Goal: Task Accomplishment & Management: Manage account settings

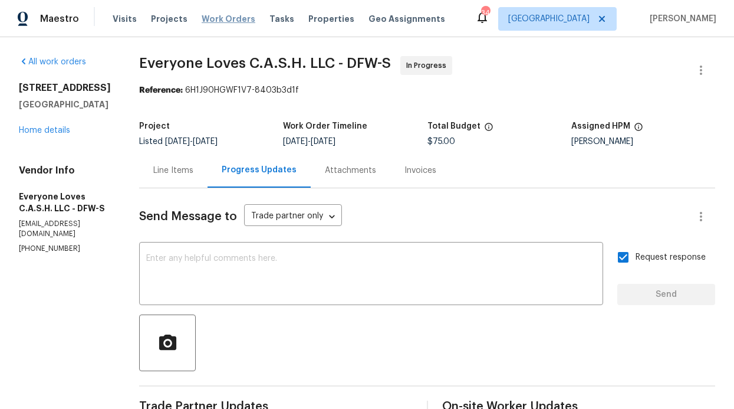
click at [217, 15] on span "Work Orders" at bounding box center [229, 19] width 54 height 12
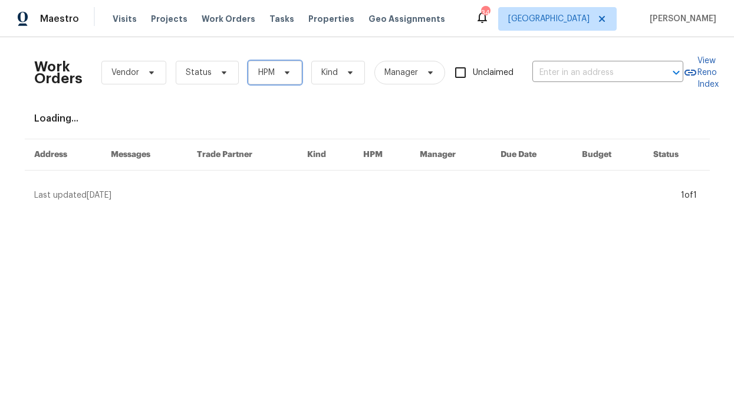
click at [272, 78] on span "HPM" at bounding box center [275, 73] width 54 height 24
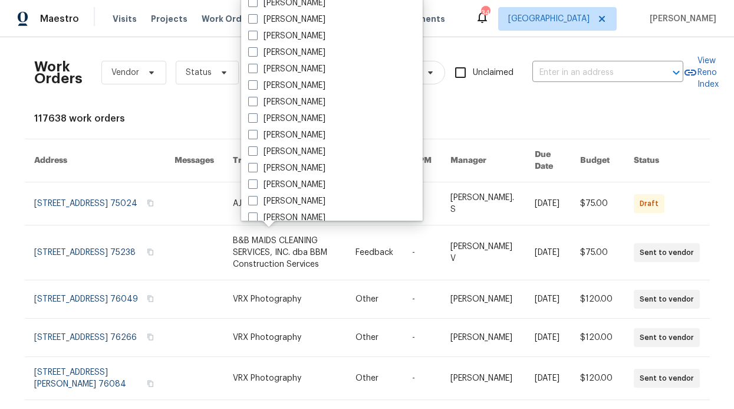
scroll to position [563, 0]
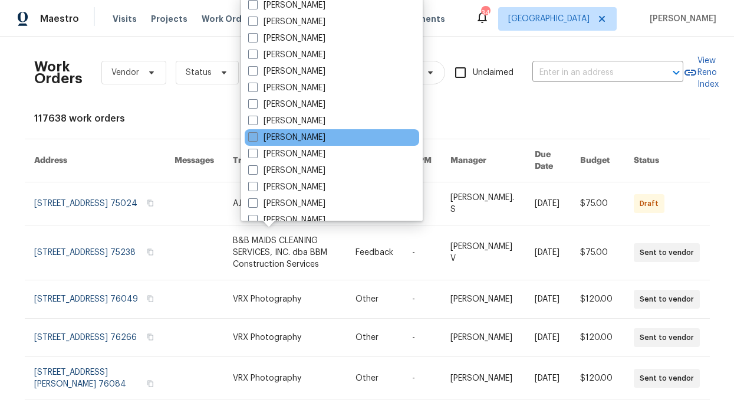
click at [309, 136] on label "[PERSON_NAME]" at bounding box center [286, 137] width 77 height 12
click at [256, 136] on input "[PERSON_NAME]" at bounding box center [252, 135] width 8 height 8
checkbox input "true"
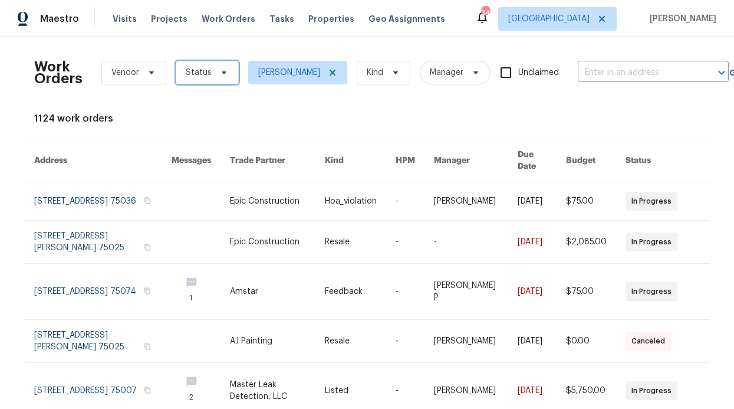
click at [206, 79] on span "Status" at bounding box center [207, 73] width 63 height 24
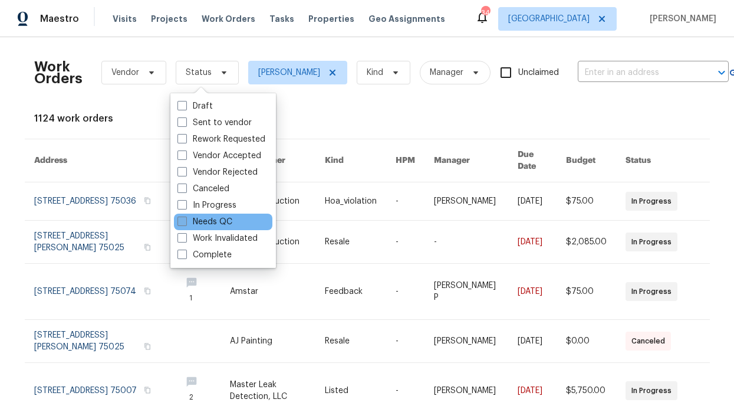
click at [209, 219] on label "Needs QC" at bounding box center [204, 222] width 55 height 12
click at [185, 219] on input "Needs QC" at bounding box center [181, 220] width 8 height 8
checkbox input "true"
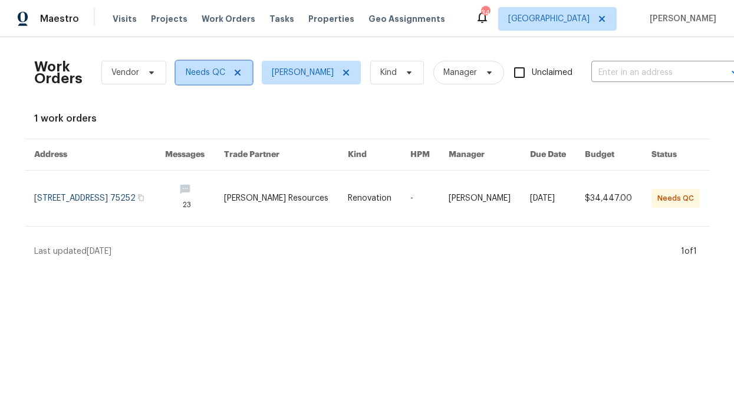
click at [235, 75] on icon at bounding box center [237, 72] width 9 height 9
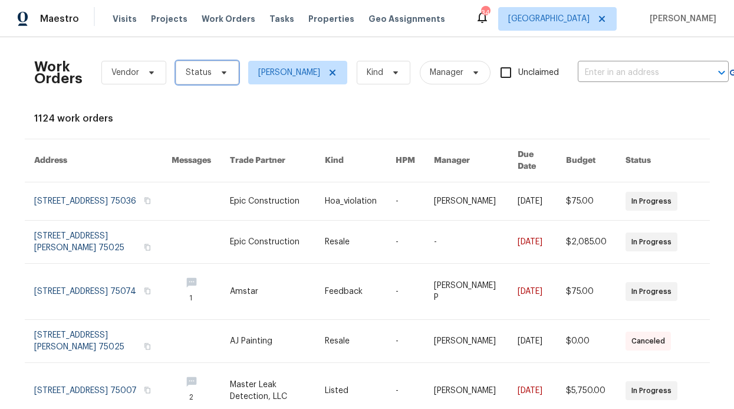
click at [219, 78] on span "Status" at bounding box center [207, 73] width 63 height 24
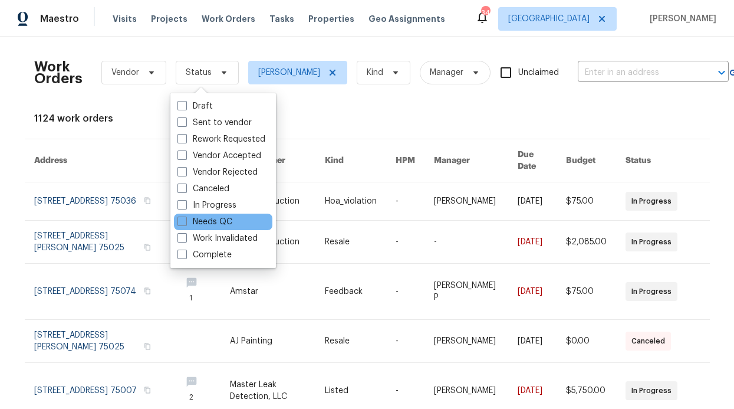
click at [218, 213] on div "Needs QC" at bounding box center [223, 221] width 98 height 17
click at [218, 206] on label "In Progress" at bounding box center [206, 205] width 59 height 12
click at [185, 206] on input "In Progress" at bounding box center [181, 203] width 8 height 8
checkbox input "true"
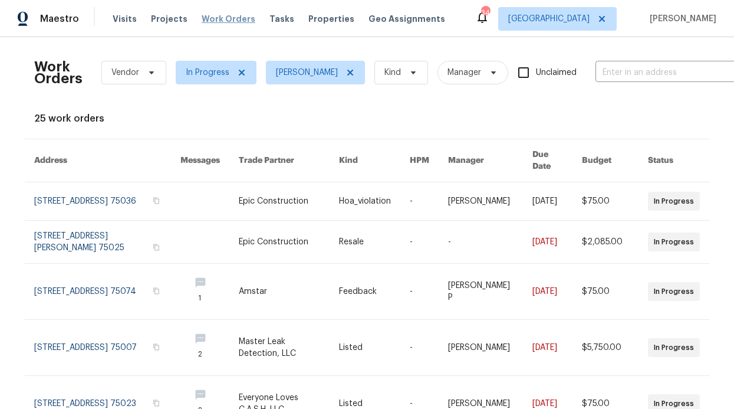
click at [216, 16] on span "Work Orders" at bounding box center [229, 19] width 54 height 12
click at [143, 19] on div "Visits Projects Work Orders Tasks Properties Geo Assignments" at bounding box center [286, 19] width 347 height 24
click at [133, 20] on div "Visits Projects Work Orders Tasks Properties Geo Assignments" at bounding box center [286, 19] width 347 height 24
click at [124, 21] on span "Visits" at bounding box center [125, 19] width 24 height 12
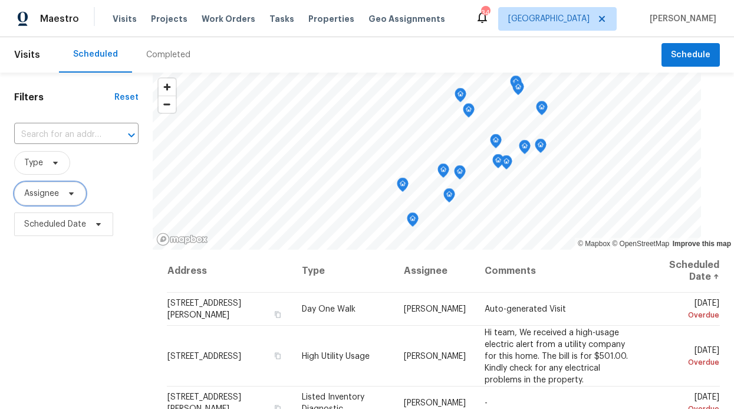
click at [61, 192] on span "Assignee" at bounding box center [50, 194] width 72 height 24
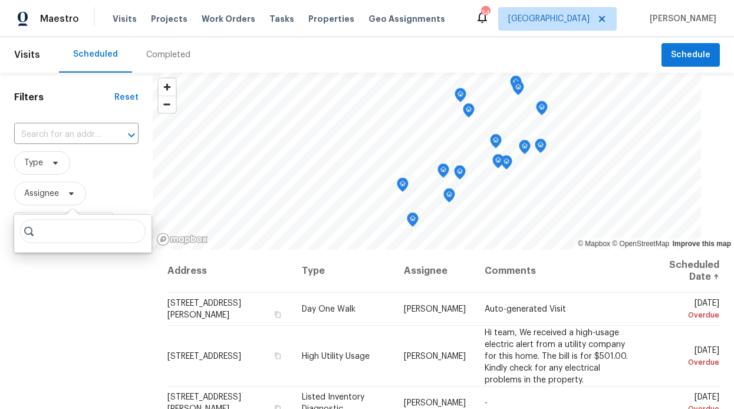
click at [62, 234] on input "search" at bounding box center [83, 231] width 126 height 24
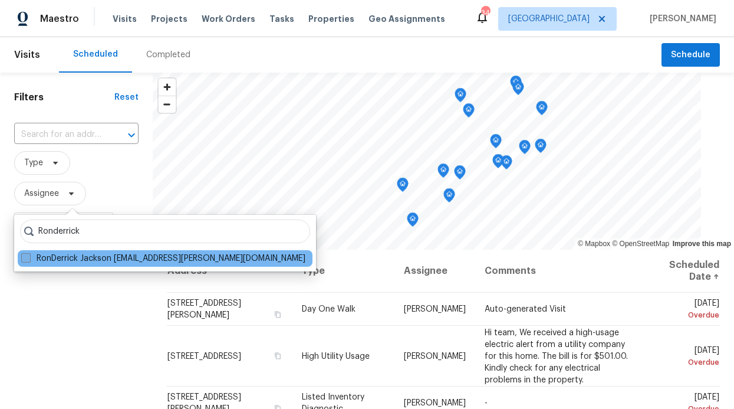
type input "Ronderrick"
click at [48, 252] on label "RonDerrick Jackson ron.jackson@opendoor.com" at bounding box center [163, 258] width 284 height 12
click at [29, 252] on input "RonDerrick Jackson ron.jackson@opendoor.com" at bounding box center [25, 256] width 8 height 8
checkbox input "true"
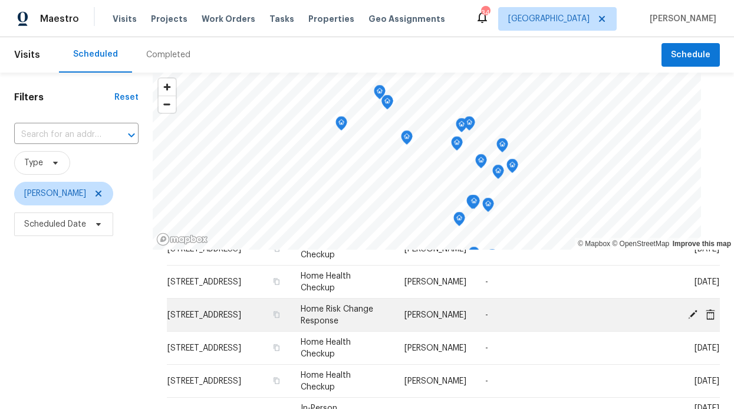
scroll to position [62, 0]
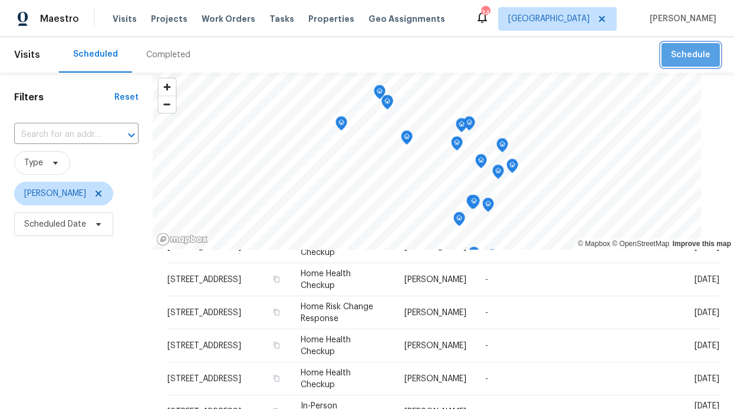
click at [694, 55] on span "Schedule" at bounding box center [691, 55] width 40 height 15
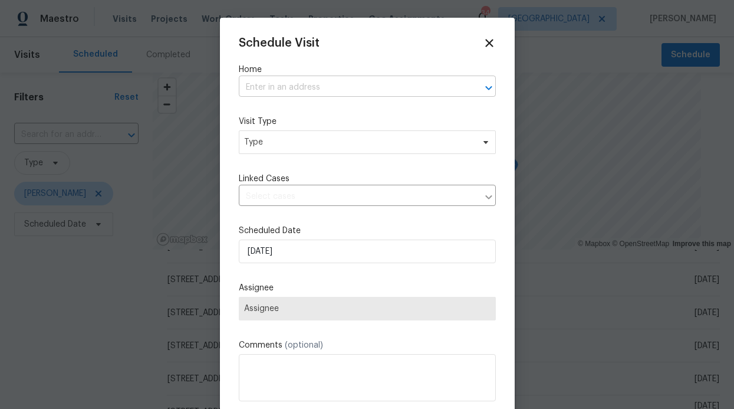
click at [367, 94] on input "text" at bounding box center [351, 87] width 224 height 18
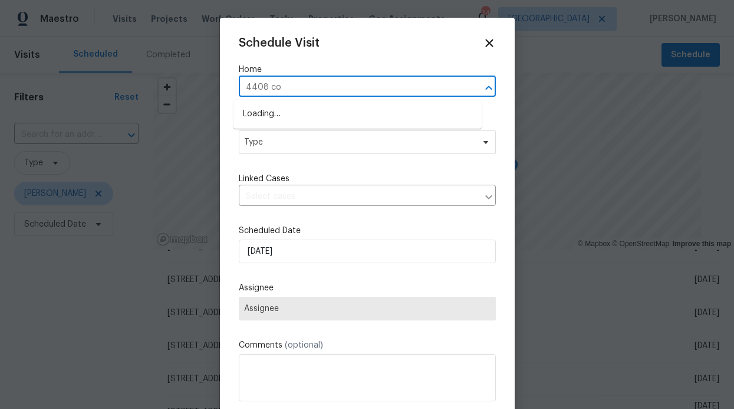
type input "4408 con"
click at [349, 115] on li "4408 Coney Island Dr, Frisco, TX 75036" at bounding box center [357, 113] width 248 height 19
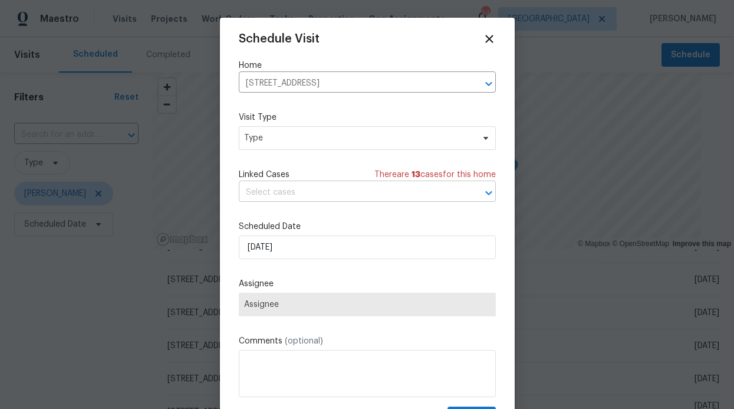
scroll to position [5, 0]
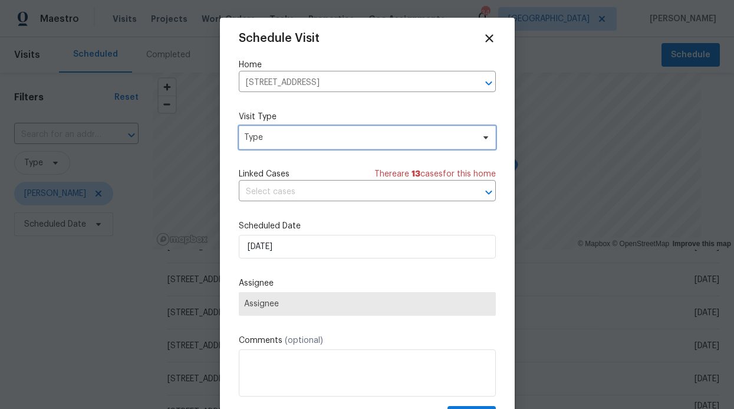
click at [318, 143] on span "Type" at bounding box center [358, 137] width 229 height 12
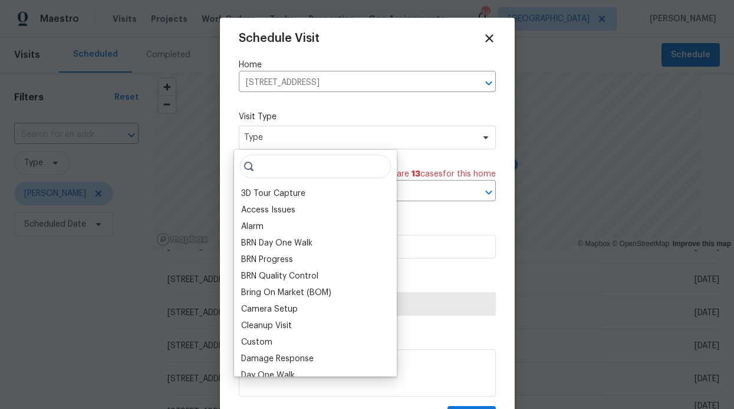
click at [302, 165] on input "search" at bounding box center [315, 166] width 151 height 24
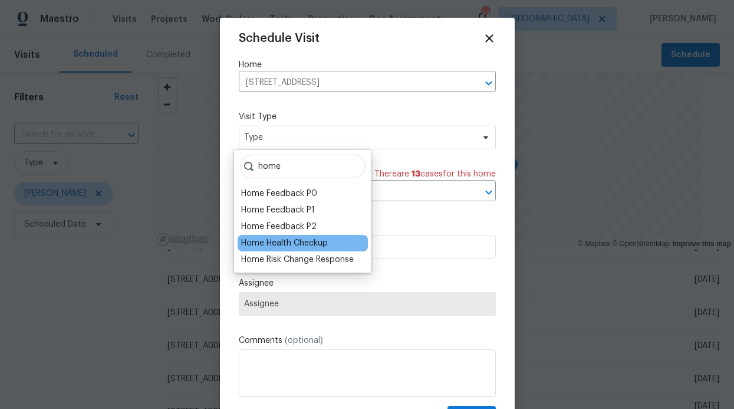
type input "home"
click at [277, 242] on div "Home Health Checkup" at bounding box center [284, 243] width 87 height 12
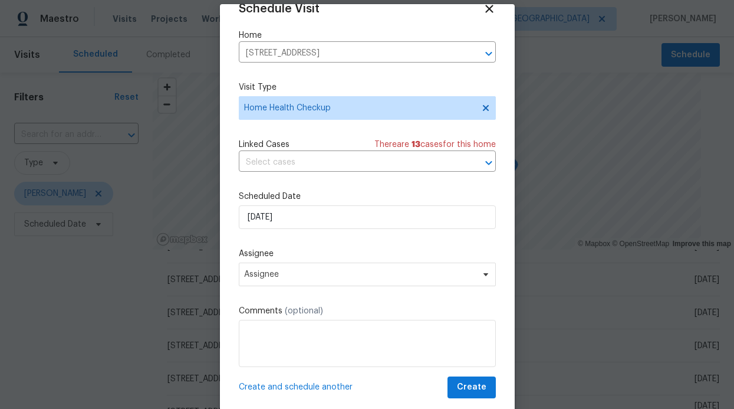
scroll to position [14, 0]
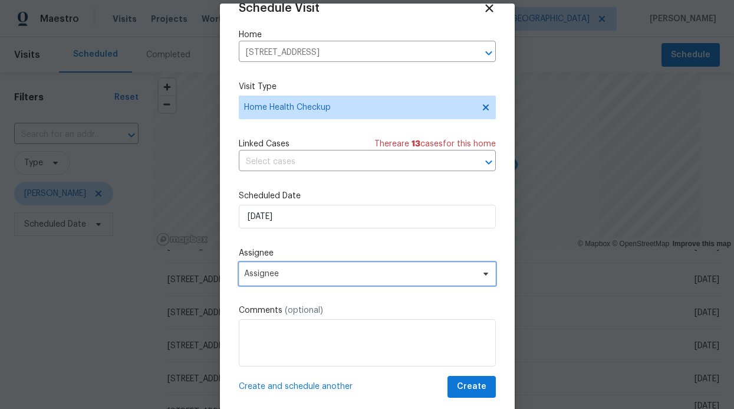
click at [358, 277] on span "Assignee" at bounding box center [359, 273] width 231 height 9
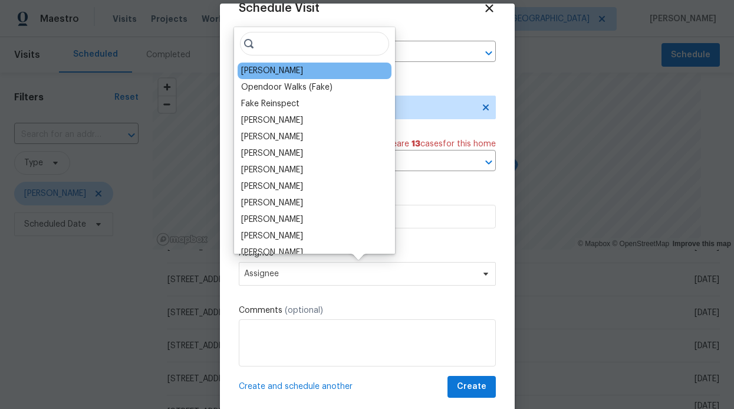
click at [278, 65] on div "[PERSON_NAME]" at bounding box center [272, 71] width 62 height 12
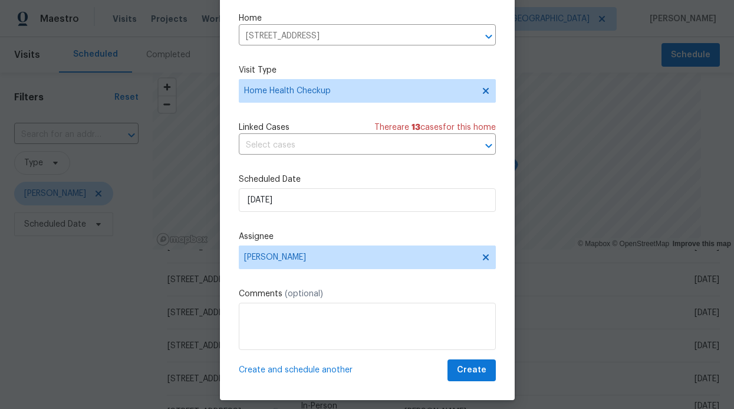
scroll to position [40, 0]
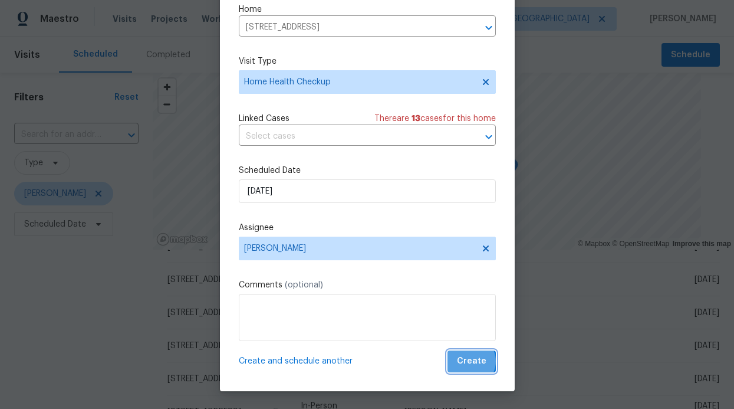
click at [457, 361] on span "Create" at bounding box center [471, 361] width 29 height 15
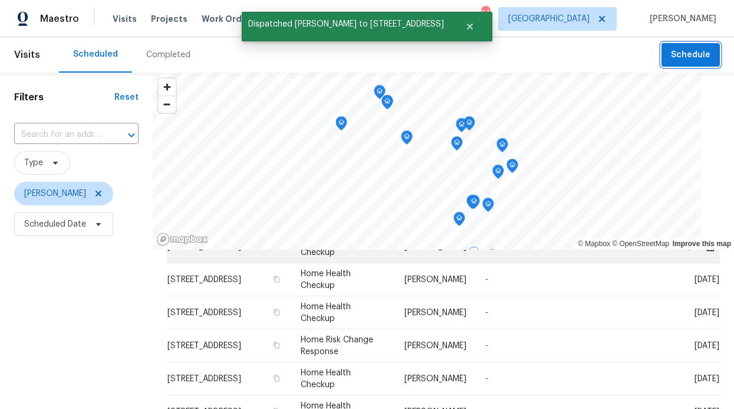
scroll to position [0, 0]
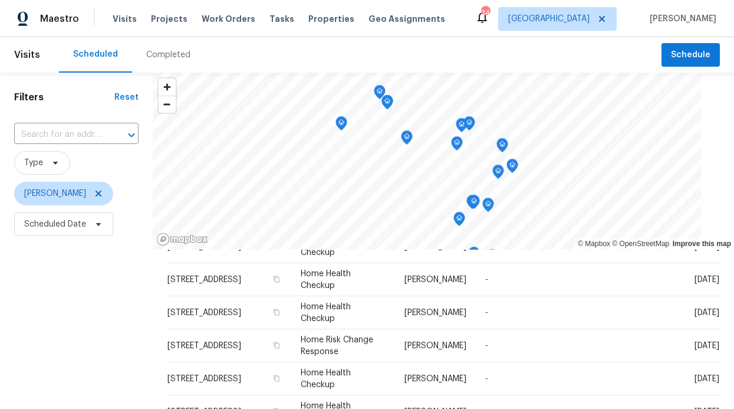
click at [155, 213] on div "Filters Reset ​ Type RonDerrick Jackson Scheduled Date © Mapbox © OpenStreetMap…" at bounding box center [367, 325] width 734 height 504
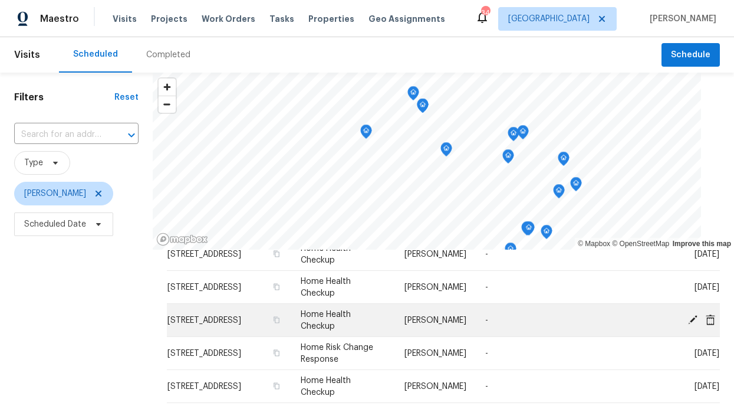
scroll to position [55, 0]
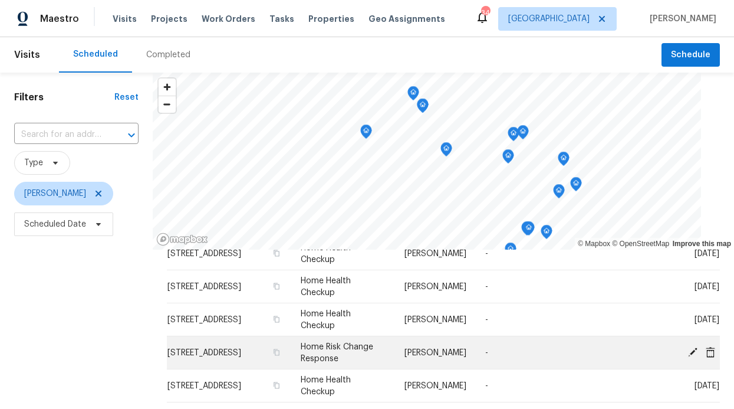
click at [705, 353] on icon at bounding box center [710, 351] width 11 height 11
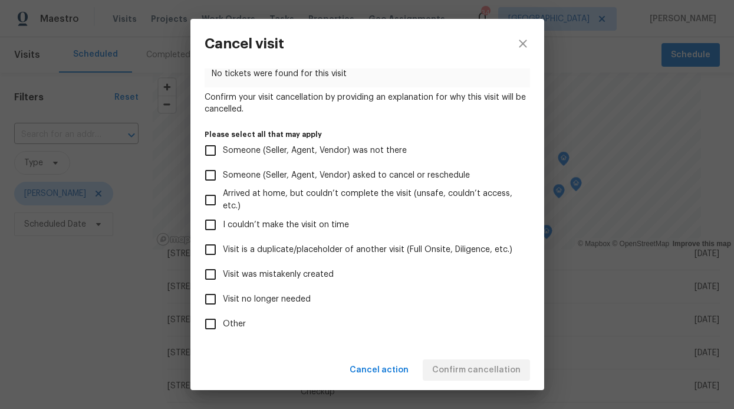
scroll to position [111, 0]
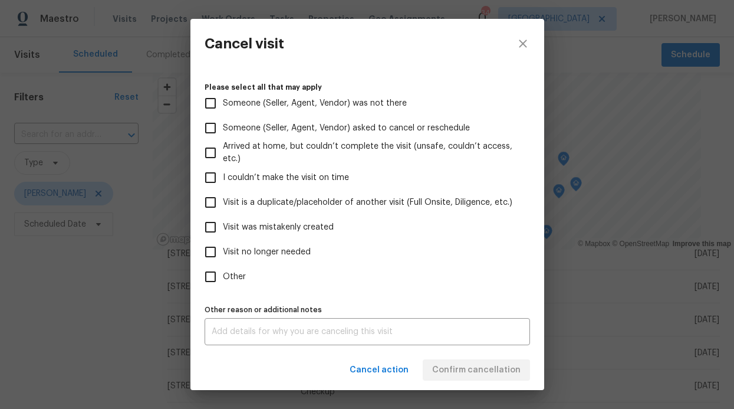
click at [278, 228] on span "Visit was mistakenly created" at bounding box center [278, 227] width 111 height 12
click at [223, 228] on input "Visit was mistakenly created" at bounding box center [210, 227] width 25 height 25
checkbox input "true"
click at [451, 363] on span "Confirm cancellation" at bounding box center [476, 370] width 88 height 15
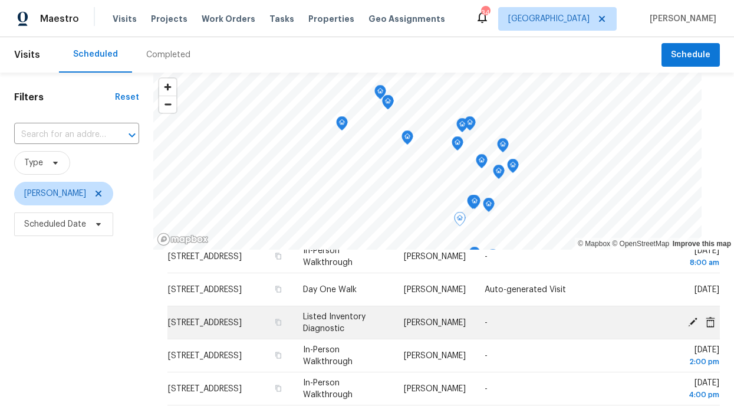
scroll to position [209, 0]
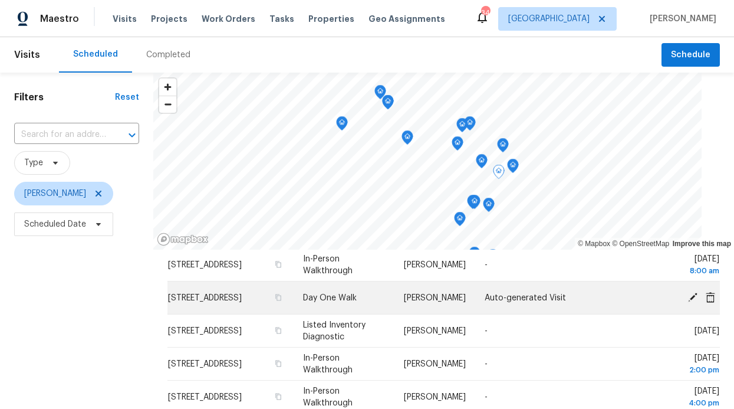
click at [688, 298] on icon at bounding box center [692, 296] width 9 height 9
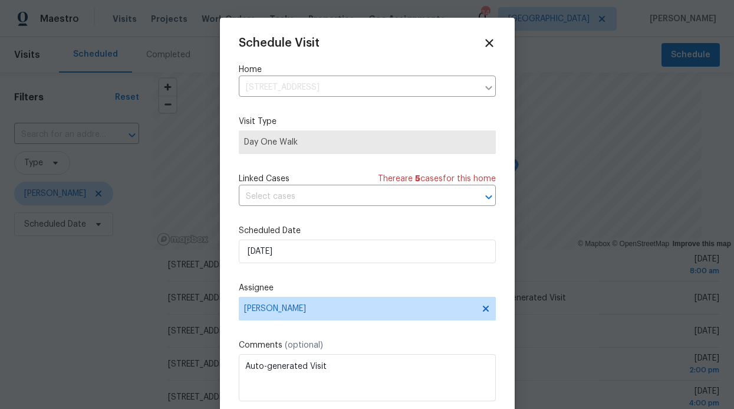
click at [450, 142] on span "Day One Walk" at bounding box center [367, 142] width 246 height 12
click at [482, 47] on icon at bounding box center [489, 43] width 14 height 14
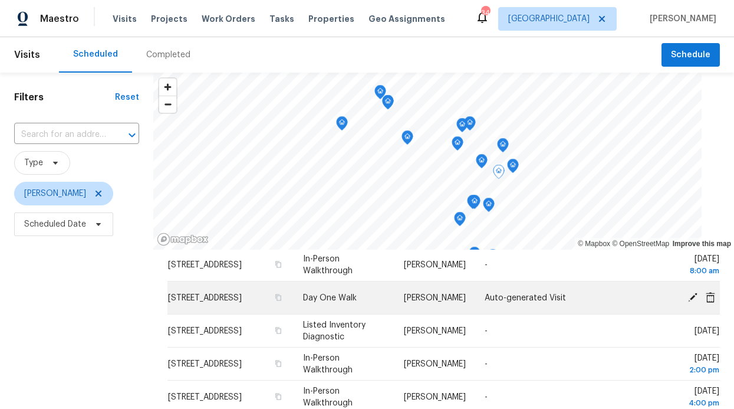
click at [706, 300] on icon at bounding box center [710, 296] width 9 height 11
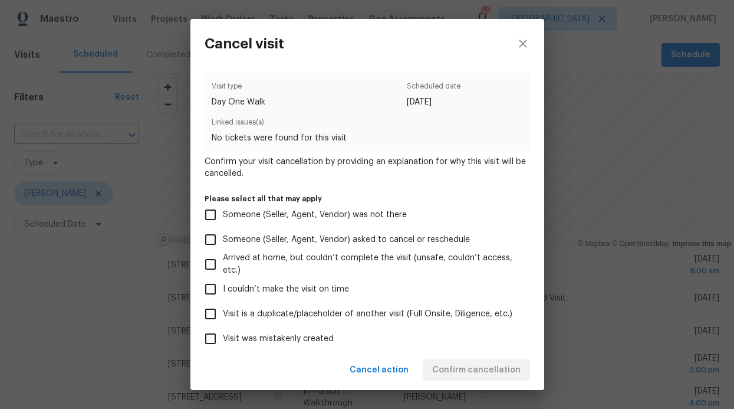
click at [297, 315] on span "Visit is a duplicate/placeholder of another visit (Full Onsite, Diligence, etc.)" at bounding box center [368, 314] width 290 height 12
click at [223, 315] on input "Visit is a duplicate/placeholder of another visit (Full Onsite, Diligence, etc.)" at bounding box center [210, 313] width 25 height 25
click at [274, 314] on span "Visit is a duplicate/placeholder of another visit (Full Onsite, Diligence, etc.)" at bounding box center [368, 314] width 290 height 12
click at [223, 314] on input "Visit is a duplicate/placeholder of another visit (Full Onsite, Diligence, etc.)" at bounding box center [210, 313] width 25 height 25
checkbox input "false"
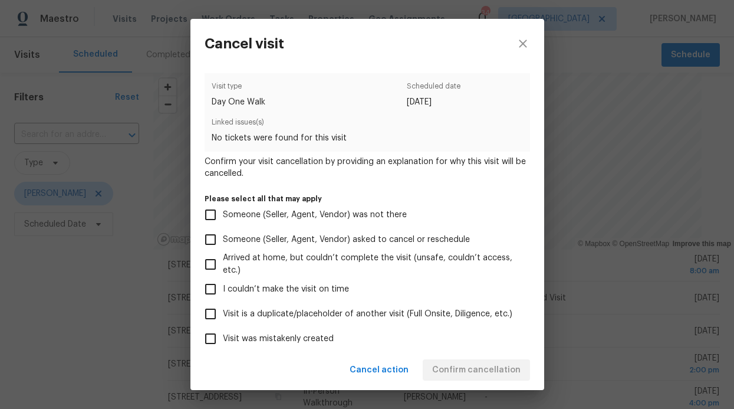
click at [264, 334] on span "Visit was mistakenly created" at bounding box center [278, 339] width 111 height 12
click at [223, 334] on input "Visit was mistakenly created" at bounding box center [210, 338] width 25 height 25
checkbox input "true"
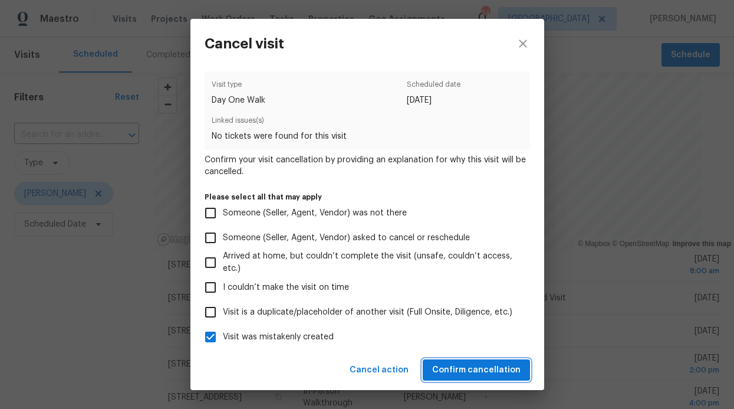
click at [459, 364] on span "Confirm cancellation" at bounding box center [476, 370] width 88 height 15
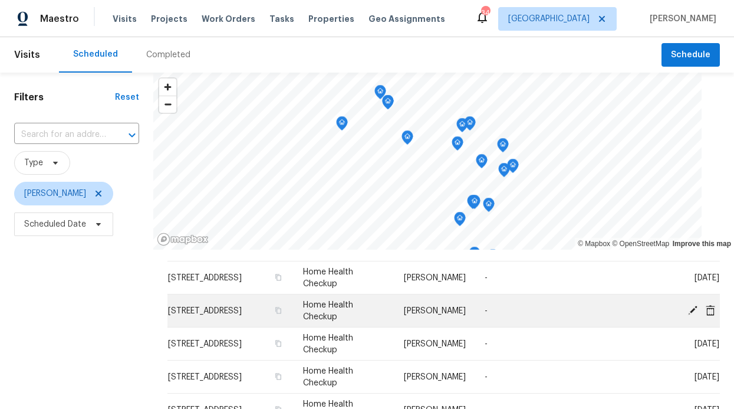
scroll to position [95, 0]
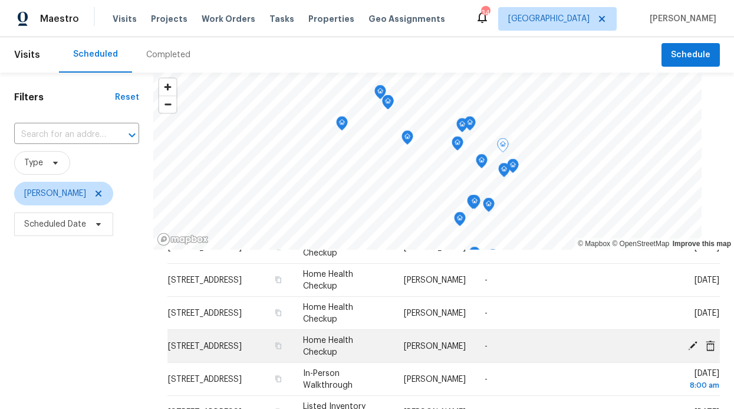
click at [222, 342] on span "3304 Bright Star Way, Plano, TX 75074" at bounding box center [205, 346] width 74 height 8
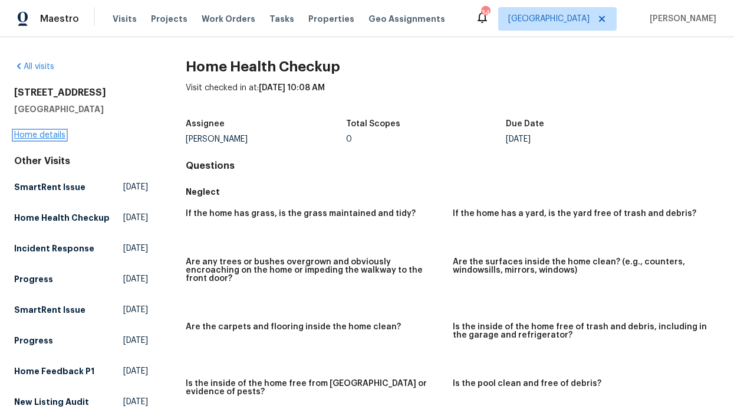
click at [47, 131] on link "Home details" at bounding box center [39, 135] width 51 height 8
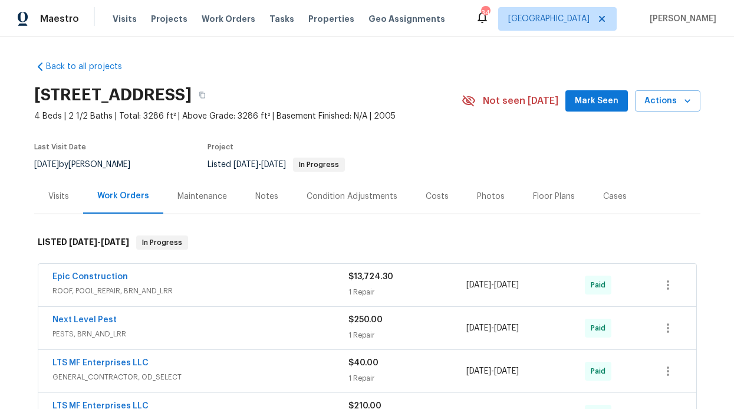
click at [255, 195] on div "Notes" at bounding box center [266, 196] width 23 height 12
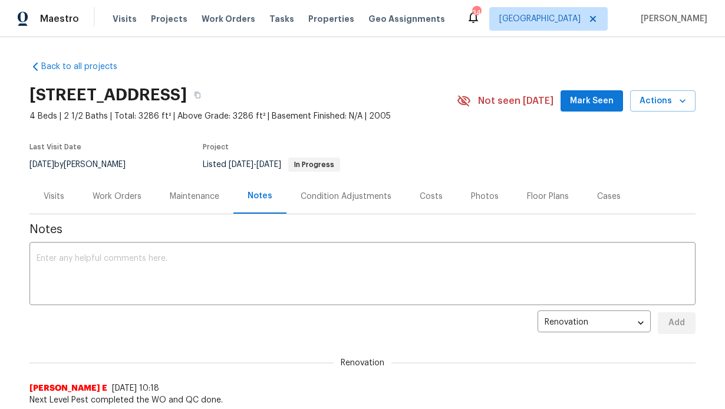
click at [103, 196] on div "Work Orders" at bounding box center [117, 196] width 49 height 12
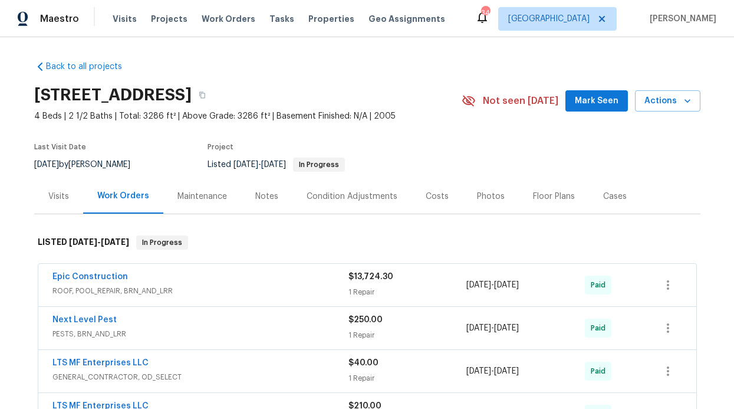
click at [57, 187] on div "Visits" at bounding box center [58, 196] width 49 height 35
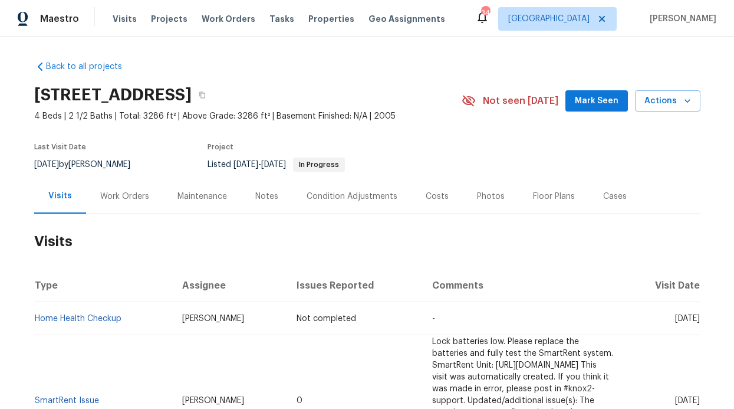
click at [144, 190] on div "Work Orders" at bounding box center [124, 196] width 77 height 35
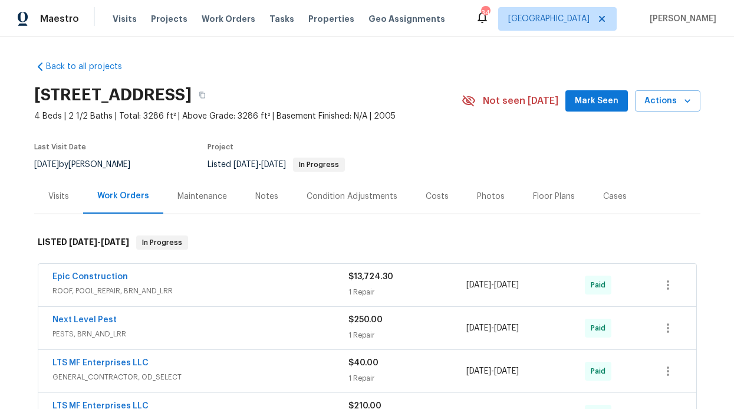
click at [132, 198] on div "Work Orders" at bounding box center [123, 196] width 52 height 12
click at [124, 190] on div "Work Orders" at bounding box center [123, 196] width 52 height 12
click at [124, 192] on div "Work Orders" at bounding box center [123, 196] width 52 height 12
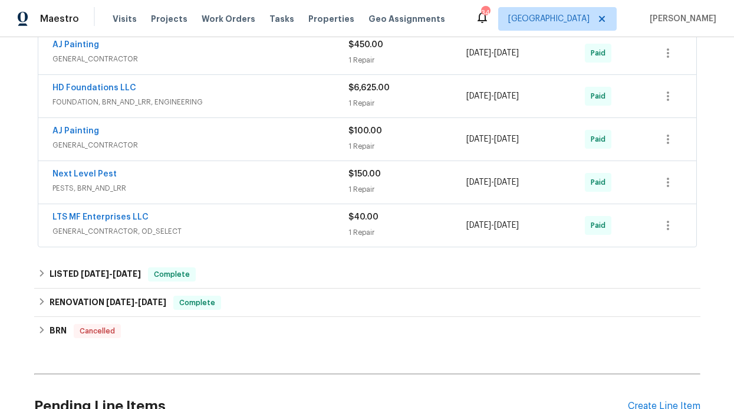
scroll to position [632, 0]
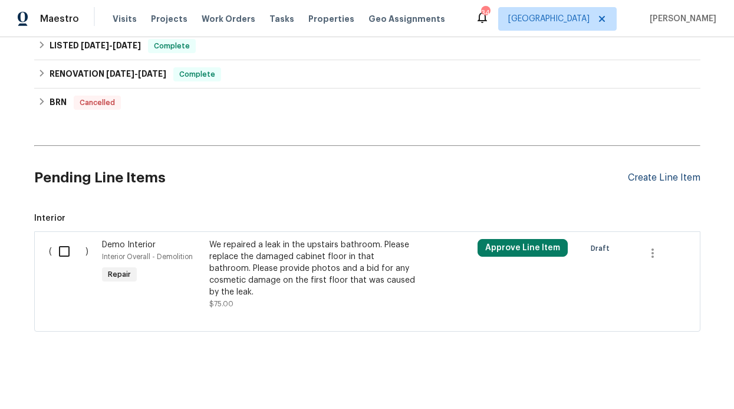
click at [663, 182] on div "Create Line Item" at bounding box center [664, 177] width 73 height 11
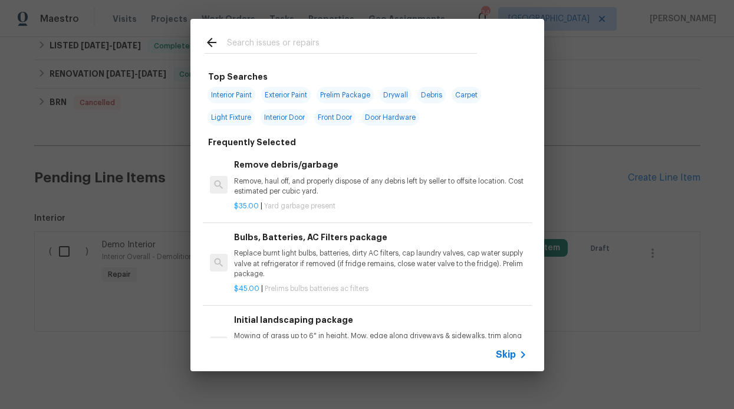
click at [509, 350] on span "Skip" at bounding box center [506, 354] width 20 height 12
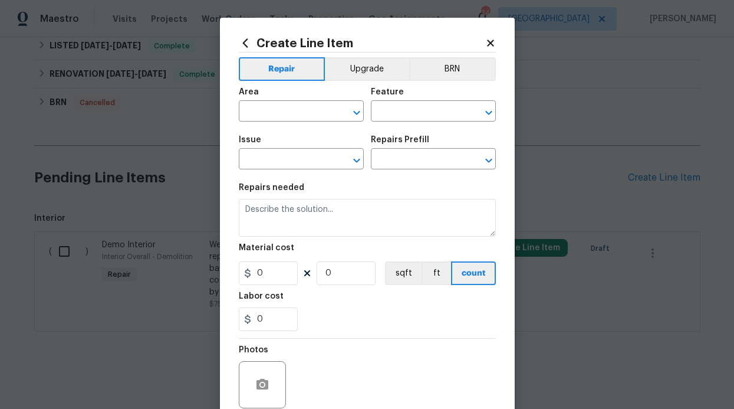
click at [301, 131] on span "Issue ​" at bounding box center [301, 153] width 125 height 48
click at [305, 123] on span "Area ​" at bounding box center [301, 105] width 125 height 48
click at [307, 119] on input "text" at bounding box center [285, 112] width 92 height 18
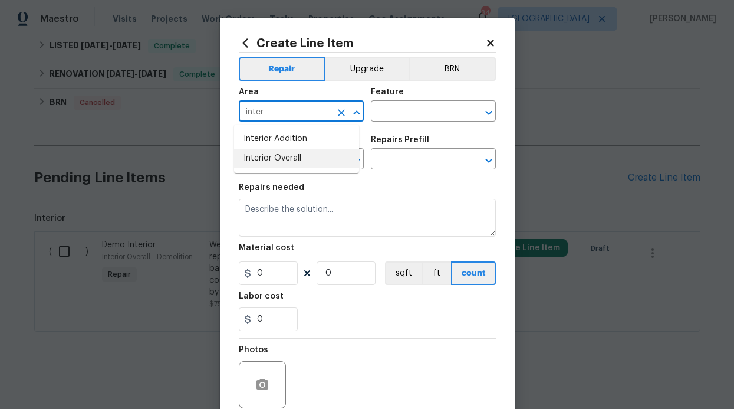
drag, startPoint x: 294, startPoint y: 162, endPoint x: 311, endPoint y: 150, distance: 20.3
click at [294, 160] on li "Interior Overall" at bounding box center [296, 158] width 125 height 19
click at [390, 115] on input "text" at bounding box center [417, 112] width 92 height 18
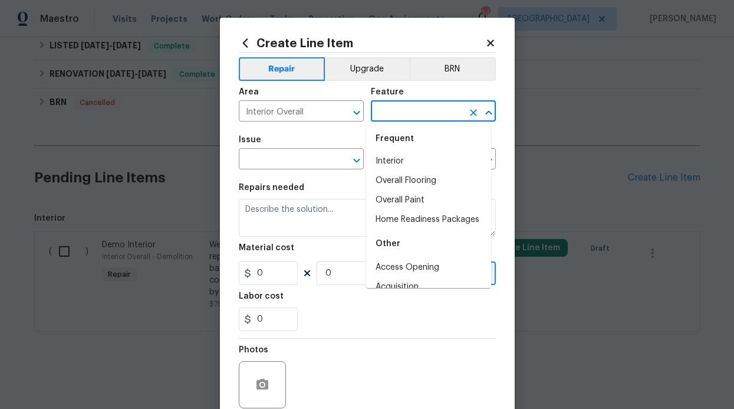
scroll to position [0, 0]
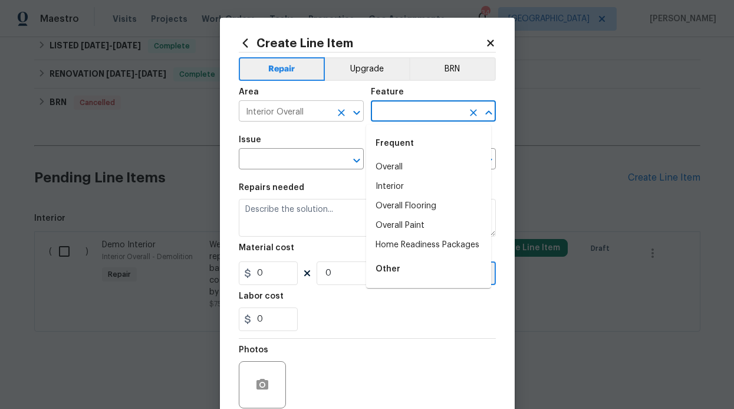
click at [293, 112] on input "Interior Overall" at bounding box center [285, 112] width 92 height 18
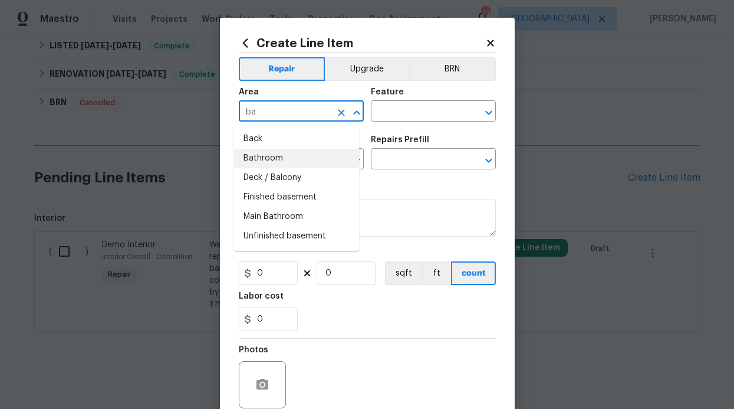
click at [296, 157] on li "Bathroom" at bounding box center [296, 158] width 125 height 19
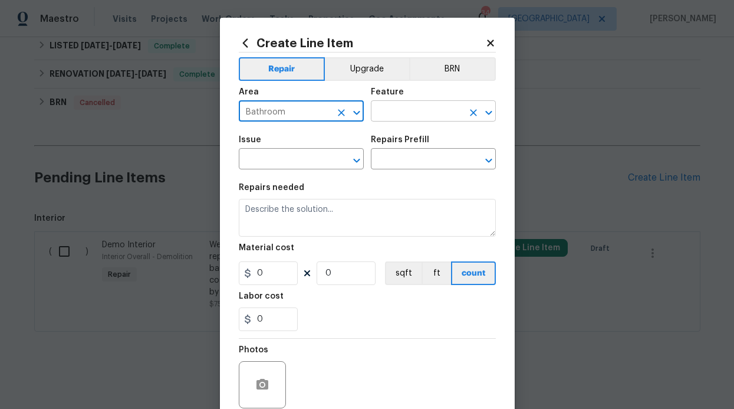
type input "Bathroom"
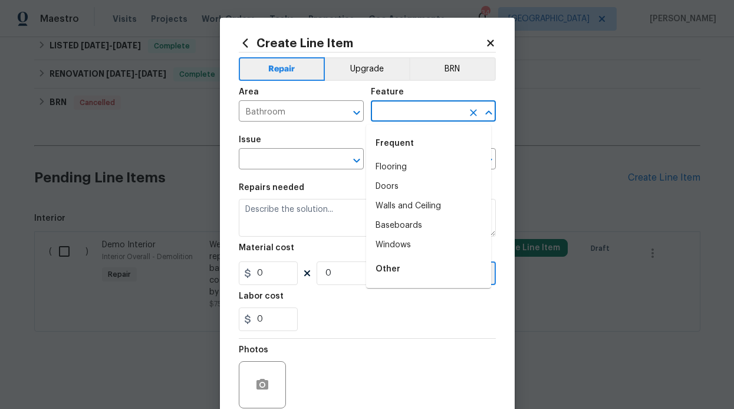
click at [385, 114] on input "text" at bounding box center [417, 112] width 92 height 18
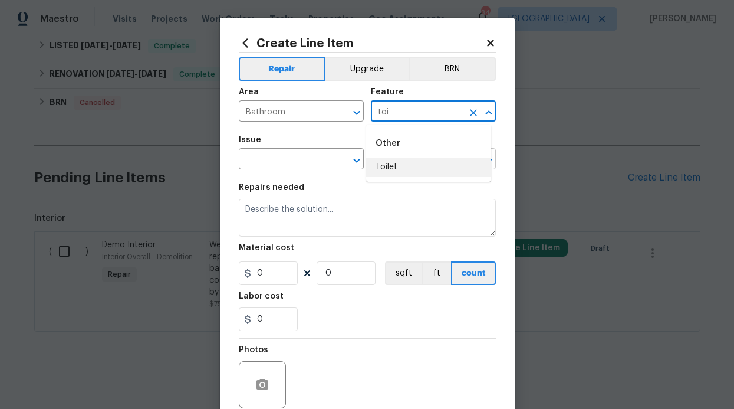
click at [402, 162] on li "Toilet" at bounding box center [428, 166] width 125 height 19
type input "Toilet"
click at [321, 161] on input "text" at bounding box center [285, 160] width 92 height 18
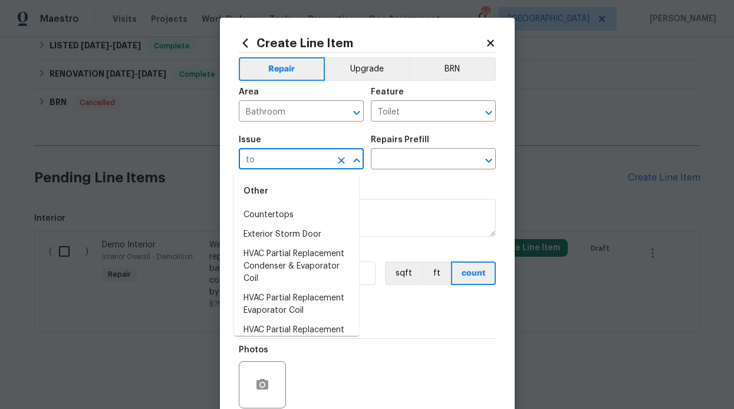
type input "t"
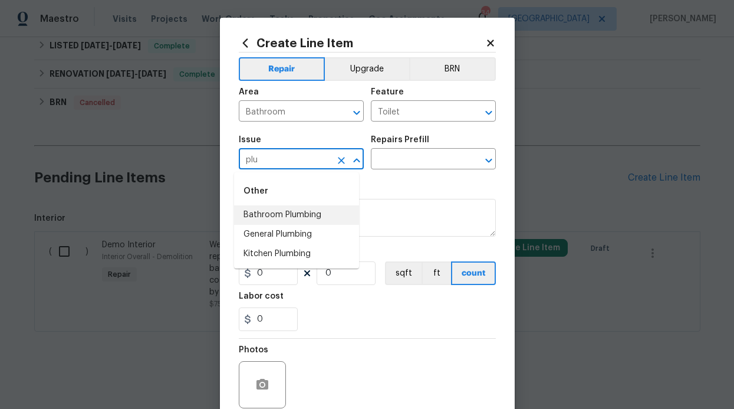
click at [294, 217] on li "Bathroom Plumbing" at bounding box center [296, 214] width 125 height 19
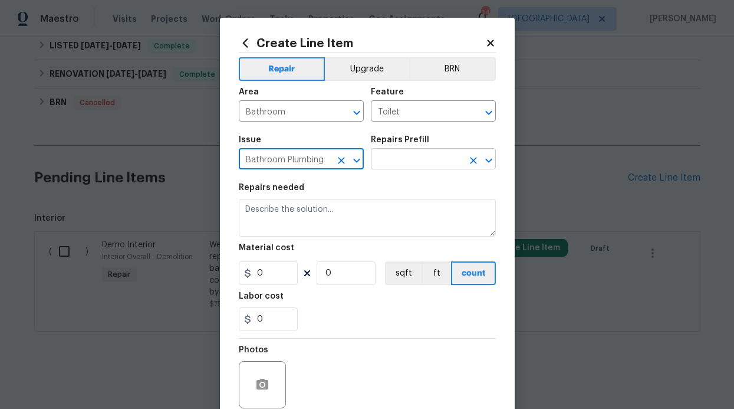
type input "Bathroom Plumbing"
click at [427, 159] on input "text" at bounding box center [417, 160] width 92 height 18
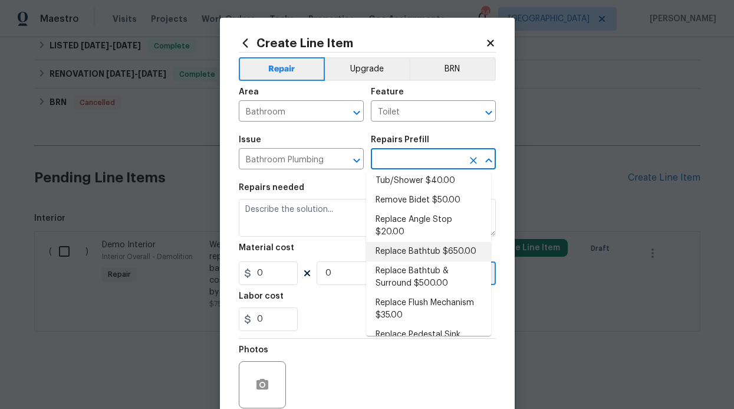
scroll to position [419, 0]
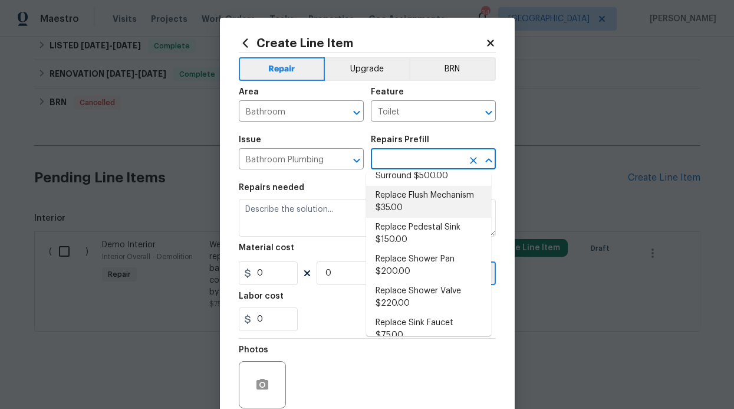
click at [431, 218] on li "Replace Flush Mechanism $35.00" at bounding box center [428, 202] width 125 height 32
type input "Plumbing"
type input "Replace Flush Mechanism $35.00"
type textarea "Remove and replace the toilet flush mechanism with new. Ensure that there are n…"
type input "35"
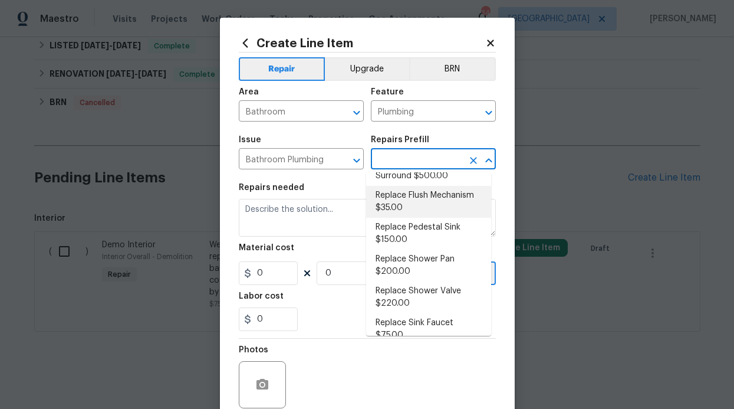
type input "1"
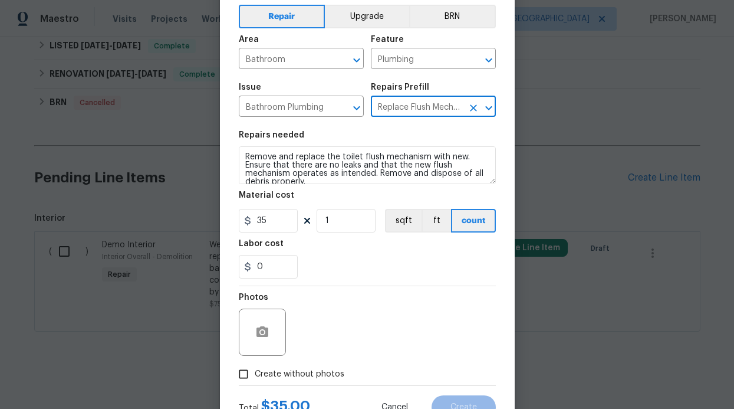
scroll to position [100, 0]
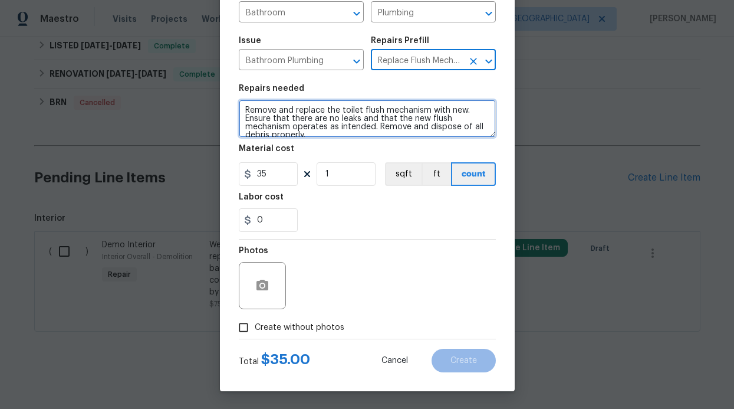
click at [335, 131] on textarea "Remove and replace the toilet flush mechanism with new. Ensure that there are n…" at bounding box center [367, 119] width 257 height 38
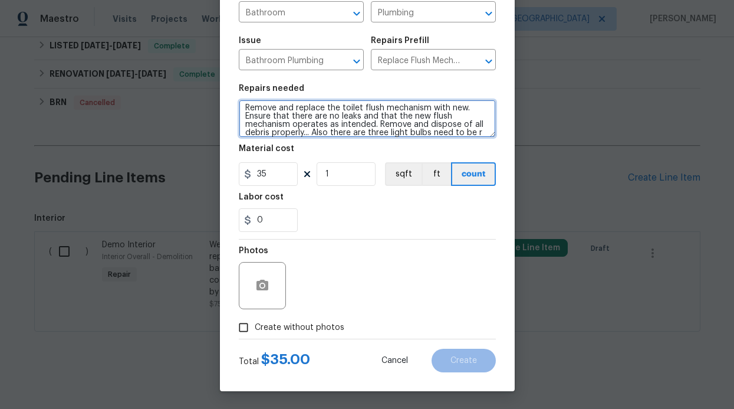
scroll to position [11, 0]
type textarea "Remove and replace the toilet flush mechanism with new. Ensure that there are n…"
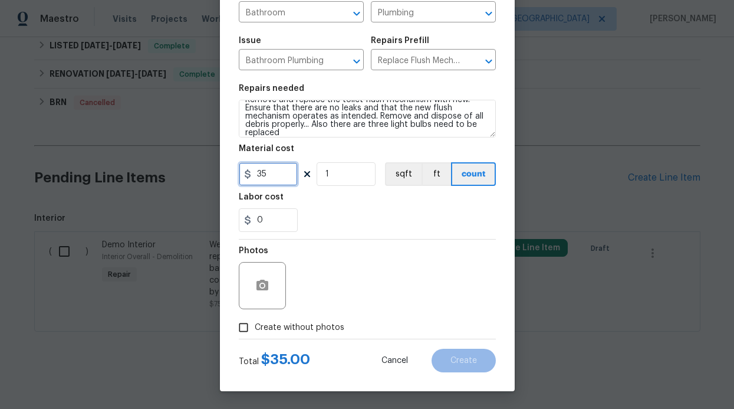
drag, startPoint x: 270, startPoint y: 177, endPoint x: 248, endPoint y: 172, distance: 22.3
click at [248, 172] on input "35" at bounding box center [268, 174] width 59 height 24
type input "50"
click at [307, 327] on span "Create without photos" at bounding box center [300, 327] width 90 height 12
click at [255, 327] on input "Create without photos" at bounding box center [243, 327] width 22 height 22
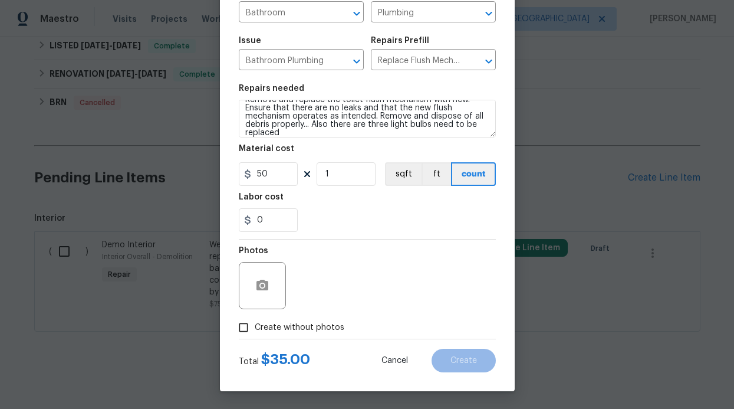
checkbox input "true"
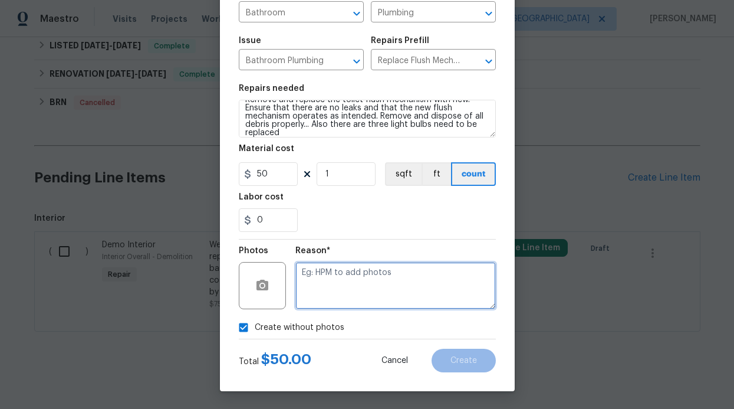
click at [397, 292] on textarea at bounding box center [395, 285] width 200 height 47
type textarea "F"
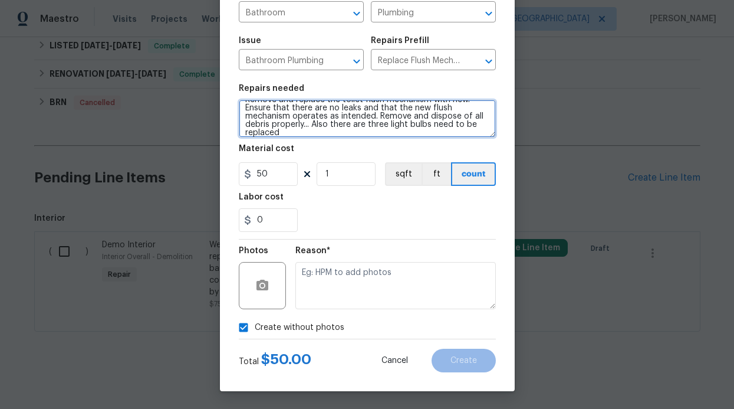
click at [309, 130] on textarea "Remove and replace the toilet flush mechanism with new. Ensure that there are n…" at bounding box center [367, 119] width 257 height 38
type textarea "Remove and replace the toilet flush mechanism with new. Ensure that there are n…"
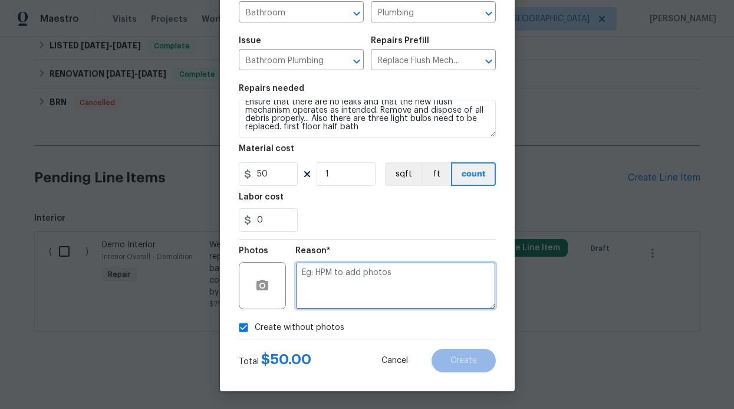
click at [353, 282] on textarea at bounding box center [395, 285] width 200 height 47
type textarea "e"
type textarea "will add photos"
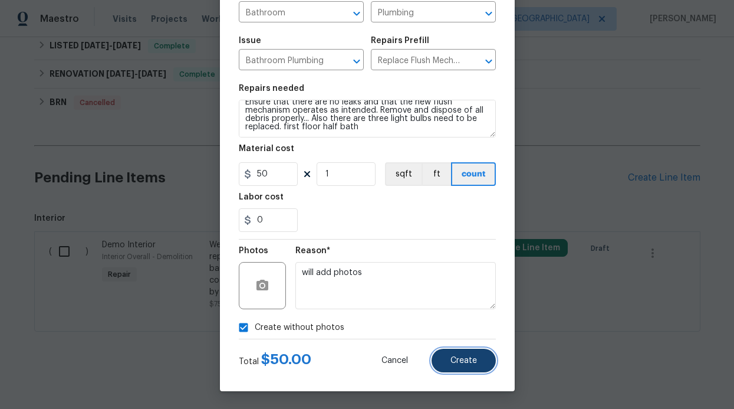
click at [455, 367] on button "Create" at bounding box center [464, 360] width 64 height 24
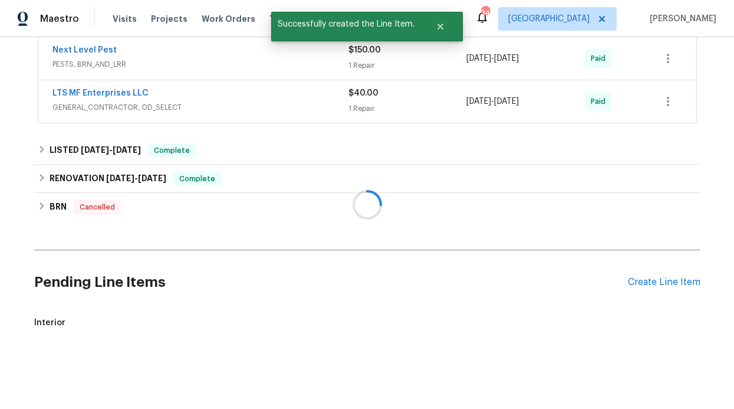
scroll to position [632, 0]
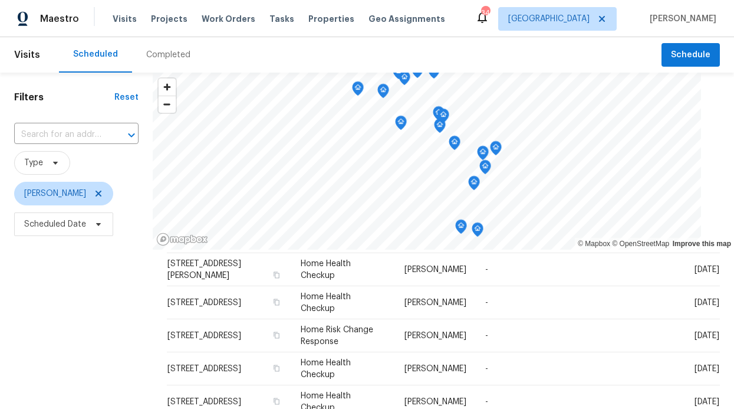
scroll to position [2, 0]
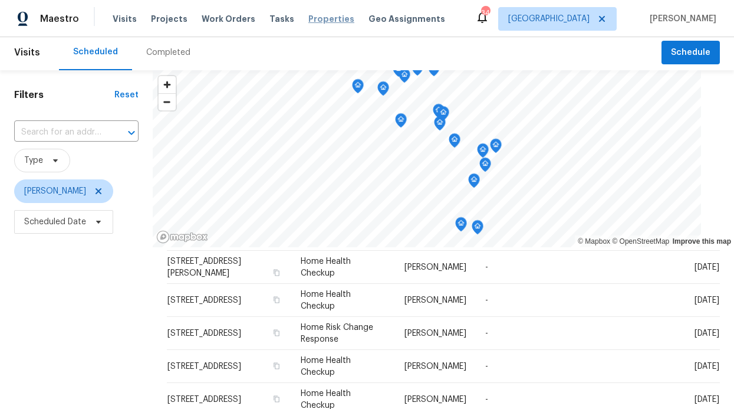
click at [311, 15] on span "Properties" at bounding box center [331, 19] width 46 height 12
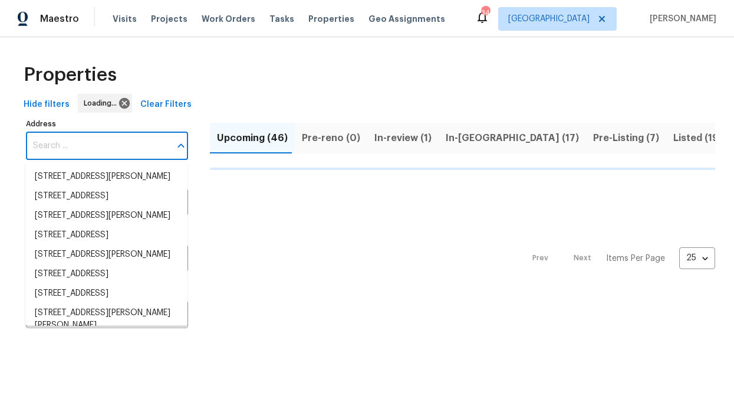
click at [123, 137] on input "Address" at bounding box center [98, 146] width 144 height 28
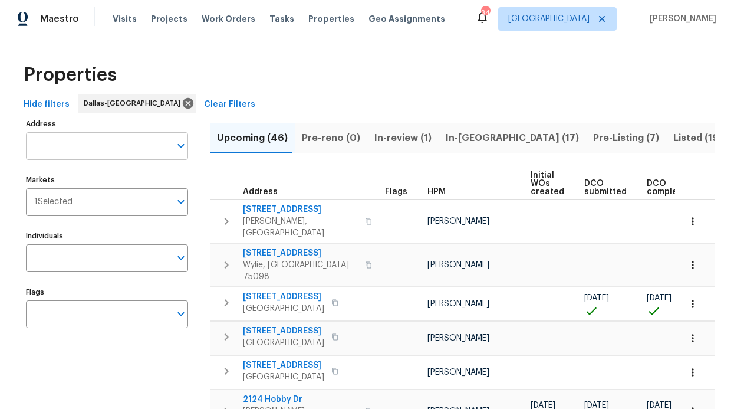
click at [80, 142] on input "Address" at bounding box center [98, 146] width 144 height 28
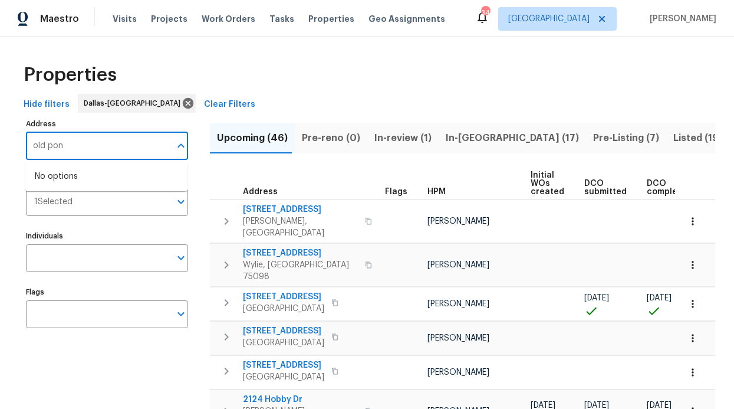
type input "old pond"
click at [93, 206] on li "4513 Old Pond Dr Plano TX 75024" at bounding box center [106, 195] width 162 height 19
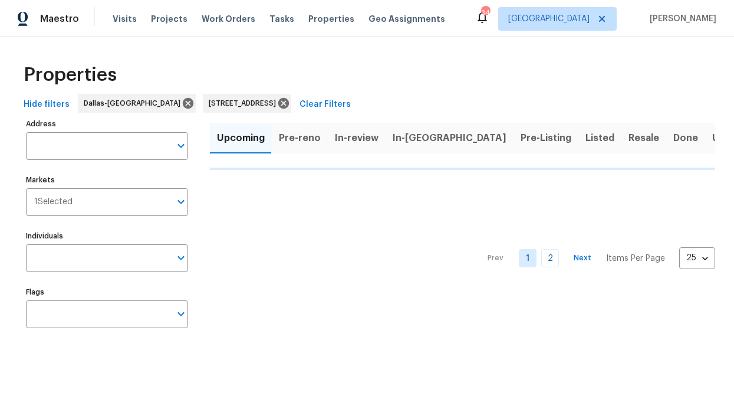
type input "4513 Old Pond Dr Plano TX 75024"
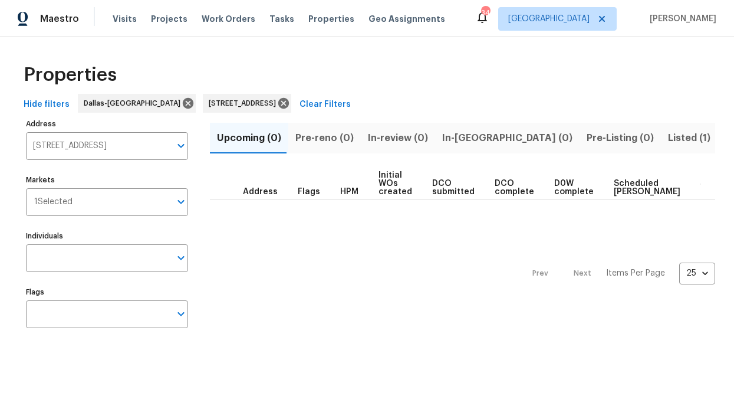
click at [661, 142] on button "Listed (1)" at bounding box center [689, 138] width 57 height 31
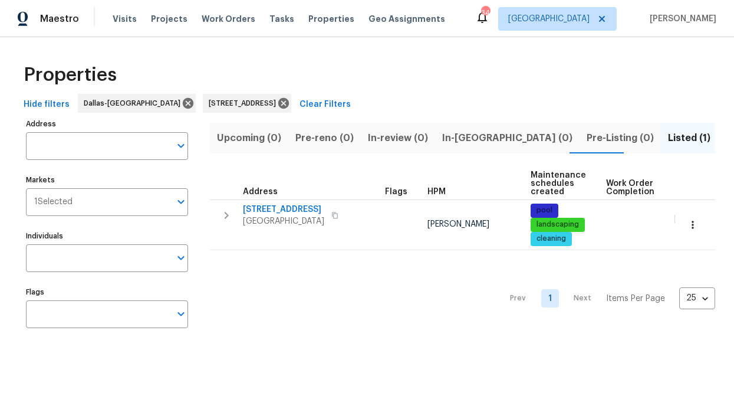
type input "4513 Old Pond Dr Plano TX 75024"
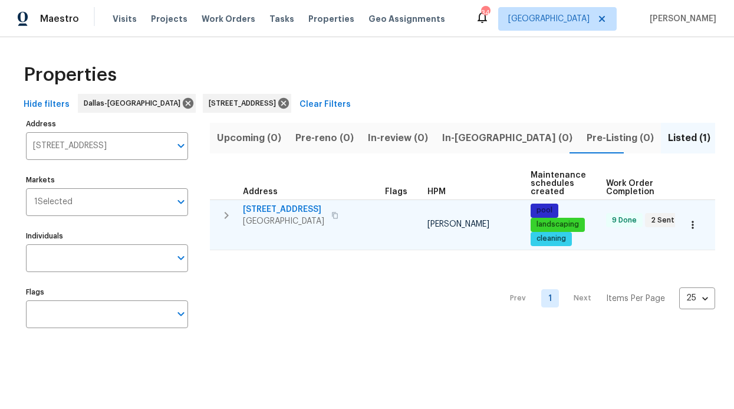
click at [284, 207] on span "4513 Old Pond Dr" at bounding box center [283, 209] width 81 height 12
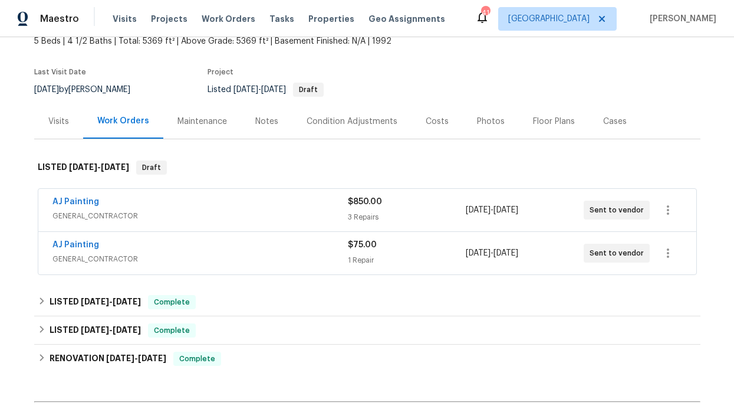
scroll to position [75, 0]
click at [662, 207] on icon "button" at bounding box center [668, 210] width 14 height 14
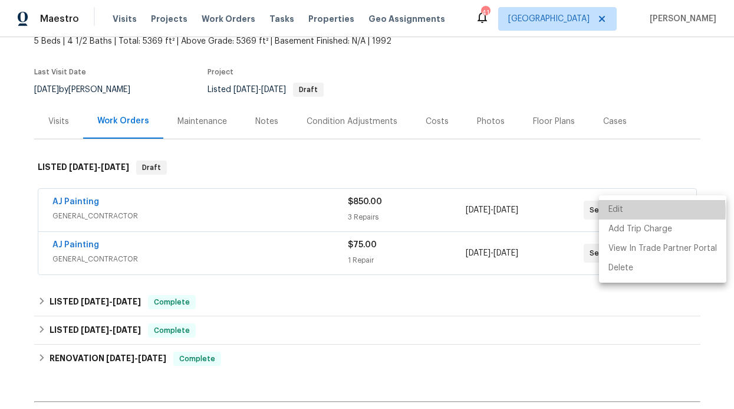
click at [623, 211] on li "Edit" at bounding box center [662, 209] width 127 height 19
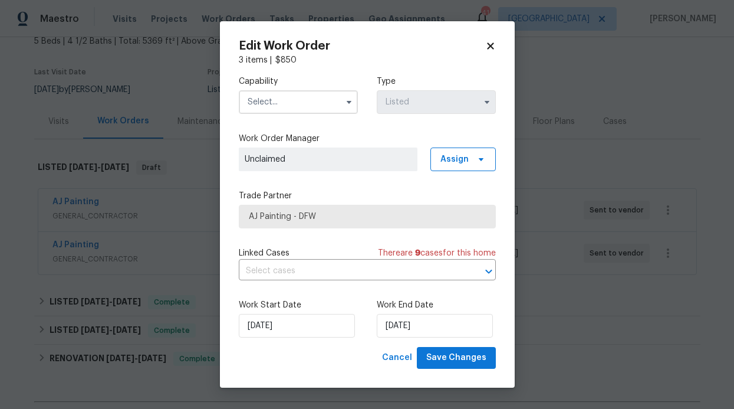
click at [427, 236] on div "Capability Type Listed Work Order Manager Unclaimed Assign Trade Partner AJ Pai…" at bounding box center [367, 206] width 257 height 281
click at [452, 152] on span "Assign" at bounding box center [462, 159] width 65 height 24
click at [457, 192] on div "Assign to me" at bounding box center [464, 193] width 51 height 12
click at [316, 203] on div "Trade Partner AJ Painting - DFW" at bounding box center [367, 209] width 257 height 38
click at [425, 213] on span "AJ Painting - DFW" at bounding box center [367, 216] width 237 height 12
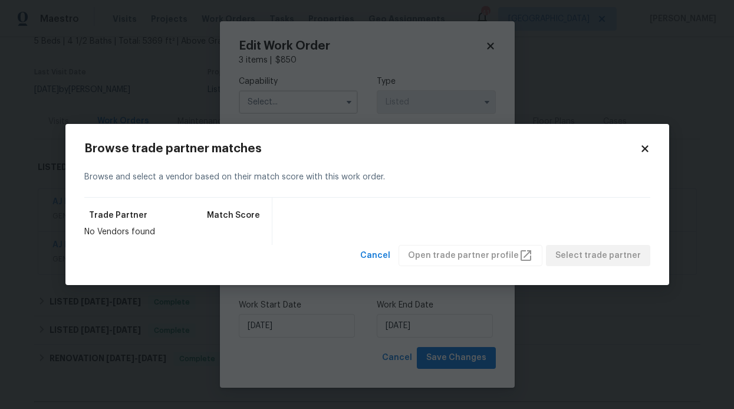
click at [462, 249] on div "Cancel Open trade partner profile Select trade partner" at bounding box center [503, 256] width 295 height 22
click at [387, 220] on div "Trade Partner Match Score No Vendors found" at bounding box center [367, 221] width 566 height 47
click at [650, 146] on div "Browse trade partner matches Browse and select a vendor based on their match sc…" at bounding box center [367, 205] width 604 height 162
click at [646, 147] on icon at bounding box center [645, 148] width 6 height 6
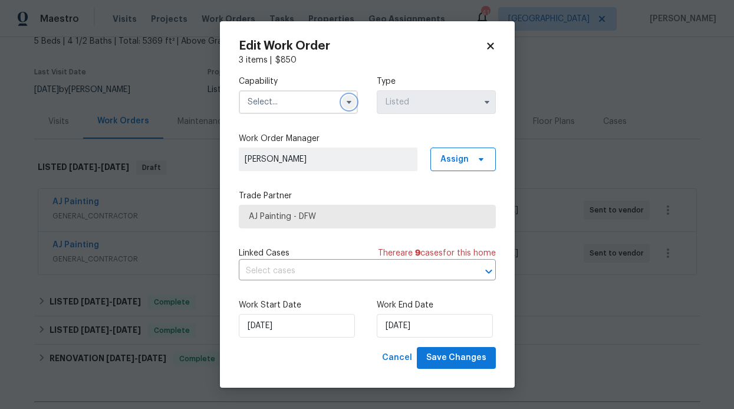
drag, startPoint x: 345, startPoint y: 97, endPoint x: 345, endPoint y: 106, distance: 8.8
click at [345, 97] on button "button" at bounding box center [349, 102] width 14 height 14
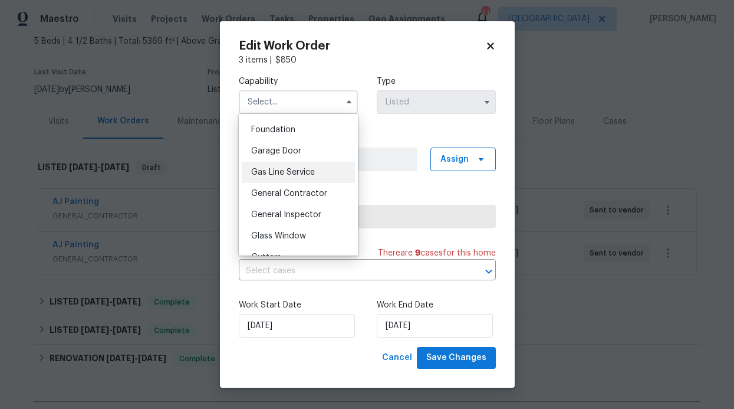
scroll to position [499, 0]
click at [304, 193] on div "General Contractor" at bounding box center [298, 192] width 113 height 21
type input "General Contractor"
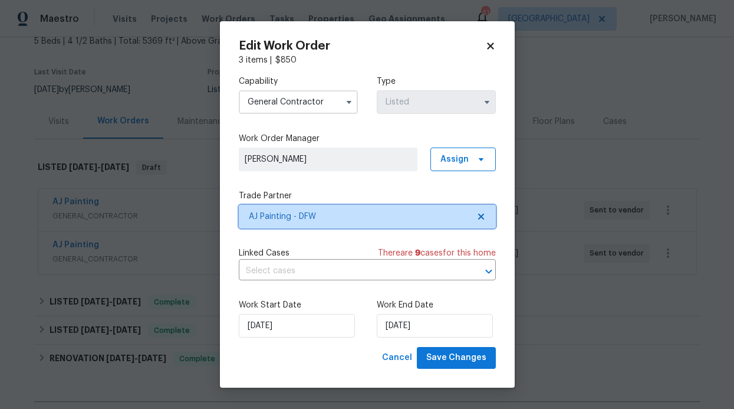
click at [486, 214] on span "AJ Painting - DFW" at bounding box center [367, 217] width 257 height 24
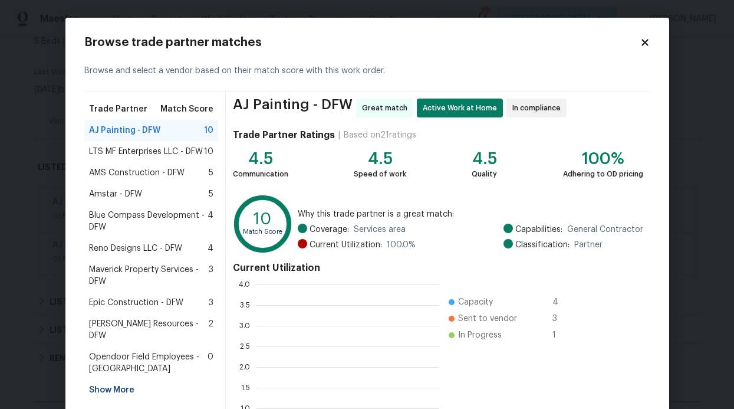
scroll to position [156, 175]
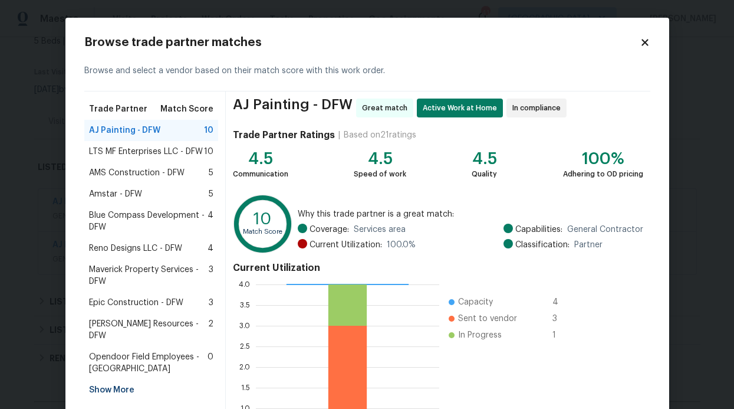
click at [102, 194] on span "Amstar - DFW" at bounding box center [115, 194] width 53 height 12
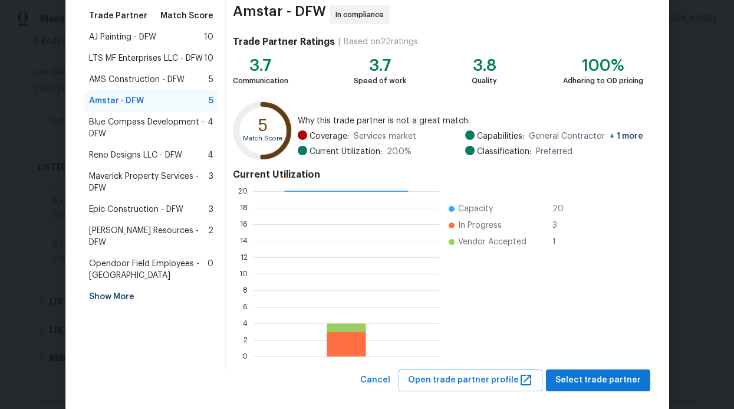
scroll to position [111, 0]
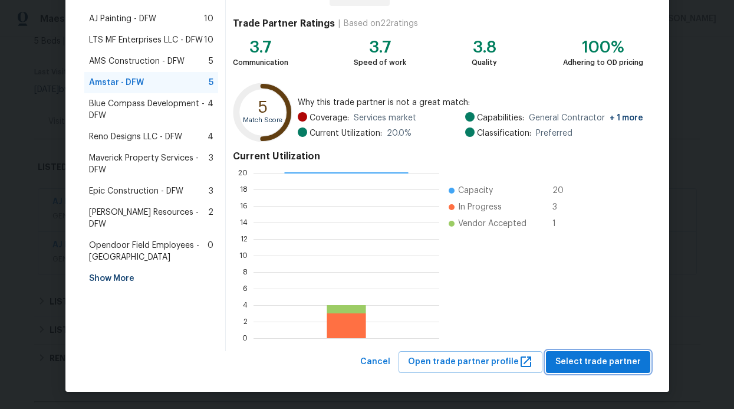
click at [614, 370] on button "Select trade partner" at bounding box center [598, 362] width 104 height 22
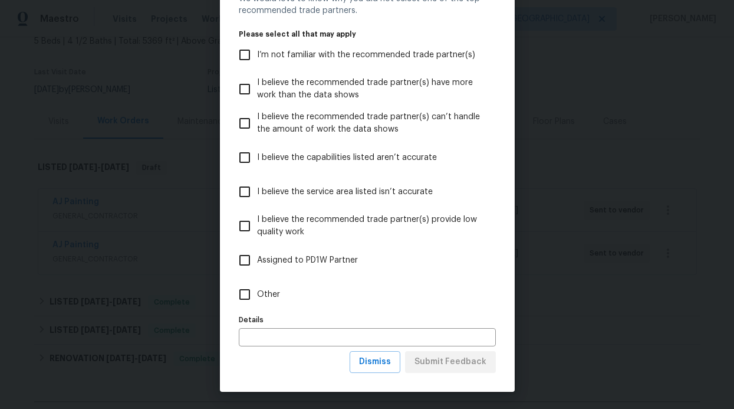
scroll to position [58, 0]
click at [397, 356] on button "Dismiss" at bounding box center [375, 361] width 51 height 22
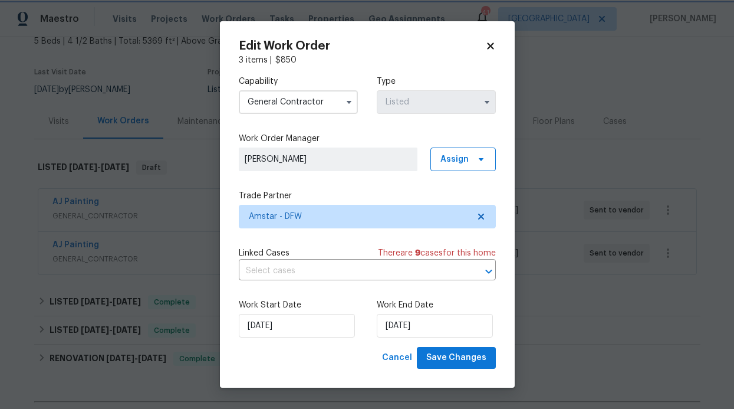
scroll to position [0, 0]
click at [452, 359] on span "Save Changes" at bounding box center [456, 357] width 60 height 15
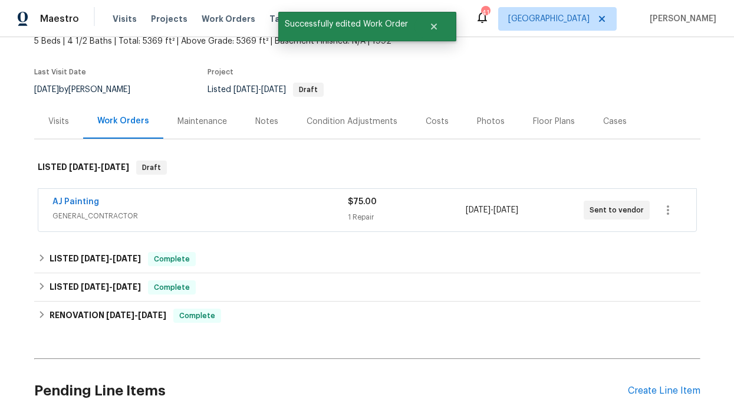
click at [170, 196] on div "AJ Painting" at bounding box center [199, 203] width 295 height 14
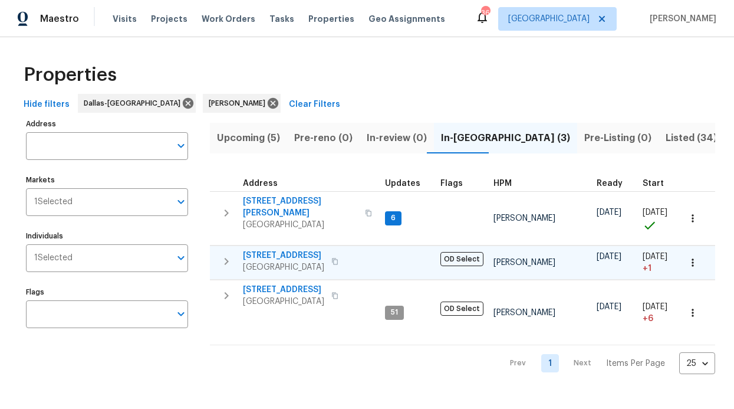
click at [263, 249] on span "2813 E 15th St" at bounding box center [283, 255] width 81 height 12
click at [214, 18] on span "Work Orders" at bounding box center [229, 19] width 54 height 12
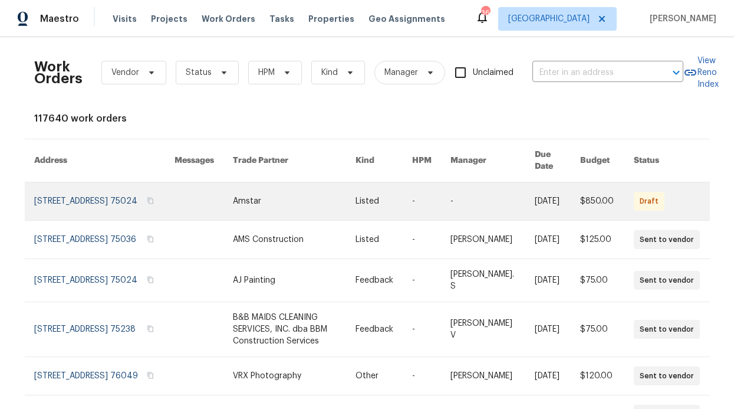
click at [398, 192] on link at bounding box center [384, 201] width 57 height 38
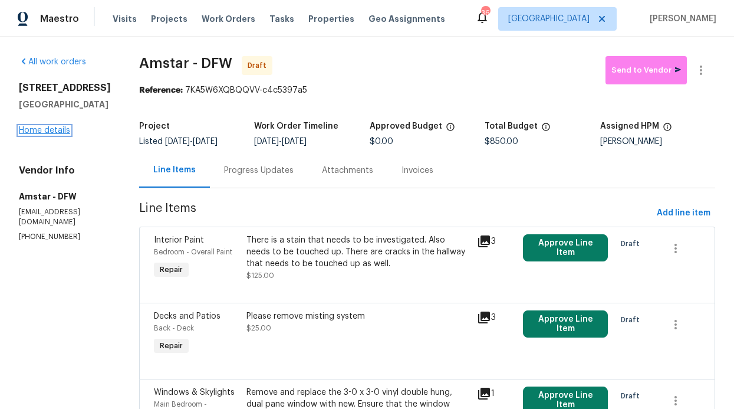
click at [41, 134] on link "Home details" at bounding box center [44, 130] width 51 height 8
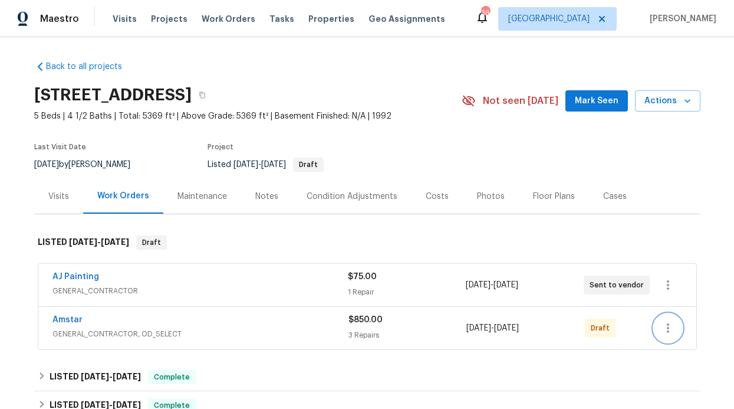
click at [661, 328] on icon "button" at bounding box center [668, 328] width 14 height 14
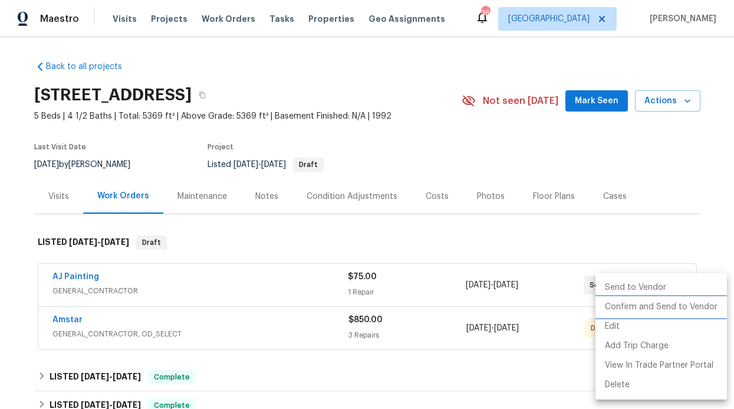
click at [674, 302] on li "Confirm and Send to Vendor" at bounding box center [661, 306] width 131 height 19
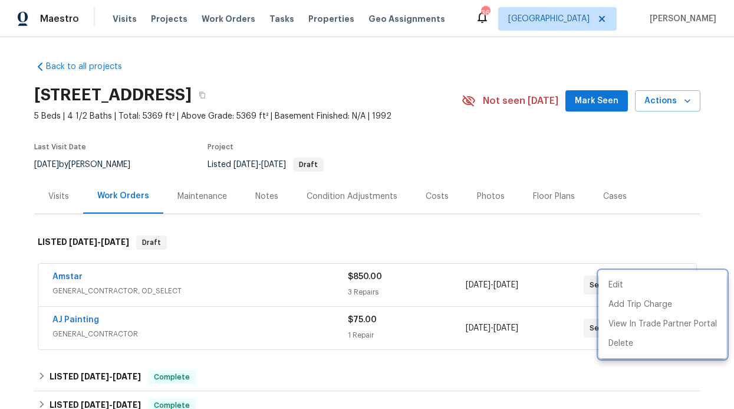
click at [315, 26] on div at bounding box center [367, 204] width 734 height 409
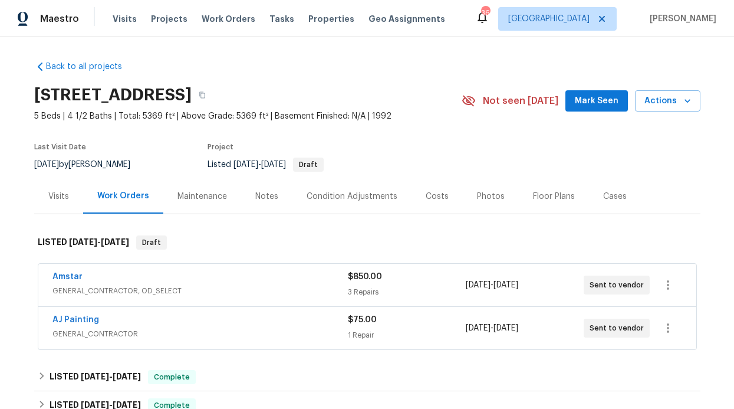
click at [314, 23] on div "Edit Add Trip Charge View In Trade Partner Portal Delete" at bounding box center [367, 204] width 734 height 409
click at [317, 19] on span "Properties" at bounding box center [331, 19] width 46 height 12
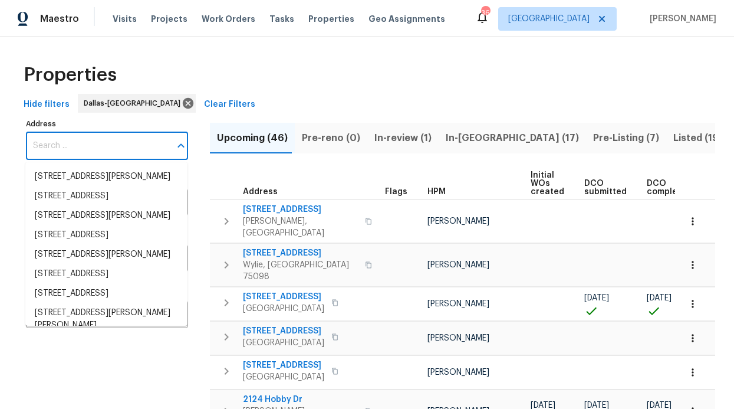
click at [103, 152] on input "Address" at bounding box center [98, 146] width 144 height 28
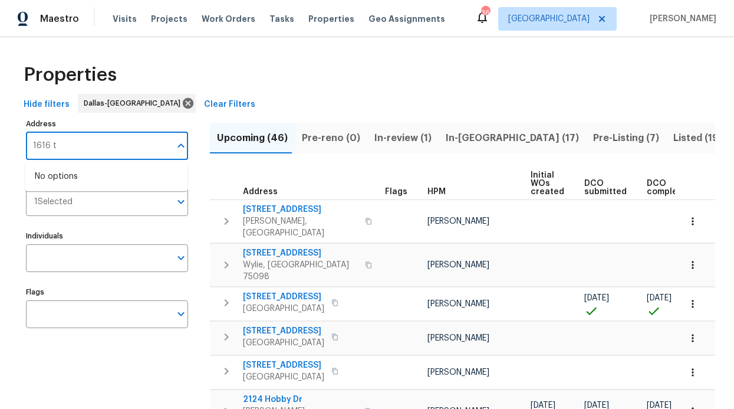
type input "1616"
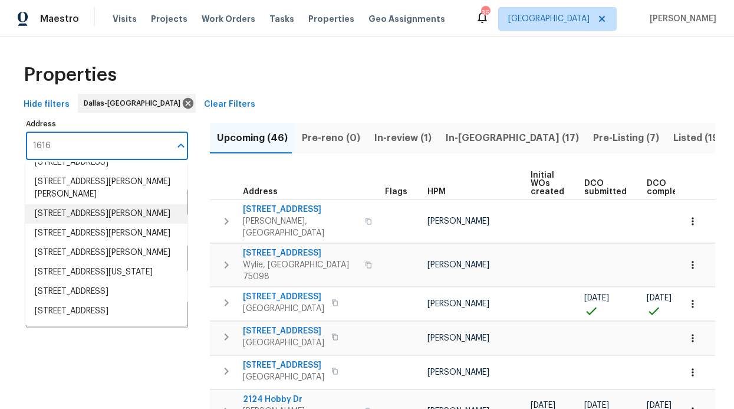
scroll to position [281, 0]
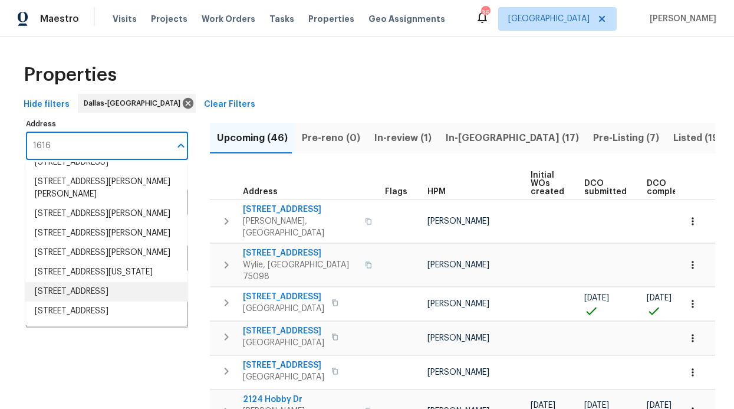
click at [80, 289] on li "1616 Tribeca Way Dallas TX 75204" at bounding box center [106, 291] width 162 height 19
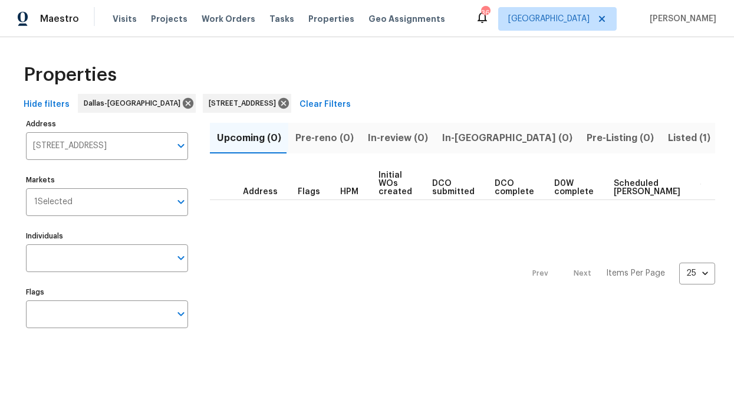
click at [661, 142] on button "Listed (1)" at bounding box center [689, 138] width 57 height 31
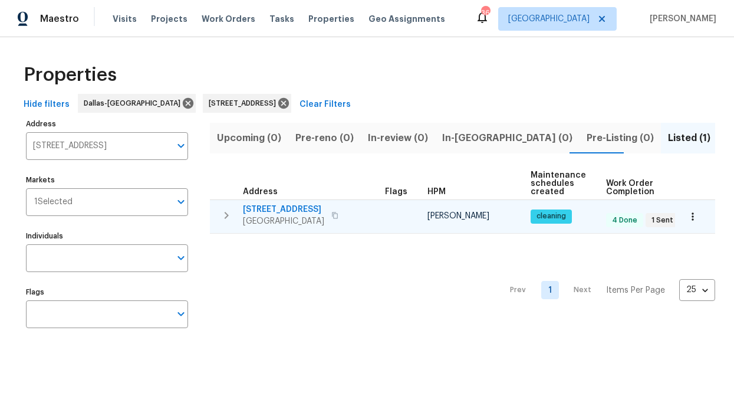
click at [287, 208] on span "1616 Tribeca Way" at bounding box center [283, 209] width 81 height 12
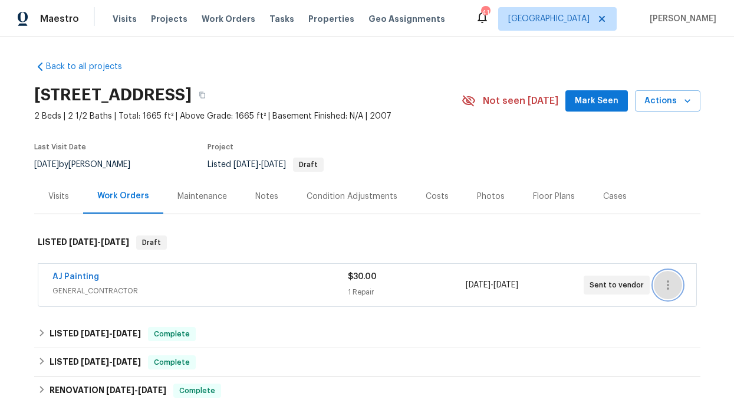
click at [664, 287] on icon "button" at bounding box center [668, 285] width 14 height 14
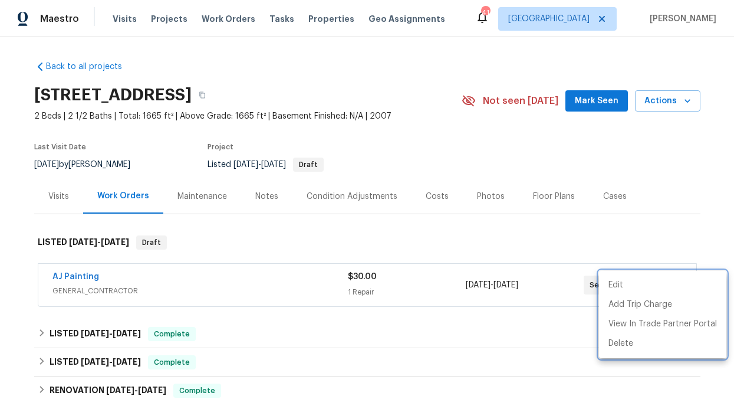
click at [218, 294] on div at bounding box center [367, 204] width 734 height 409
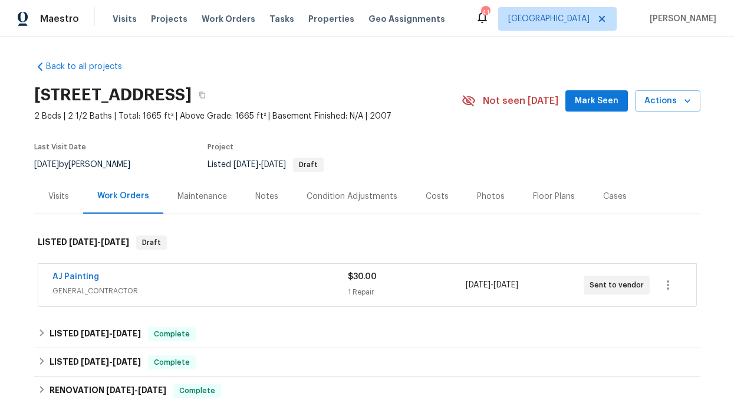
click at [142, 277] on div "AJ Painting" at bounding box center [199, 278] width 295 height 14
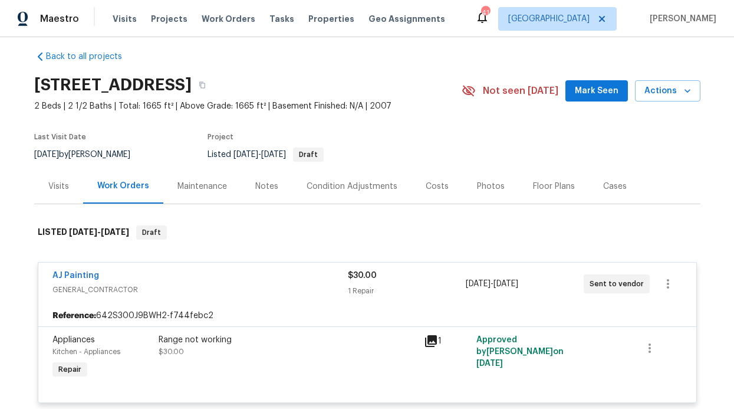
scroll to position [19, 0]
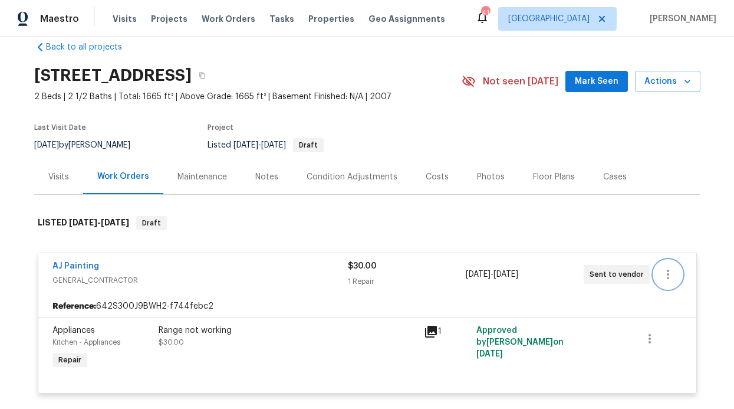
click at [664, 275] on icon "button" at bounding box center [668, 274] width 14 height 14
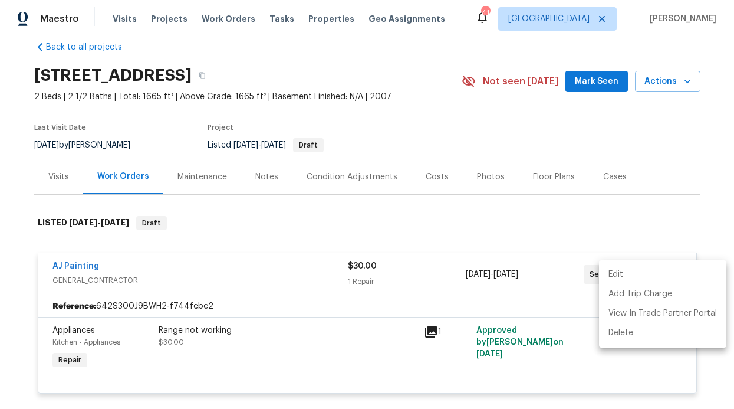
click at [626, 276] on li "Edit" at bounding box center [662, 274] width 127 height 19
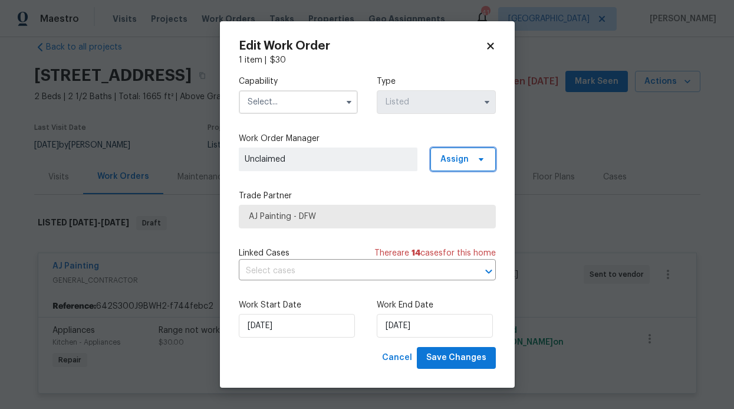
click at [460, 153] on span "Assign" at bounding box center [454, 159] width 28 height 12
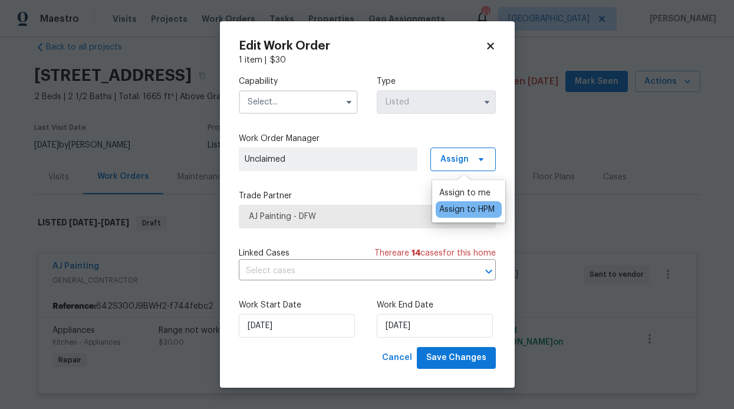
click at [474, 204] on div "Assign to HPM" at bounding box center [466, 209] width 55 height 12
click at [409, 144] on div "Work Order Manager Francisco Balcazar Serrato Assign" at bounding box center [367, 152] width 257 height 38
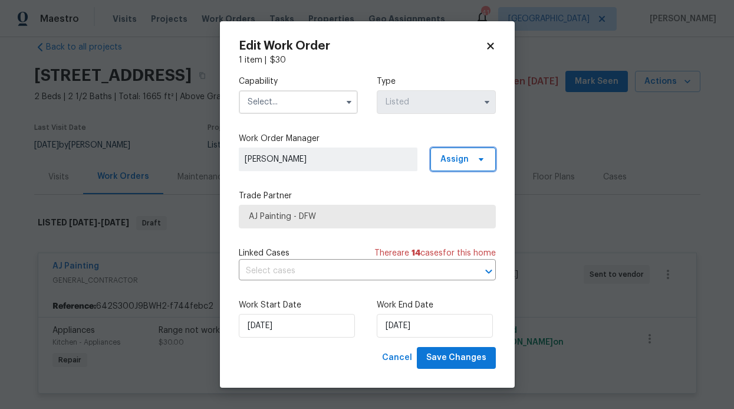
click at [475, 163] on span at bounding box center [479, 158] width 13 height 9
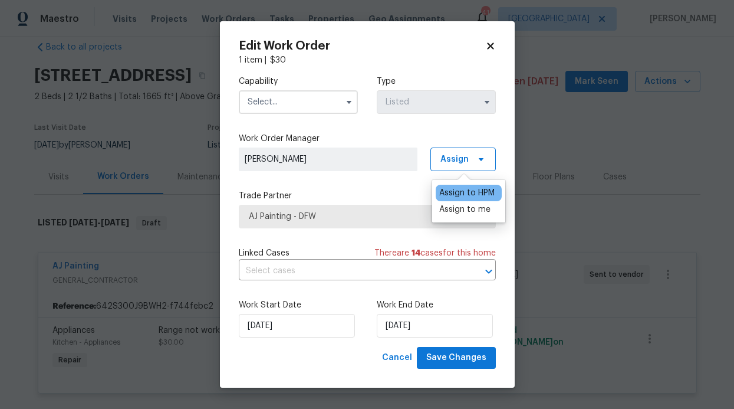
click at [475, 193] on div "Assign to HPM" at bounding box center [466, 193] width 55 height 12
click at [465, 209] on div "Assign to me" at bounding box center [464, 209] width 51 height 12
click at [324, 109] on input "text" at bounding box center [298, 102] width 119 height 24
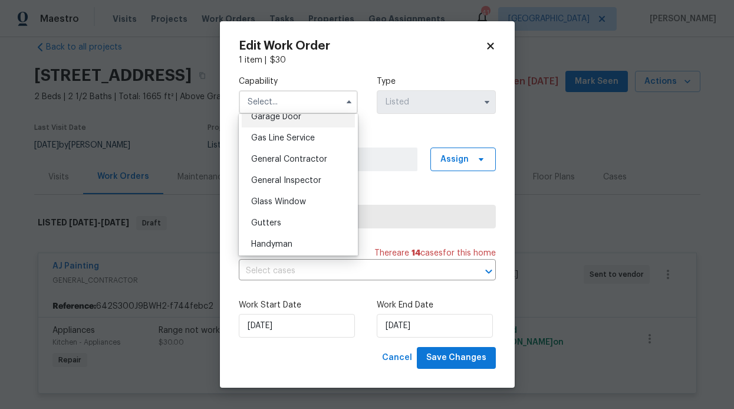
scroll to position [488, 0]
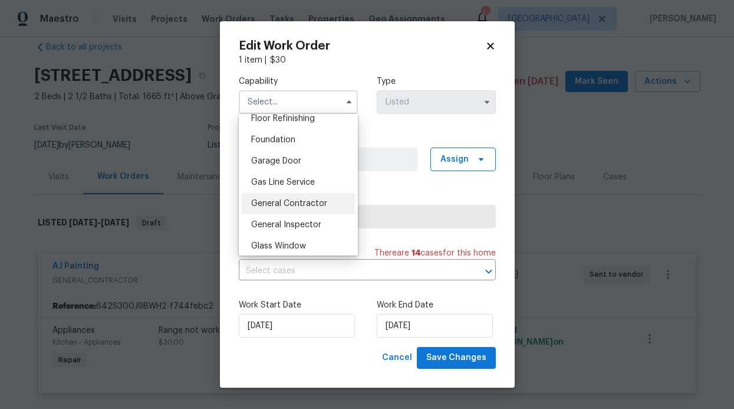
click at [312, 208] on span "General Contractor" at bounding box center [289, 203] width 76 height 8
type input "General Contractor"
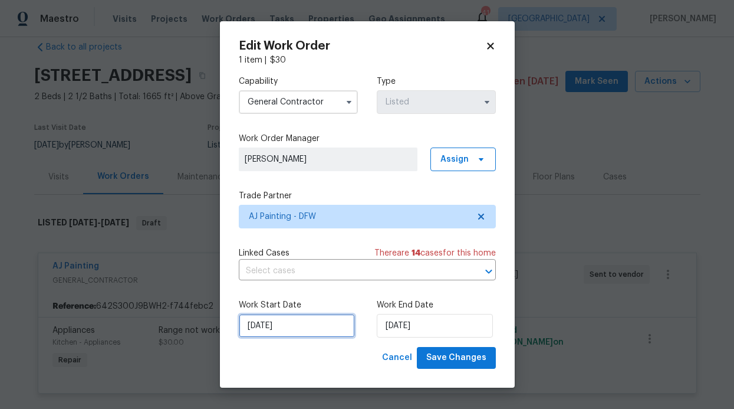
click at [318, 323] on input "[DATE]" at bounding box center [297, 326] width 116 height 24
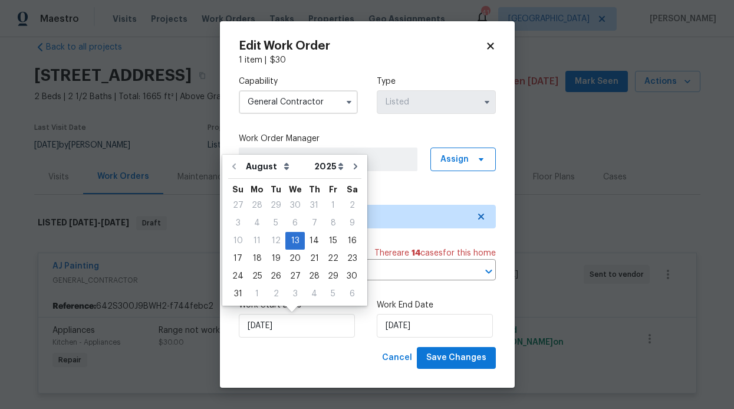
click at [409, 186] on div "Capability General Contractor Type Listed Work Order Manager RonDerrick Jackson…" at bounding box center [367, 206] width 257 height 281
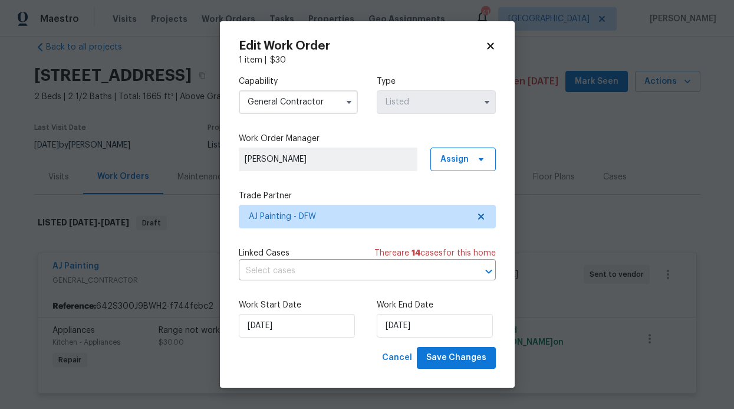
click at [486, 51] on icon at bounding box center [490, 46] width 11 height 11
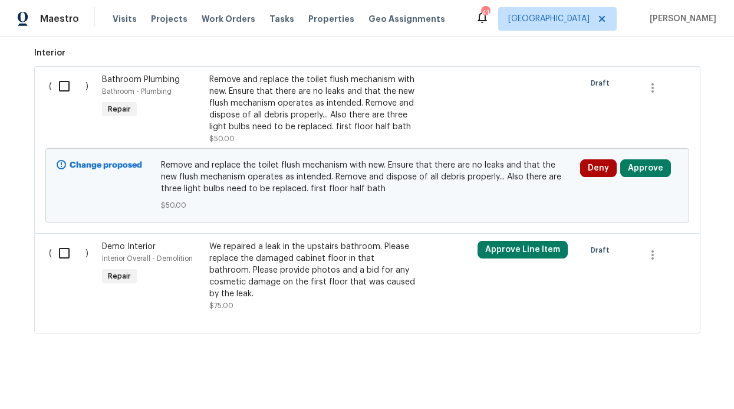
scroll to position [800, 0]
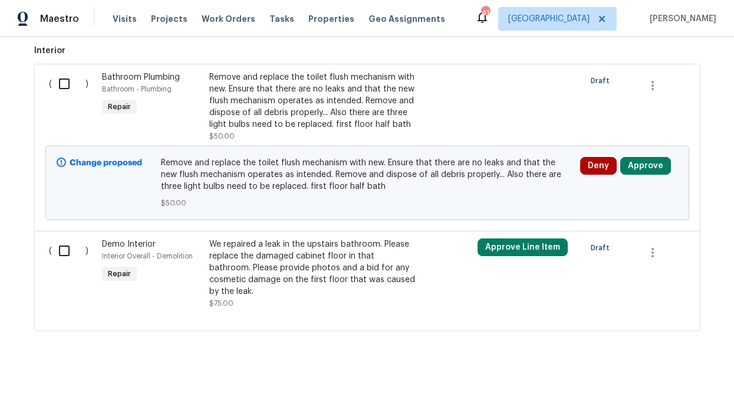
click at [61, 79] on input "checkbox" at bounding box center [69, 83] width 34 height 25
checkbox input "true"
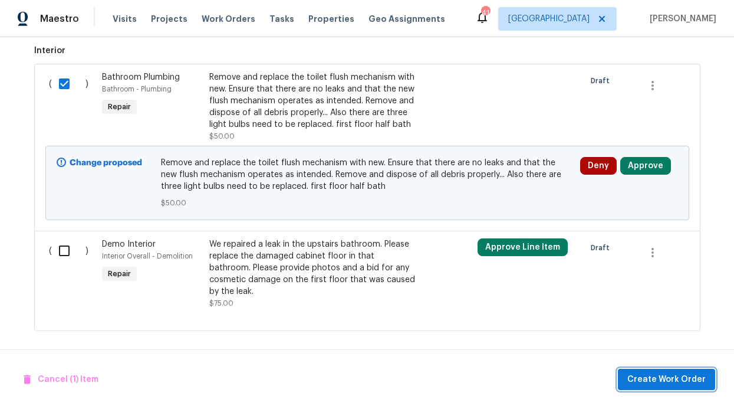
click at [685, 380] on span "Create Work Order" at bounding box center [666, 379] width 78 height 15
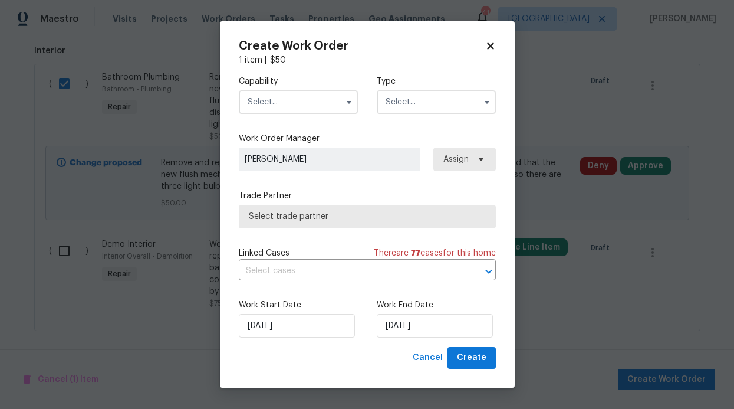
click at [316, 107] on input "text" at bounding box center [298, 102] width 119 height 24
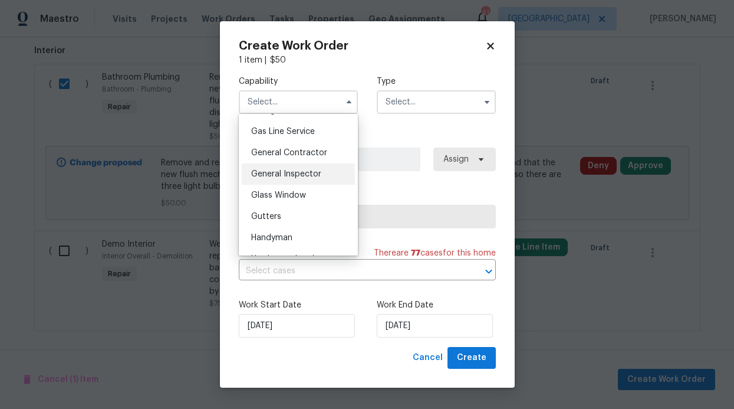
scroll to position [540, 0]
click at [295, 156] on span "General Contractor" at bounding box center [289, 151] width 76 height 8
type input "General Contractor"
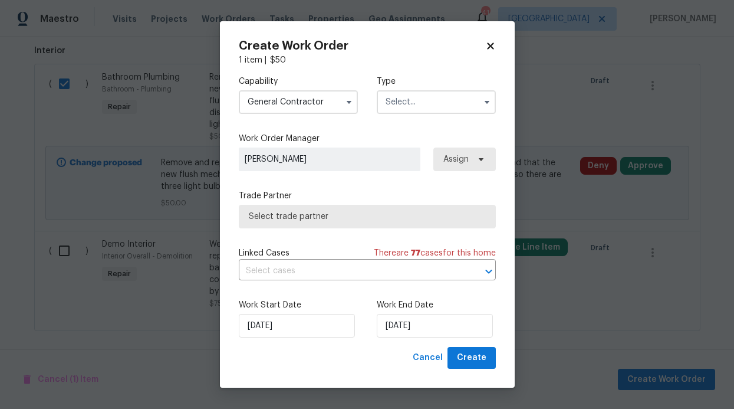
click at [417, 98] on input "text" at bounding box center [436, 102] width 119 height 24
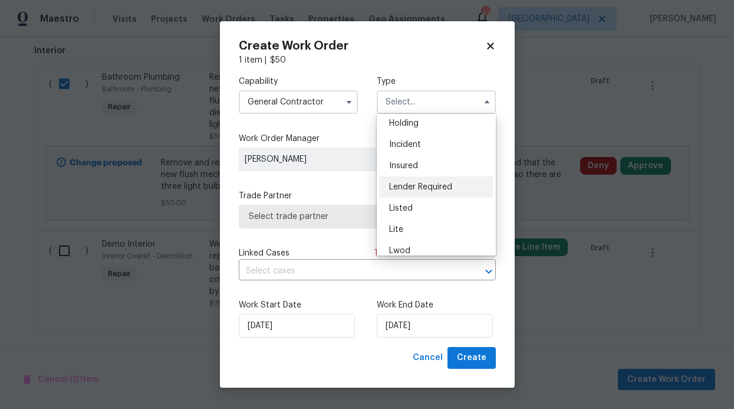
scroll to position [47, 0]
click at [404, 202] on div "Listed" at bounding box center [436, 208] width 113 height 21
type input "Listed"
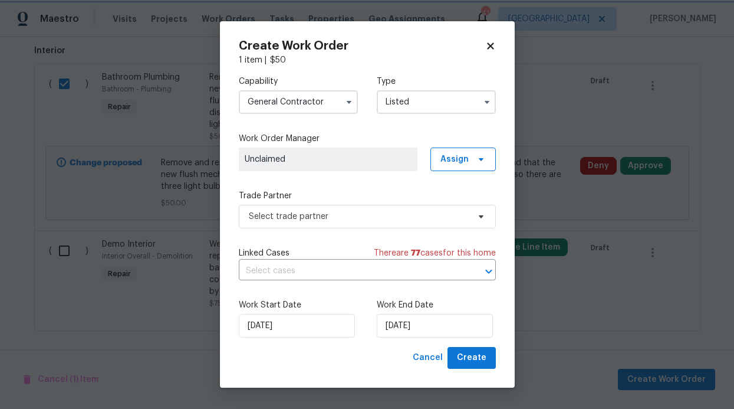
scroll to position [0, 0]
click at [472, 165] on span "Assign" at bounding box center [462, 159] width 65 height 24
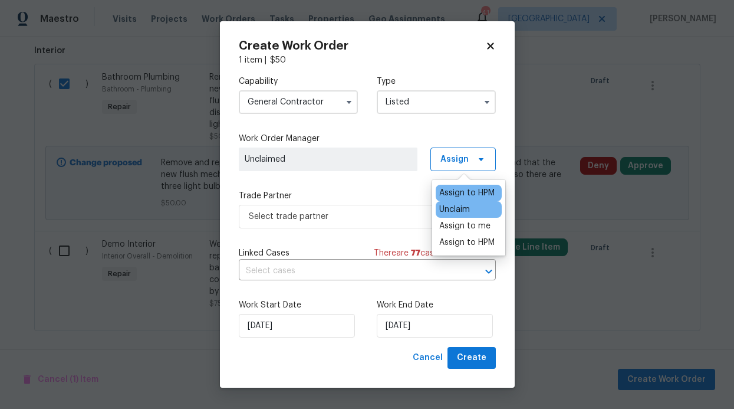
click at [467, 188] on div "Assign to HPM" at bounding box center [466, 193] width 55 height 12
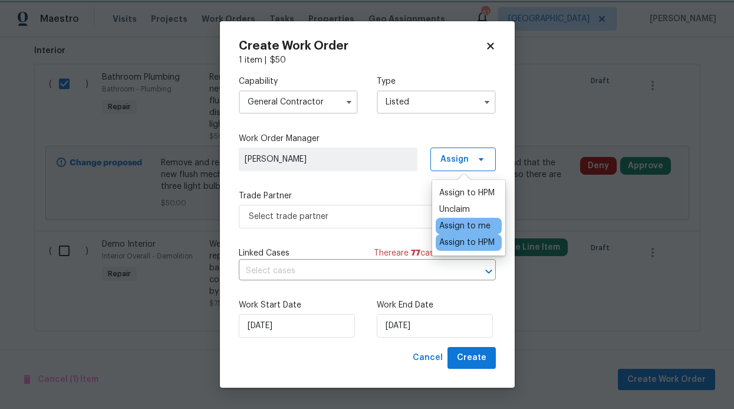
click at [393, 189] on div "Capability General Contractor Type Listed Work Order Manager RonDerrick Jackson…" at bounding box center [367, 206] width 257 height 281
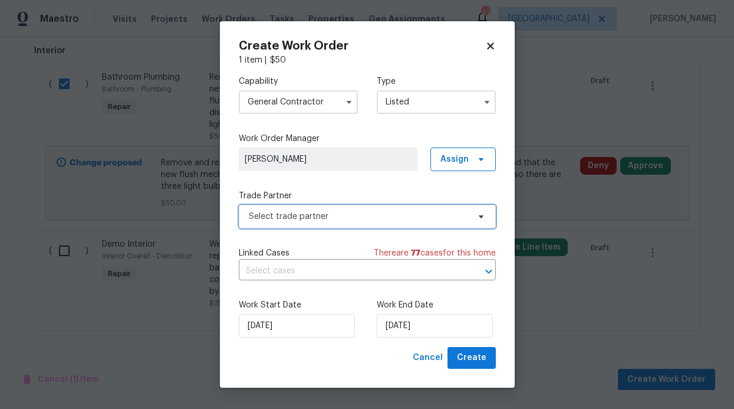
click at [386, 214] on span "Select trade partner" at bounding box center [359, 216] width 220 height 12
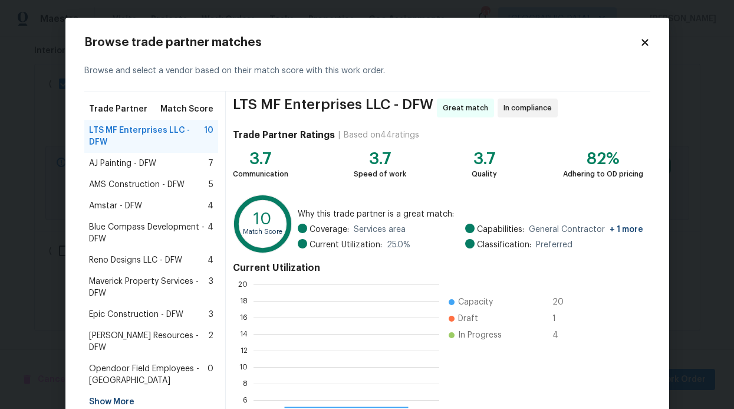
scroll to position [156, 177]
click at [121, 205] on span "Amstar - DFW" at bounding box center [115, 206] width 53 height 12
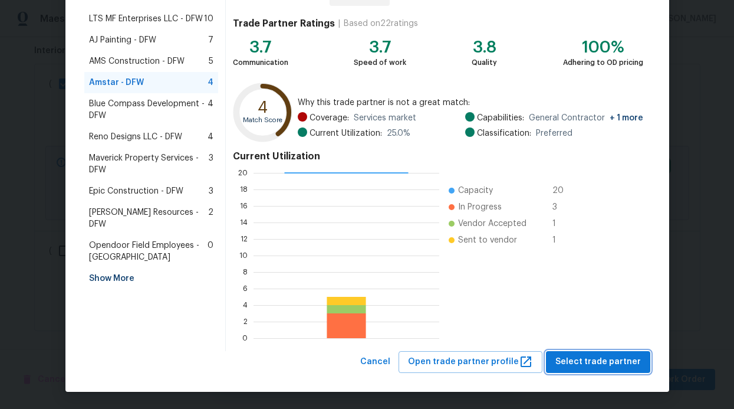
click at [583, 356] on span "Select trade partner" at bounding box center [597, 361] width 85 height 15
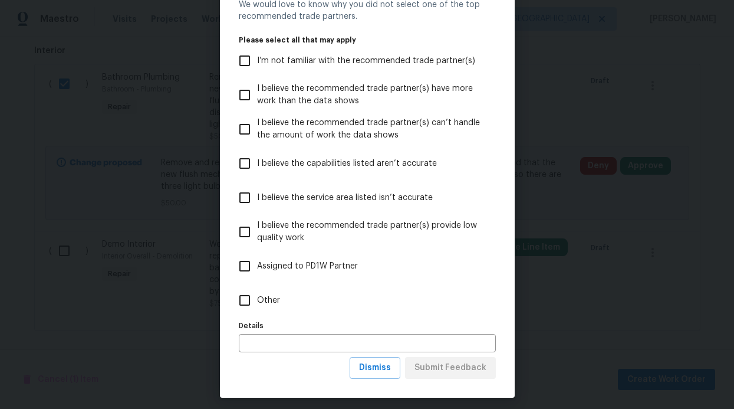
scroll to position [58, 0]
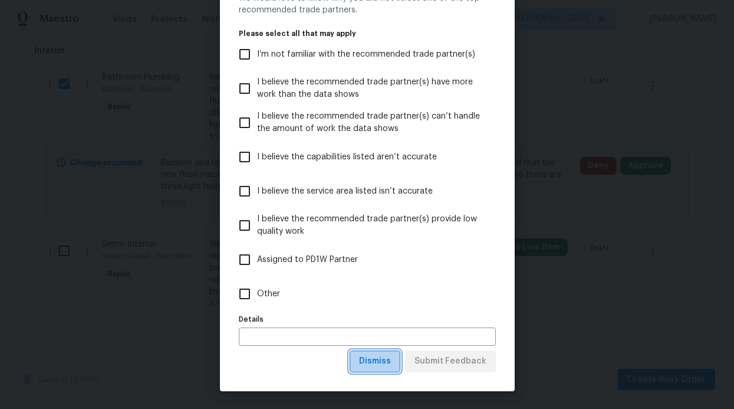
click at [374, 368] on span "Dismiss" at bounding box center [375, 361] width 32 height 15
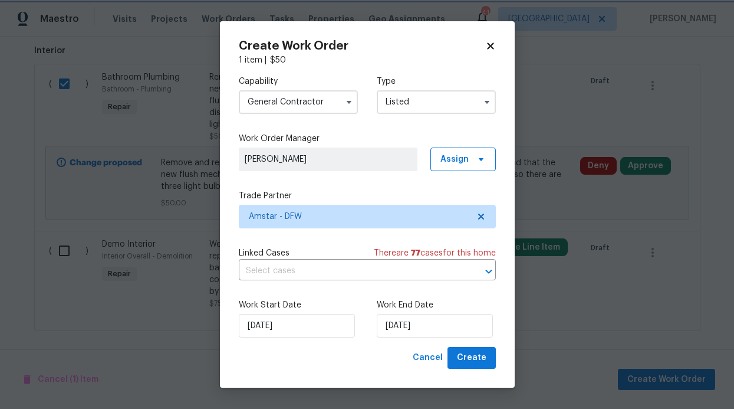
scroll to position [0, 0]
click at [422, 327] on input "[DATE]" at bounding box center [435, 326] width 116 height 24
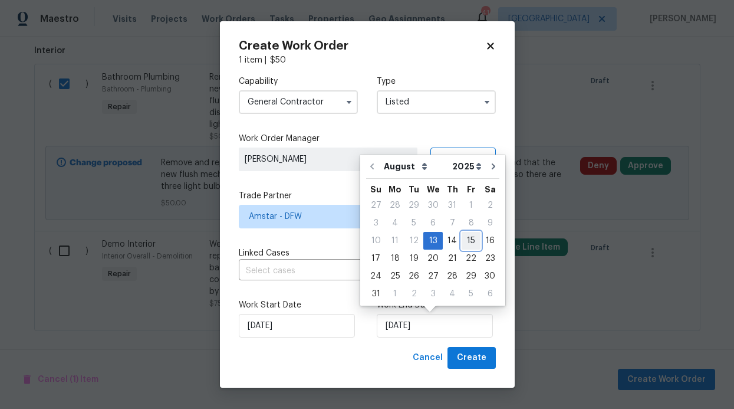
click at [468, 238] on div "15" at bounding box center [471, 240] width 19 height 17
type input "[DATE]"
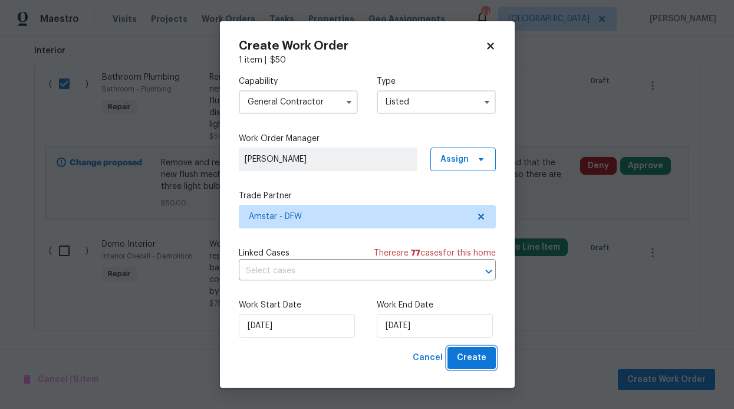
click at [473, 358] on span "Create" at bounding box center [471, 357] width 29 height 15
checkbox input "false"
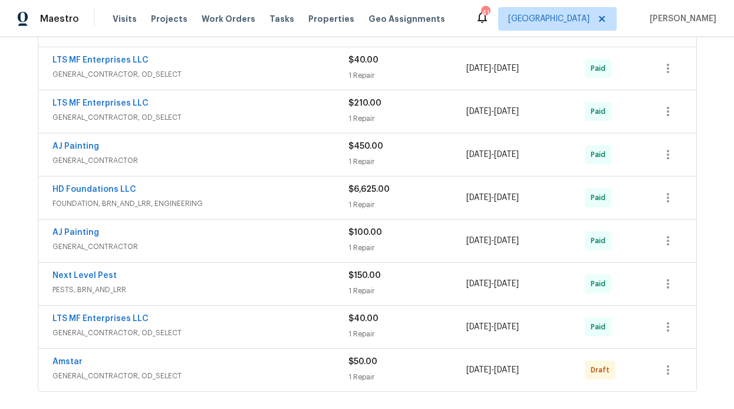
scroll to position [423, 0]
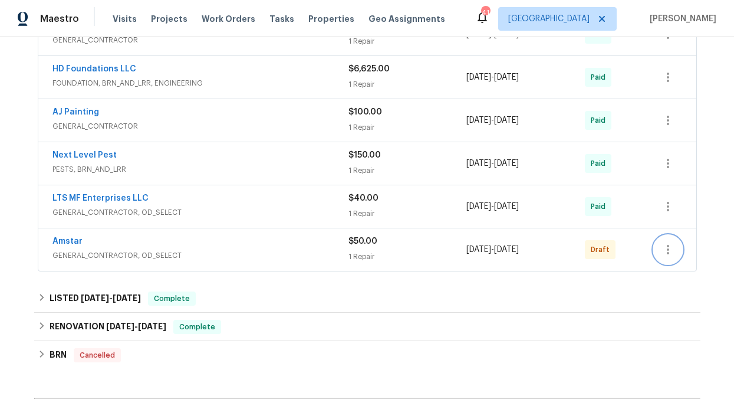
click at [661, 246] on icon "button" at bounding box center [668, 249] width 14 height 14
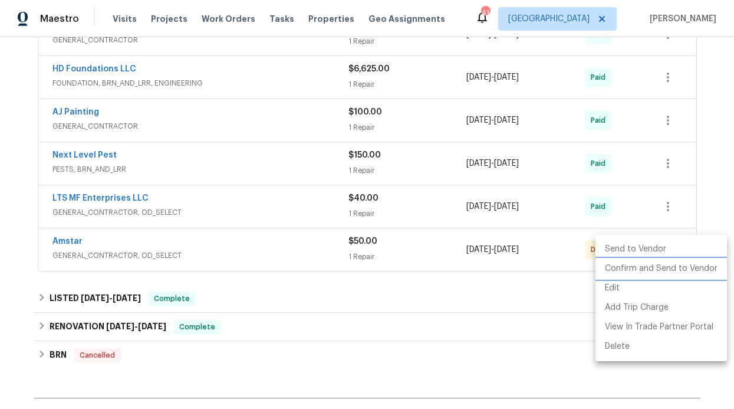
click at [640, 272] on li "Confirm and Send to Vendor" at bounding box center [661, 268] width 131 height 19
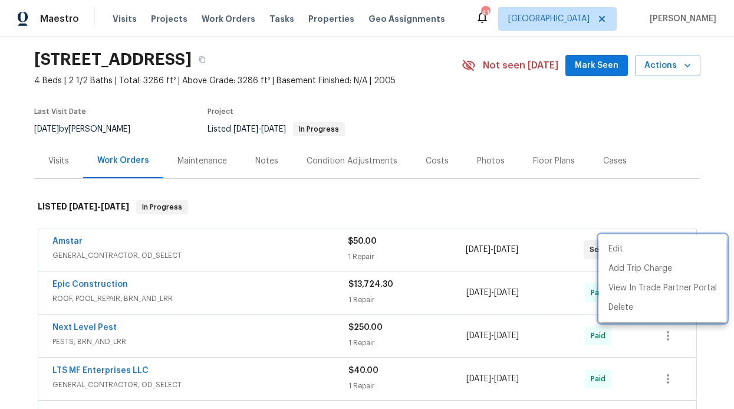
click at [111, 11] on div at bounding box center [367, 204] width 734 height 409
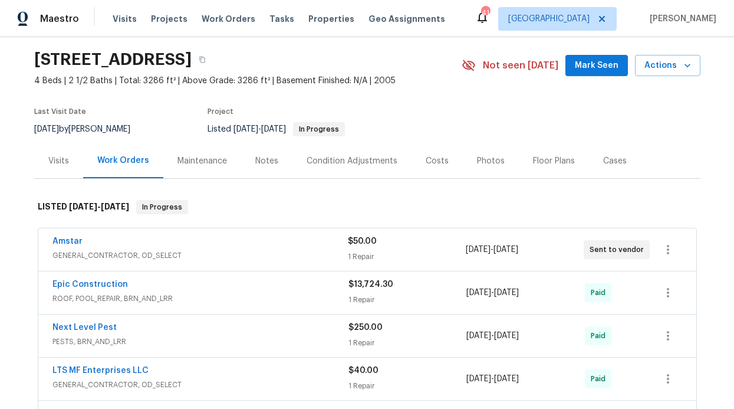
click at [116, 18] on span "Visits" at bounding box center [125, 19] width 24 height 12
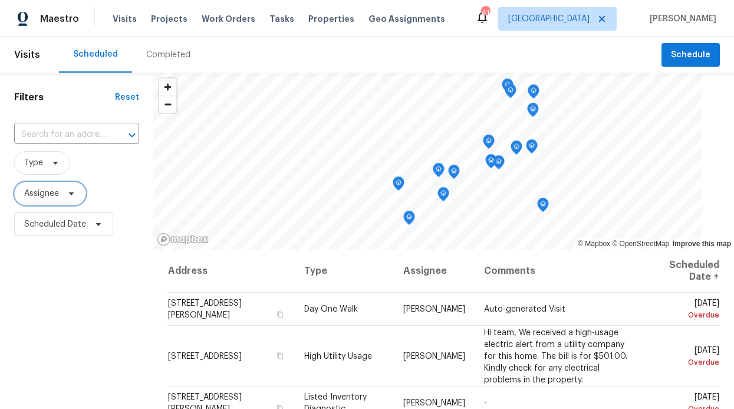
click at [47, 189] on span "Assignee" at bounding box center [41, 193] width 35 height 12
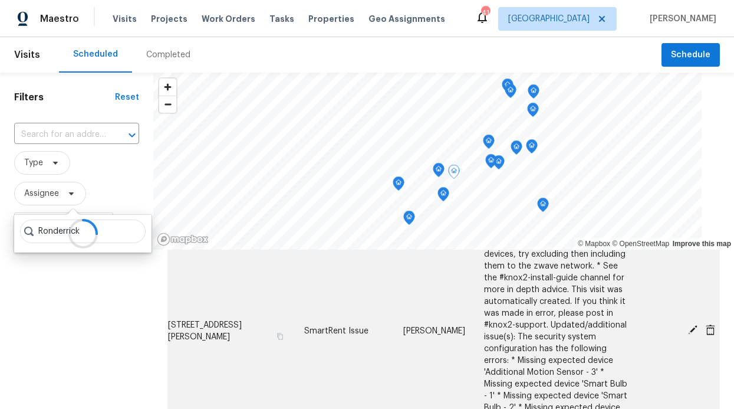
scroll to position [524, 0]
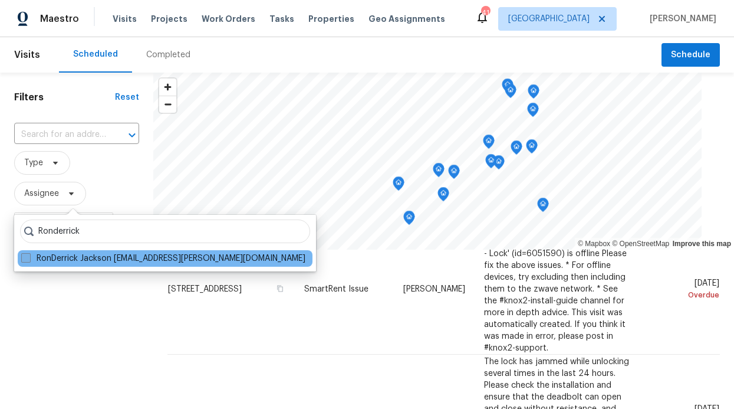
type input "Ronderrick"
click at [128, 256] on label "RonDerrick Jackson [EMAIL_ADDRESS][PERSON_NAME][DOMAIN_NAME]" at bounding box center [163, 258] width 284 height 12
click at [29, 256] on input "RonDerrick Jackson [EMAIL_ADDRESS][PERSON_NAME][DOMAIN_NAME]" at bounding box center [25, 256] width 8 height 8
checkbox input "true"
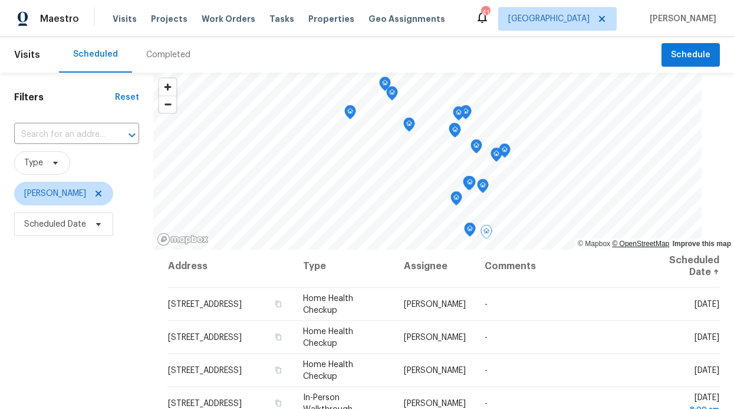
scroll to position [7, 0]
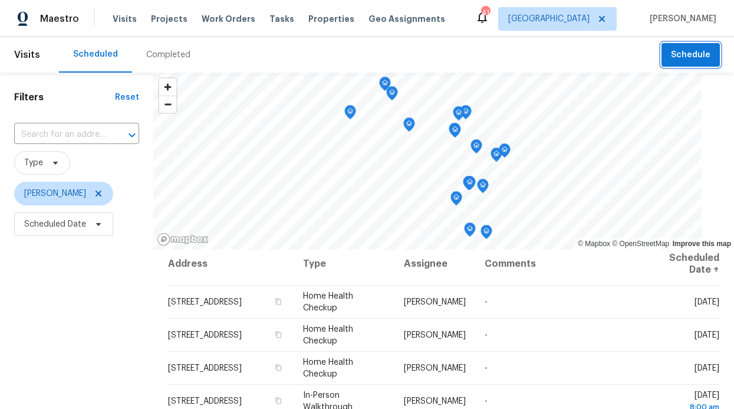
click at [677, 53] on span "Schedule" at bounding box center [691, 55] width 40 height 15
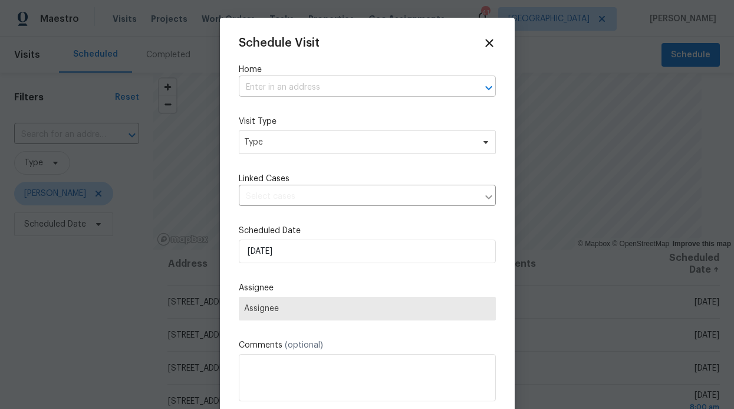
click at [340, 90] on input "text" at bounding box center [351, 87] width 224 height 18
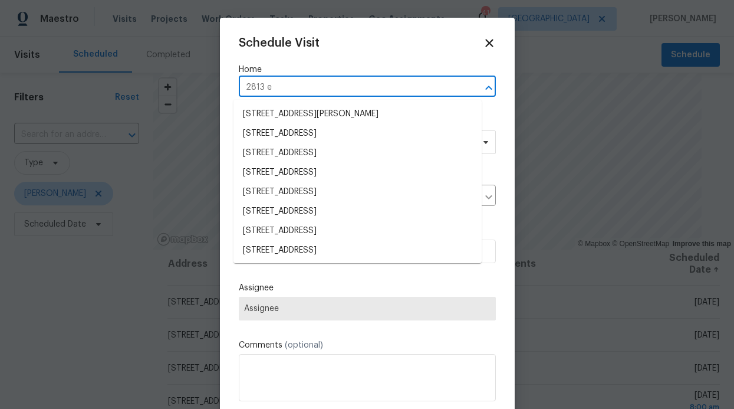
type input "2813 e"
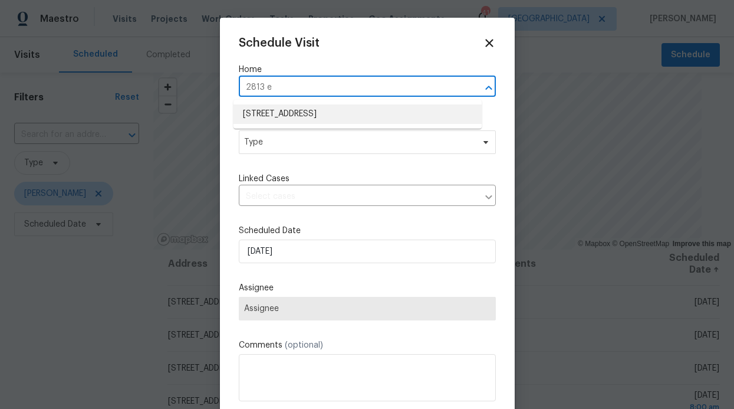
click at [307, 108] on li "[STREET_ADDRESS]" at bounding box center [357, 113] width 248 height 19
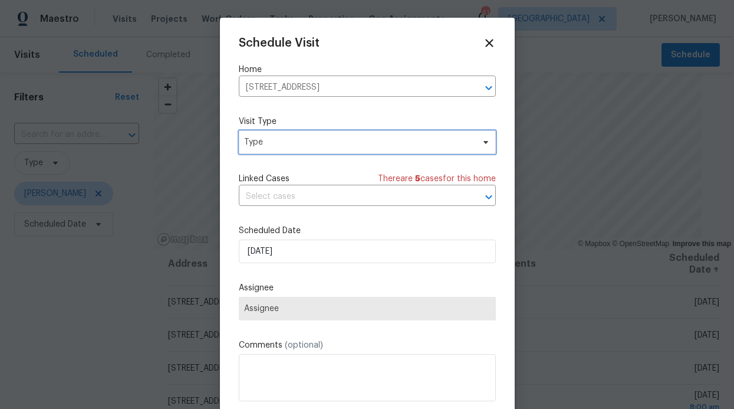
click at [301, 140] on span "Type" at bounding box center [358, 142] width 229 height 12
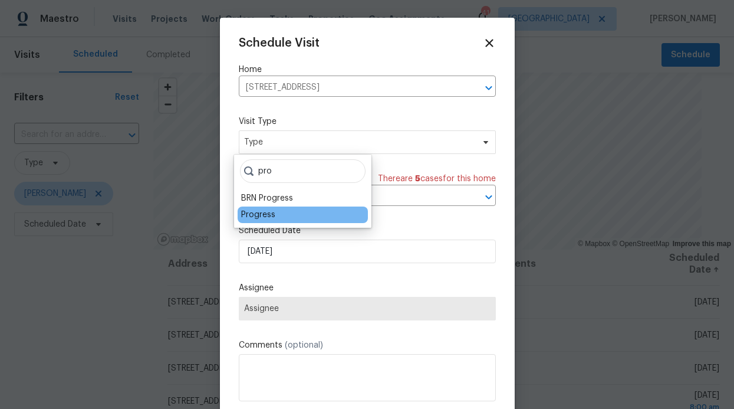
type input "pro"
click at [256, 214] on div "Progress" at bounding box center [258, 215] width 34 height 12
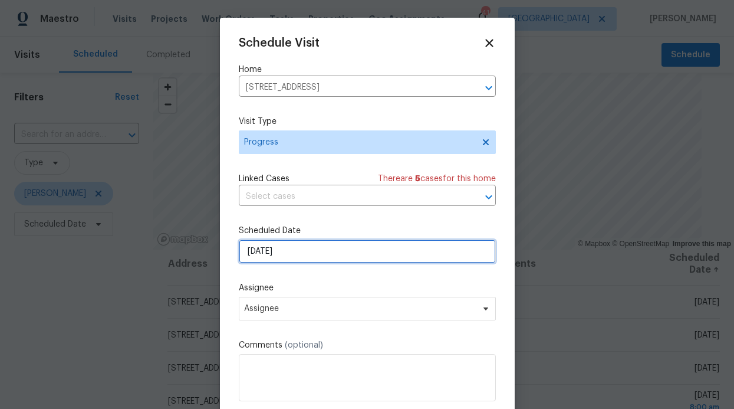
click at [315, 245] on input "[DATE]" at bounding box center [367, 251] width 257 height 24
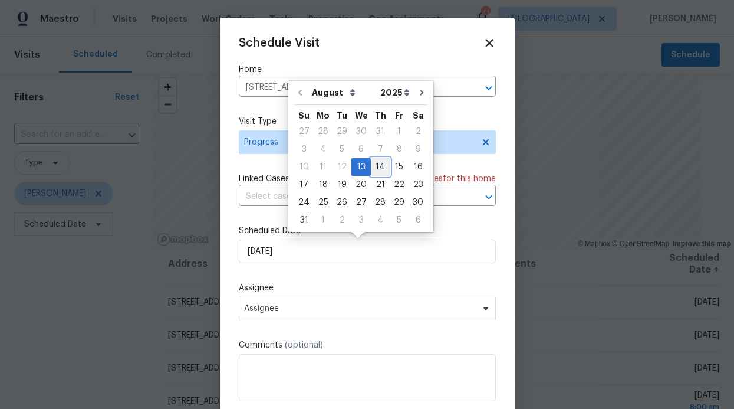
click at [377, 169] on div "14" at bounding box center [380, 167] width 19 height 17
type input "[DATE]"
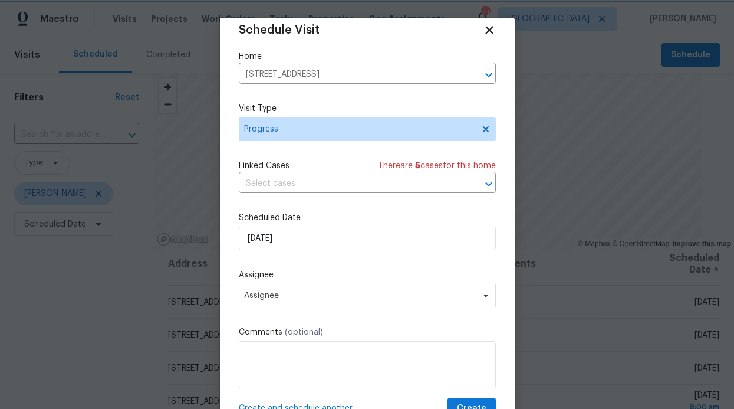
scroll to position [21, 0]
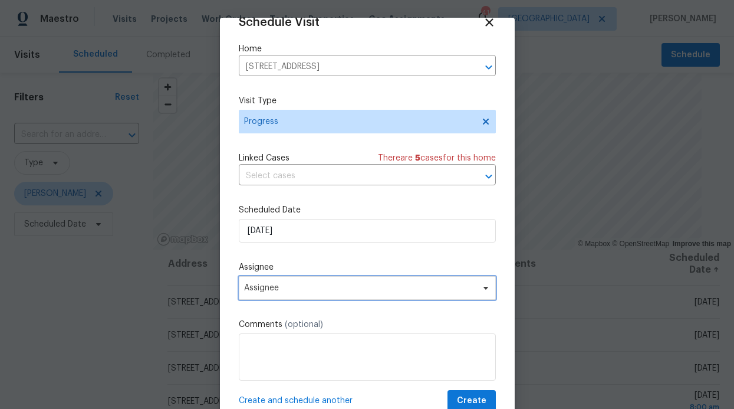
click at [360, 295] on span "Assignee" at bounding box center [367, 288] width 257 height 24
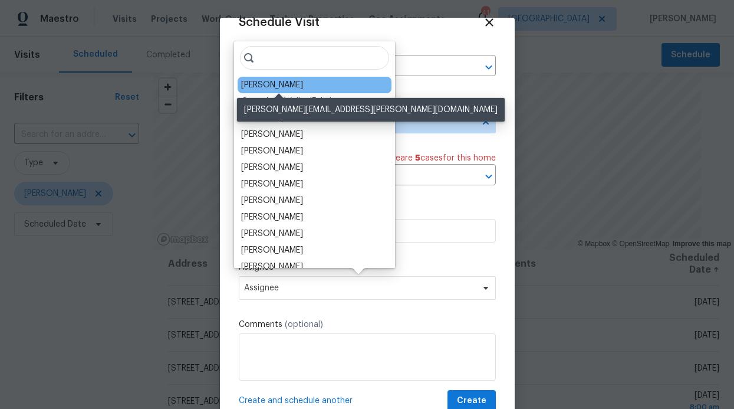
click at [303, 83] on div "[PERSON_NAME]" at bounding box center [272, 85] width 62 height 12
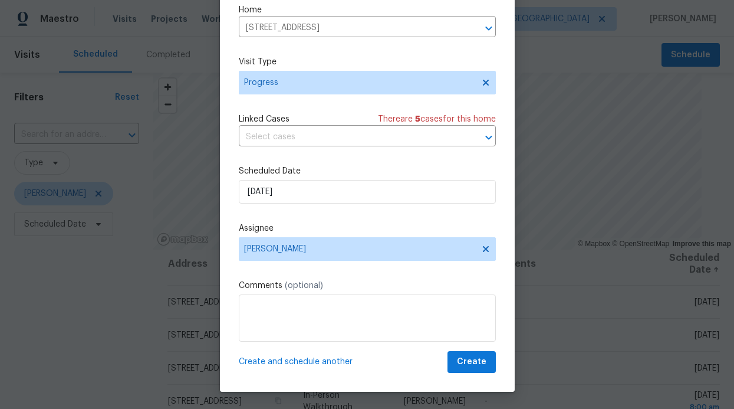
scroll to position [40, 0]
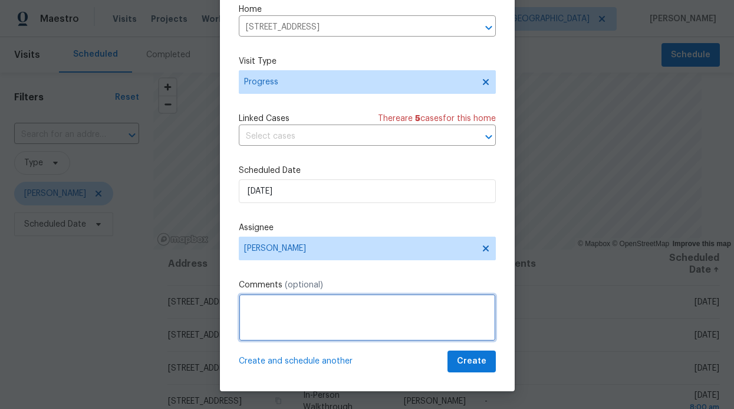
click at [306, 320] on textarea at bounding box center [367, 317] width 257 height 47
type textarea "S"
type textarea "Progress visit"
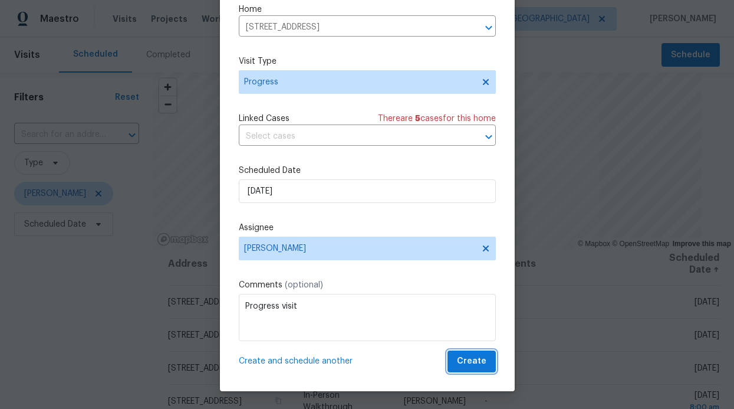
click at [457, 364] on span "Create" at bounding box center [471, 361] width 29 height 15
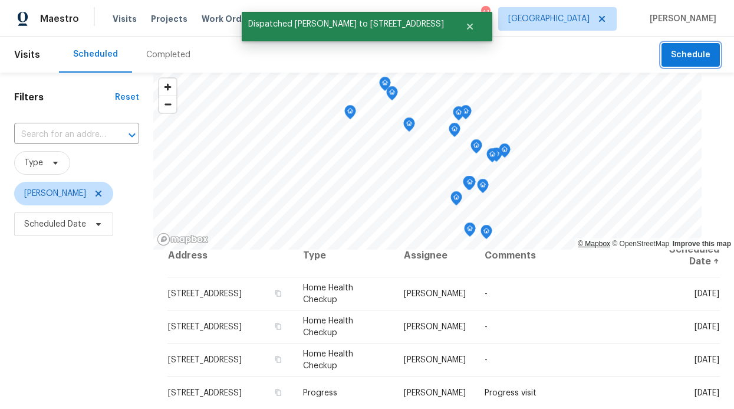
scroll to position [16, 0]
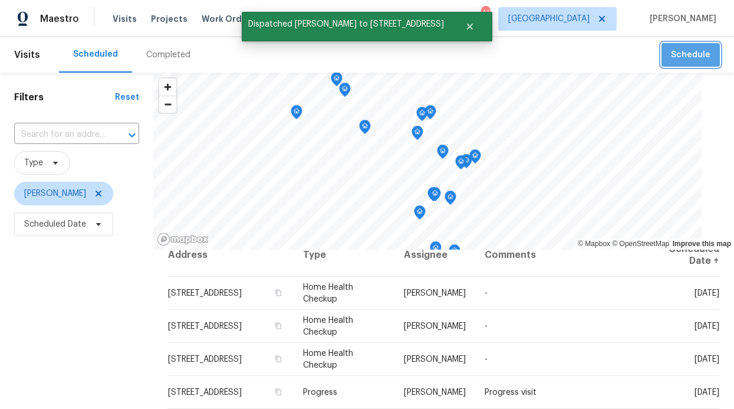
click at [699, 63] on button "Schedule" at bounding box center [691, 55] width 58 height 24
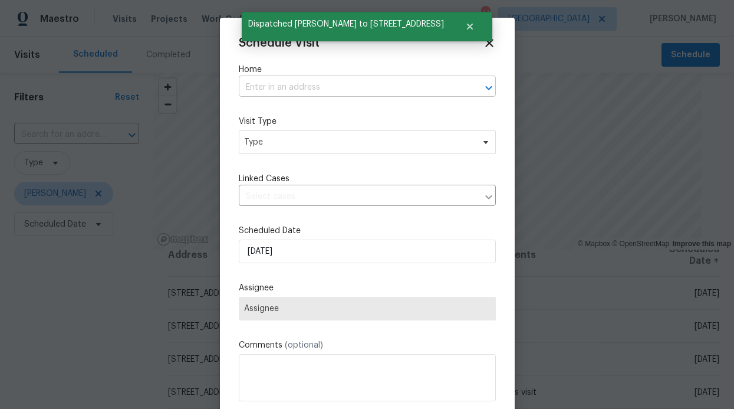
click at [385, 96] on input "text" at bounding box center [351, 87] width 224 height 18
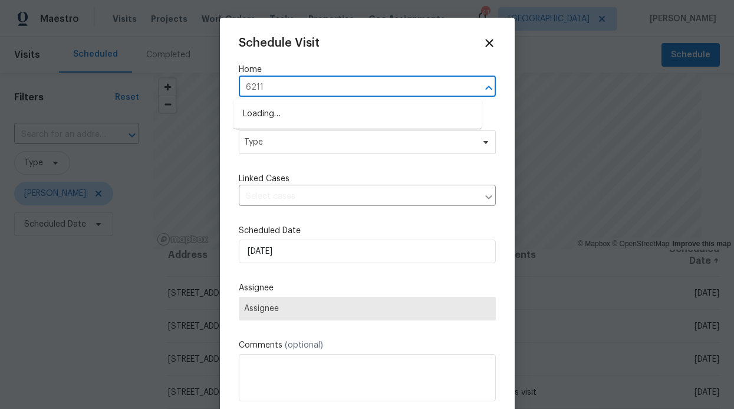
type input "6211"
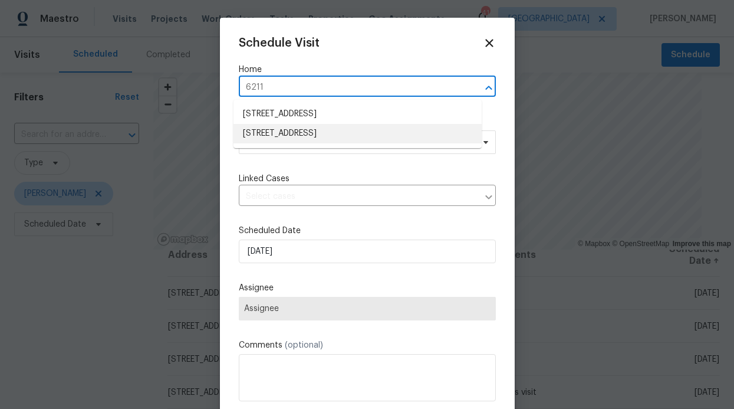
click at [333, 133] on li "6211 Crested Butte Dr, Dallas, TX 75252" at bounding box center [357, 133] width 248 height 19
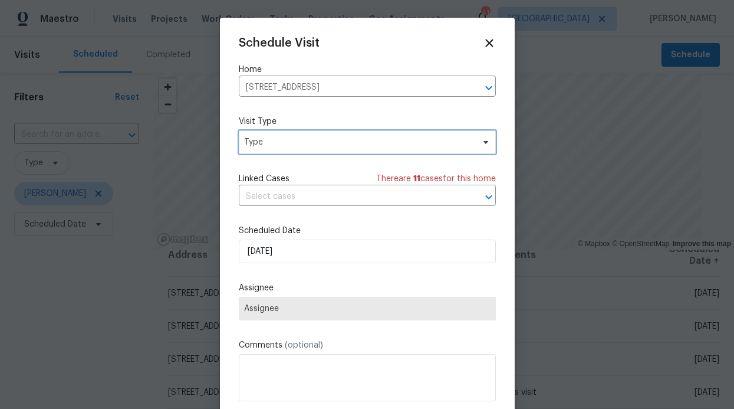
click at [333, 151] on span "Type" at bounding box center [367, 142] width 257 height 24
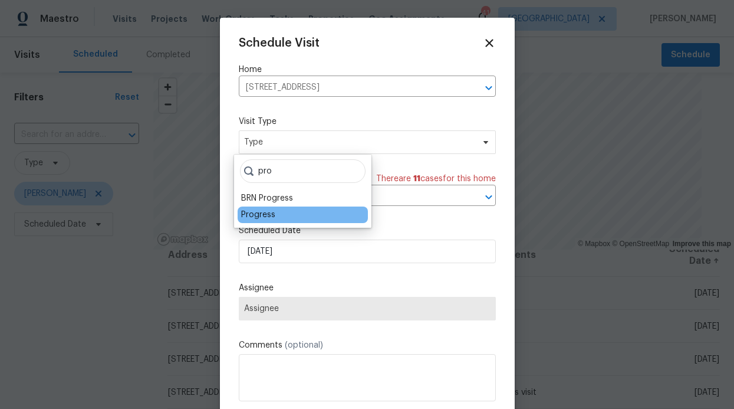
type input "pro"
click at [274, 213] on div "Progress" at bounding box center [258, 215] width 34 height 12
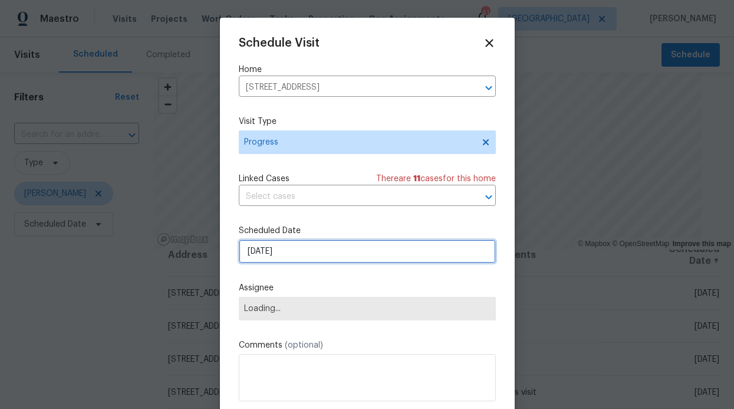
click at [279, 257] on input "[DATE]" at bounding box center [367, 251] width 257 height 24
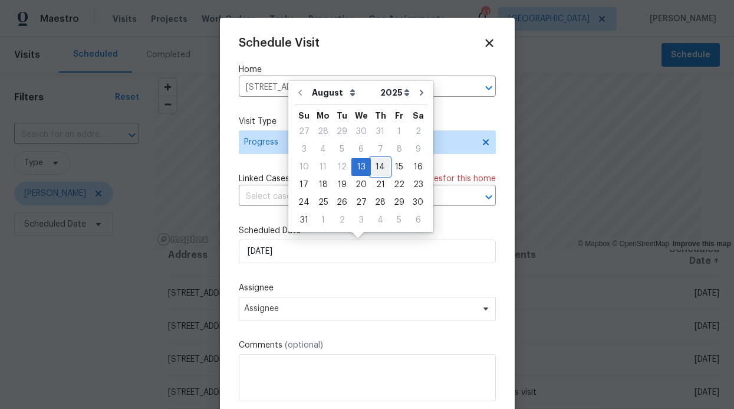
click at [374, 167] on div "14" at bounding box center [380, 167] width 19 height 17
type input "[DATE]"
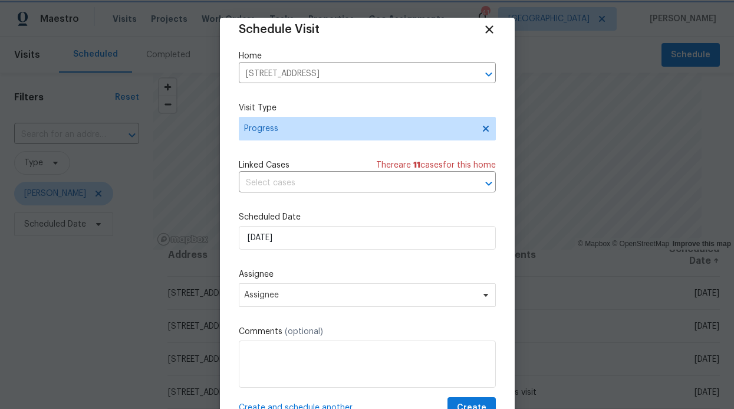
scroll to position [21, 0]
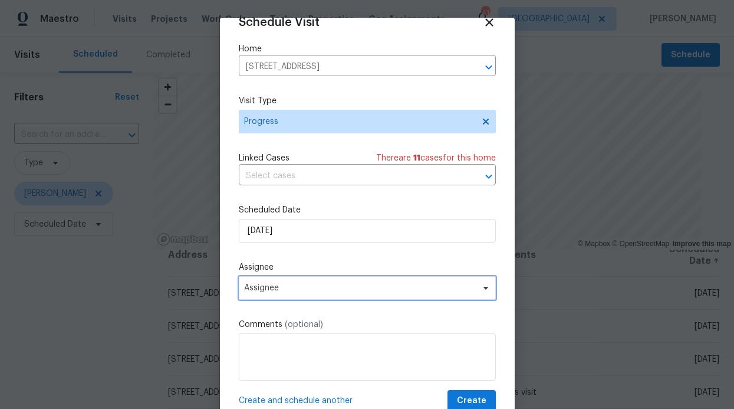
click at [348, 284] on span "Assignee" at bounding box center [359, 287] width 231 height 9
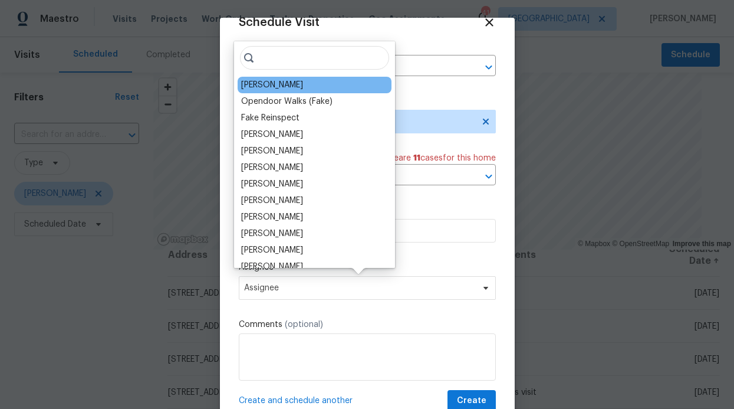
click at [303, 87] on div "[PERSON_NAME]" at bounding box center [272, 85] width 62 height 12
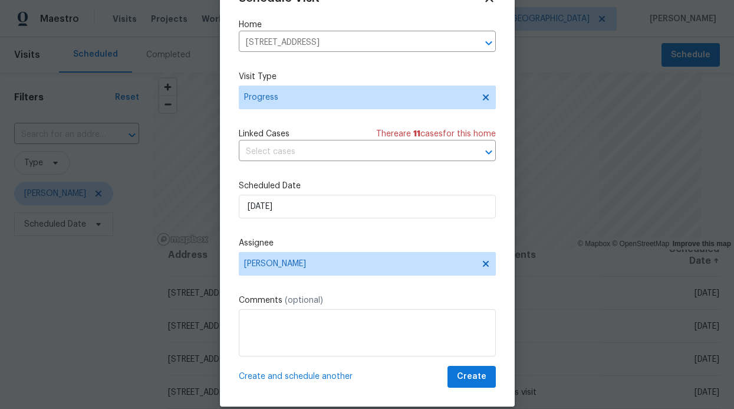
scroll to position [40, 0]
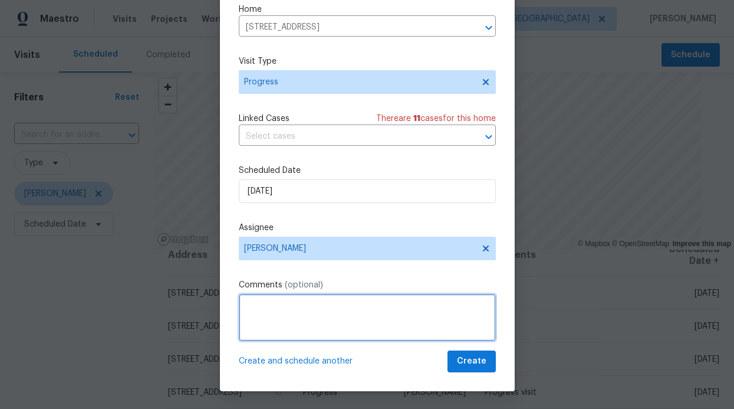
click at [306, 320] on textarea at bounding box center [367, 317] width 257 height 47
type textarea "R"
type textarea "Progress"
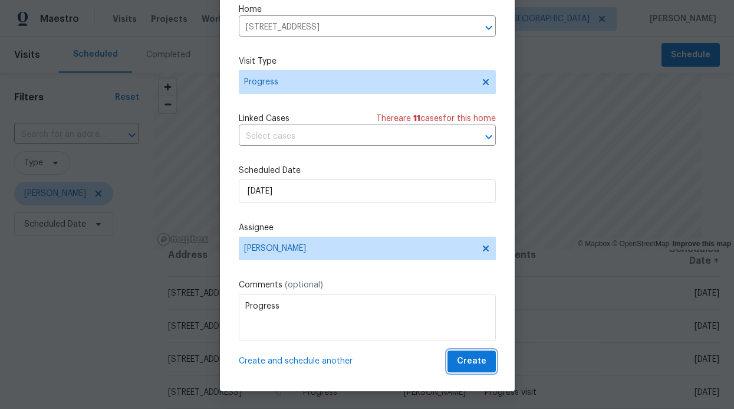
drag, startPoint x: 459, startPoint y: 359, endPoint x: 451, endPoint y: 353, distance: 10.1
click at [459, 359] on span "Create" at bounding box center [471, 361] width 29 height 15
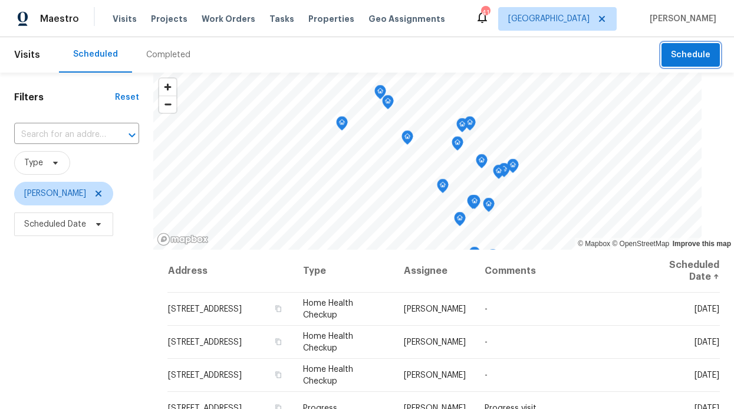
scroll to position [0, 0]
click at [237, 15] on span "Work Orders" at bounding box center [229, 19] width 54 height 12
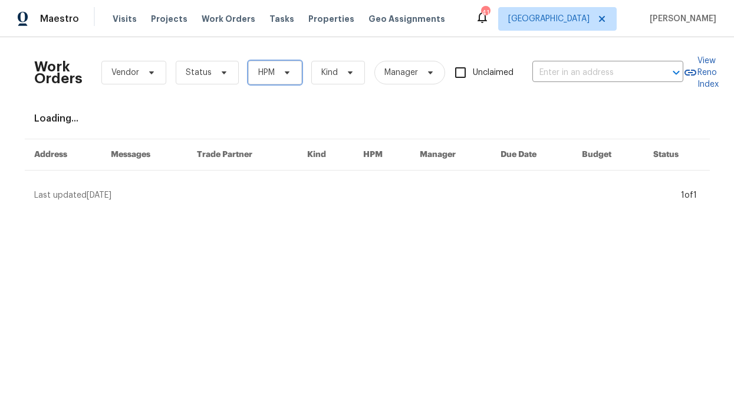
click at [274, 83] on span "HPM" at bounding box center [275, 73] width 54 height 24
click at [203, 74] on span "Status" at bounding box center [199, 73] width 26 height 12
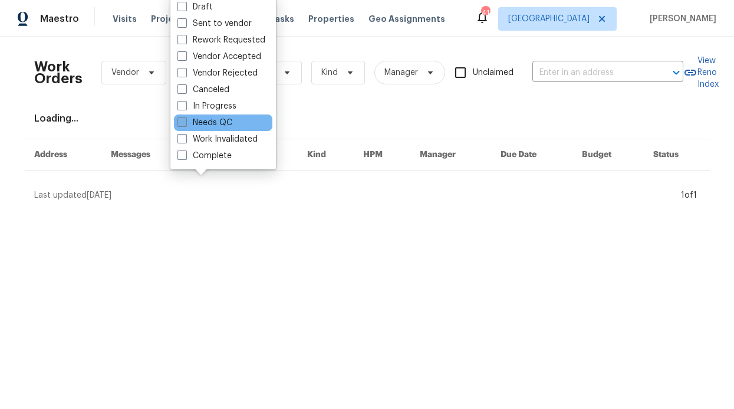
click at [203, 118] on label "Needs QC" at bounding box center [204, 123] width 55 height 12
click at [185, 118] on input "Needs QC" at bounding box center [181, 121] width 8 height 8
checkbox input "true"
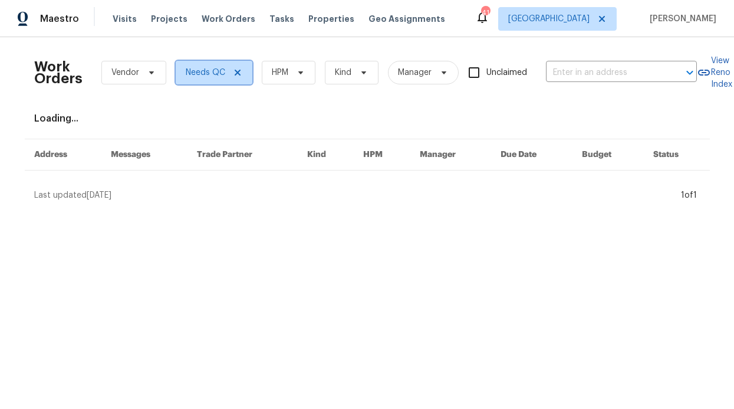
click at [235, 76] on icon at bounding box center [237, 72] width 9 height 9
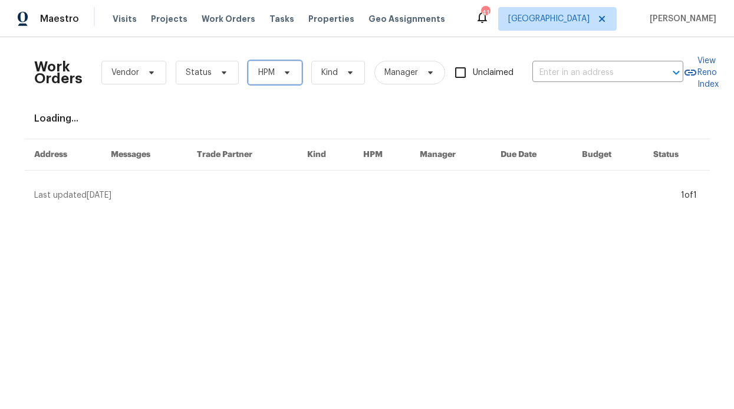
click at [289, 72] on span "HPM" at bounding box center [275, 73] width 54 height 24
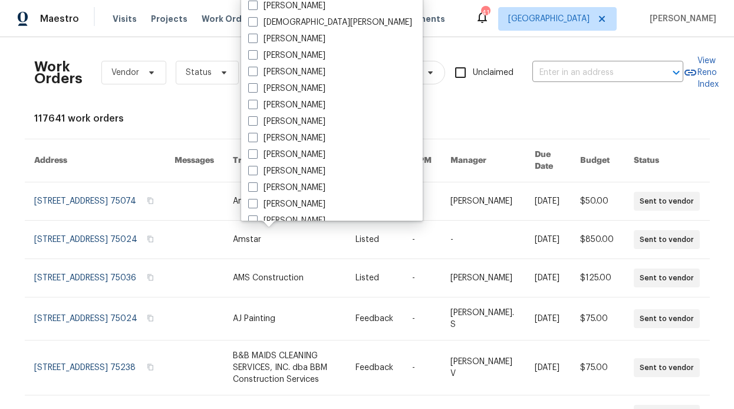
scroll to position [593, 0]
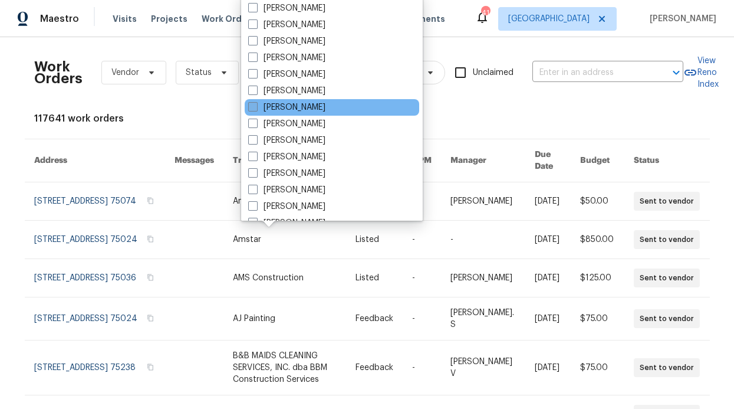
click at [289, 107] on label "[PERSON_NAME]" at bounding box center [286, 107] width 77 height 12
click at [256, 107] on input "[PERSON_NAME]" at bounding box center [252, 105] width 8 height 8
checkbox input "true"
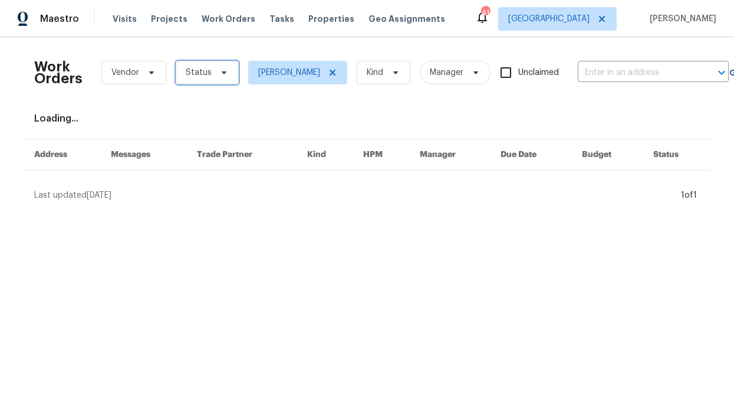
click at [208, 77] on span "Status" at bounding box center [207, 73] width 63 height 24
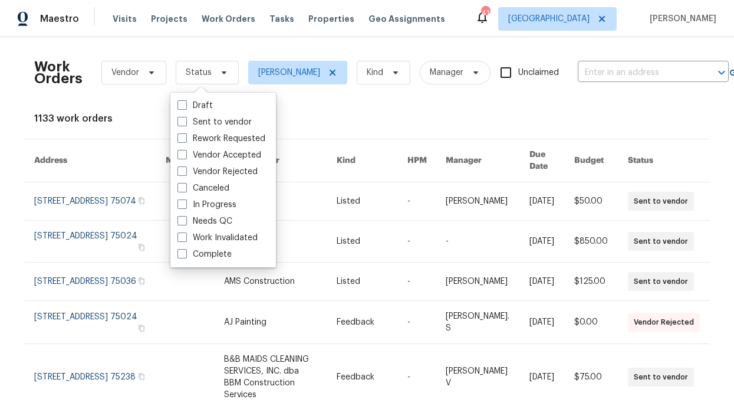
scroll to position [2, 0]
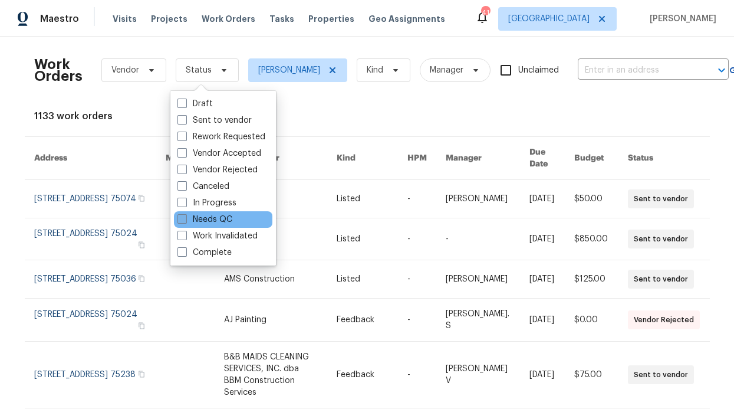
click at [213, 215] on label "Needs QC" at bounding box center [204, 219] width 55 height 12
click at [185, 215] on input "Needs QC" at bounding box center [181, 217] width 8 height 8
checkbox input "true"
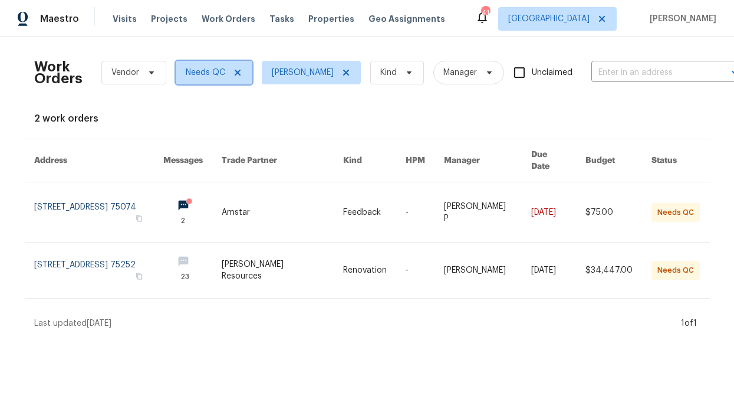
click at [233, 74] on icon at bounding box center [237, 72] width 9 height 9
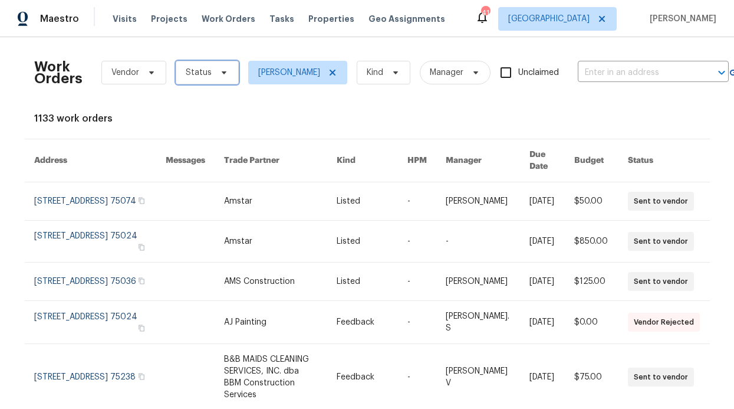
click at [226, 73] on span "Status" at bounding box center [207, 73] width 63 height 24
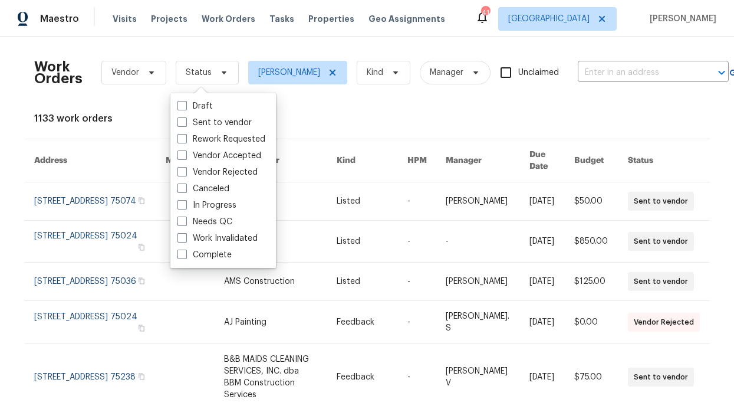
click at [155, 104] on div "Work Orders Vendor Status RonDerrick Jackson Kind Manager Unclaimed ​ View Reno…" at bounding box center [367, 360] width 666 height 626
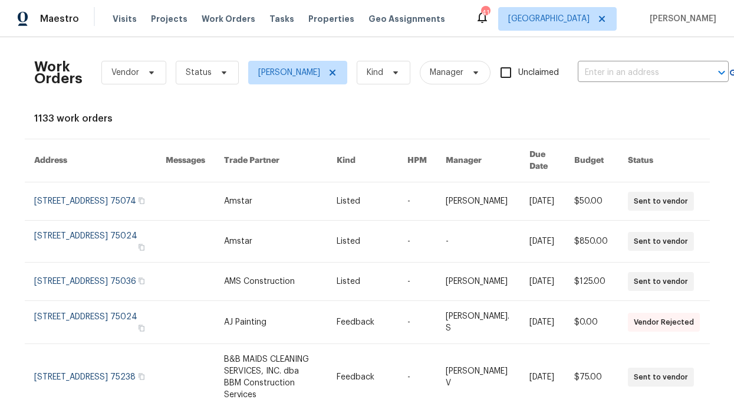
click at [301, 25] on div "Visits Projects Work Orders Tasks Properties Geo Assignments" at bounding box center [286, 19] width 347 height 24
click at [309, 21] on span "Properties" at bounding box center [331, 19] width 46 height 12
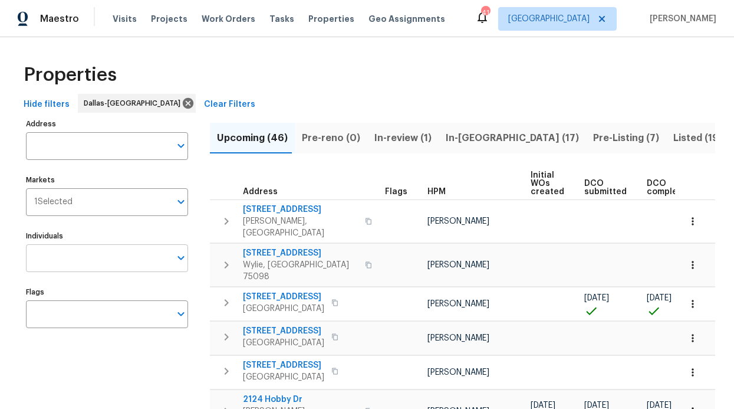
click at [99, 254] on input "Individuals" at bounding box center [98, 258] width 144 height 28
drag, startPoint x: 100, startPoint y: 254, endPoint x: 107, endPoint y: 261, distance: 9.2
click at [107, 261] on input "Individuals" at bounding box center [98, 258] width 144 height 28
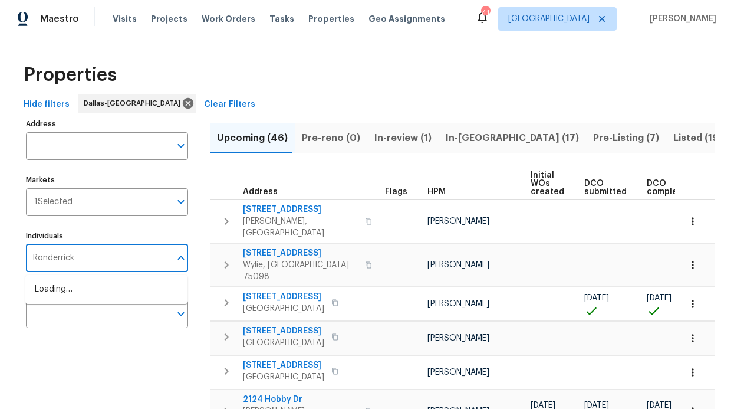
type input "Ronderrick"
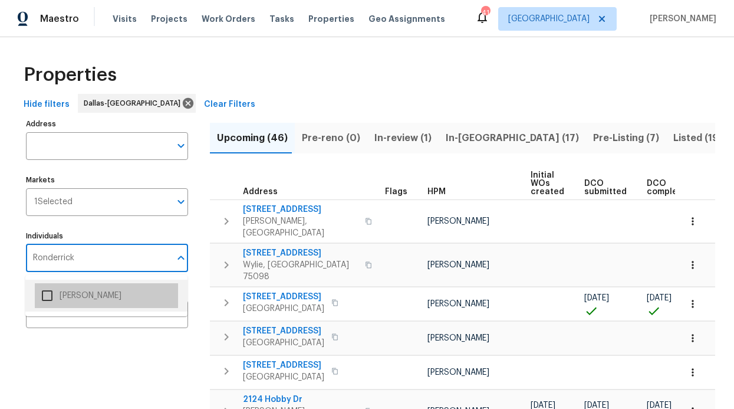
click at [106, 293] on li "[PERSON_NAME]" at bounding box center [106, 295] width 143 height 25
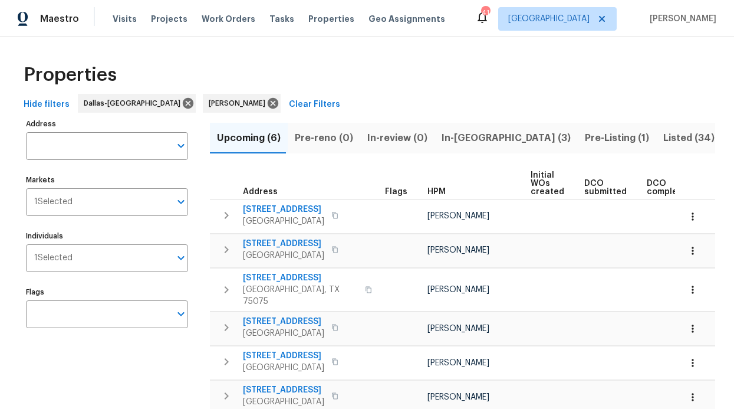
click at [585, 139] on span "Pre-Listing (1)" at bounding box center [617, 138] width 64 height 17
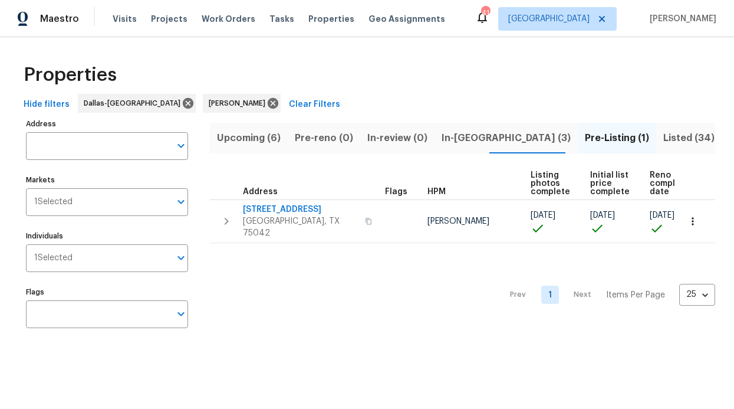
click at [452, 140] on span "In-reno (3)" at bounding box center [506, 138] width 129 height 17
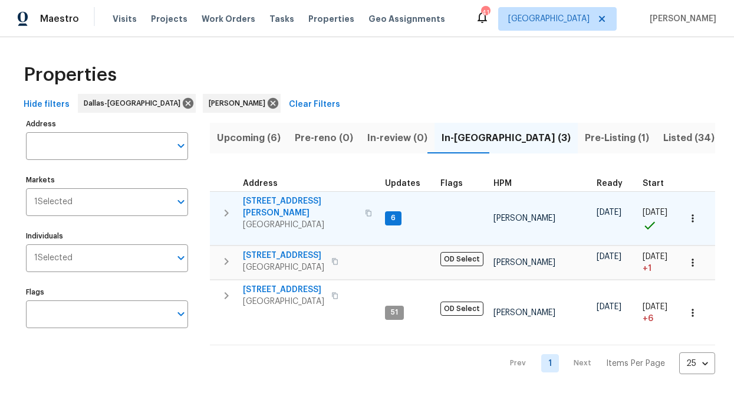
click at [281, 202] on span "435 Lynn St" at bounding box center [300, 207] width 115 height 24
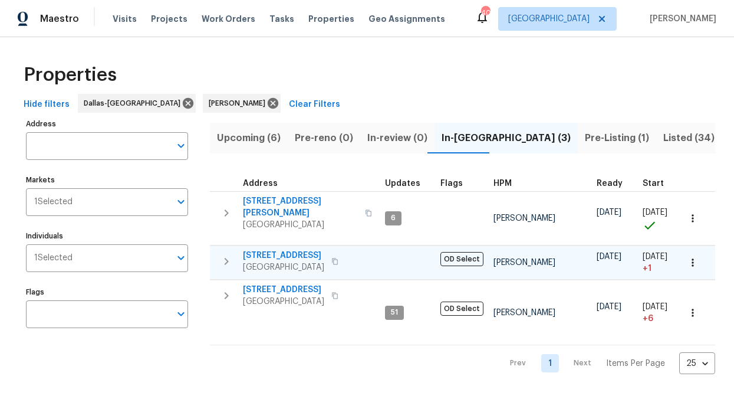
click at [272, 249] on span "2813 E 15th St" at bounding box center [283, 255] width 81 height 12
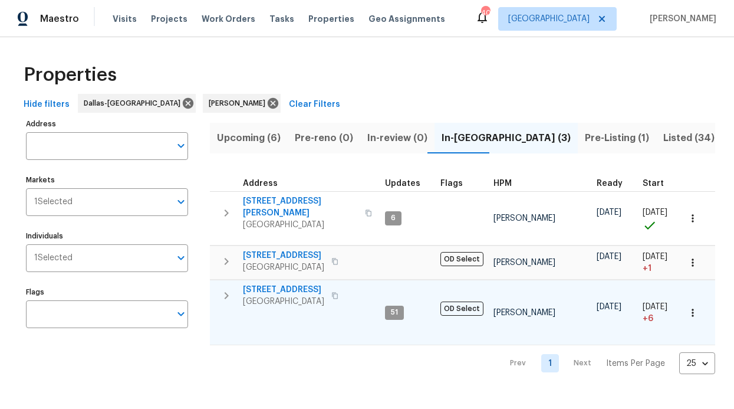
click at [289, 284] on span "6211 Crested Butte Dr" at bounding box center [283, 290] width 81 height 12
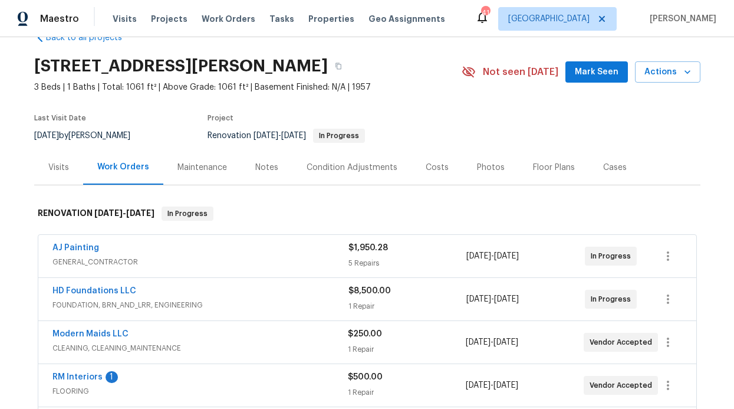
scroll to position [102, 0]
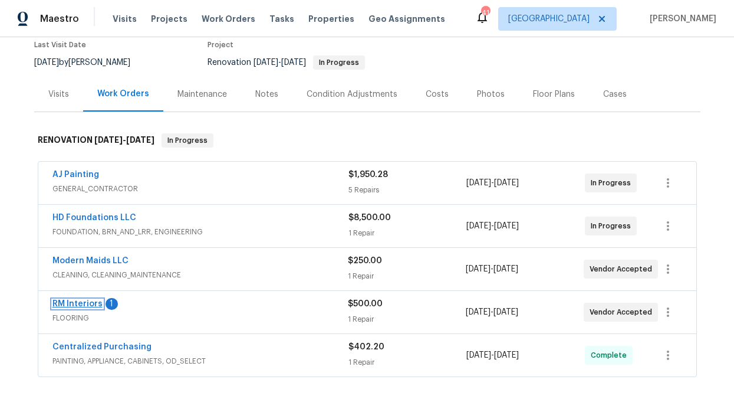
click at [83, 303] on link "RM Interiors" at bounding box center [77, 304] width 50 height 8
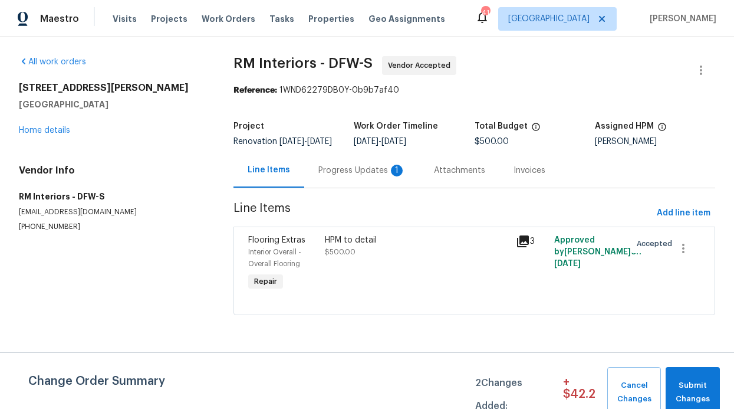
click at [364, 176] on div "Progress Updates 1" at bounding box center [361, 171] width 87 height 12
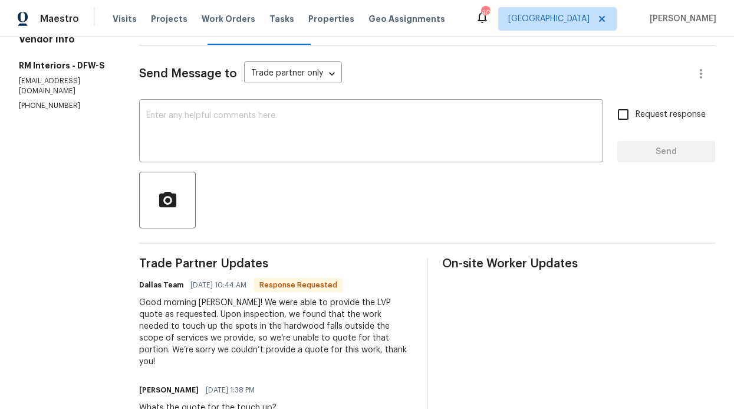
scroll to position [143, 0]
click at [613, 112] on input "Request response" at bounding box center [623, 113] width 25 height 25
checkbox input "true"
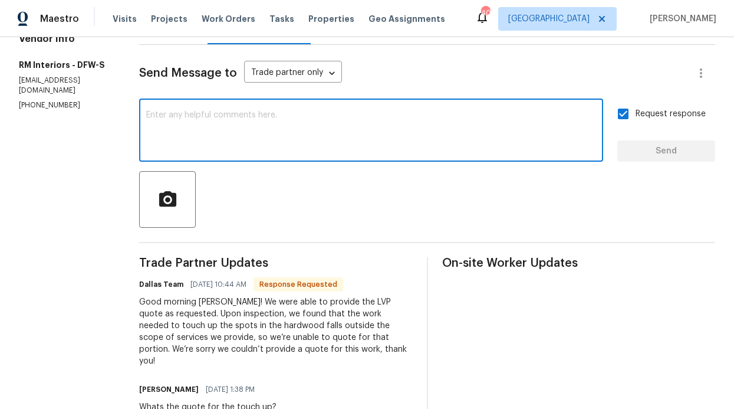
click at [462, 119] on textarea at bounding box center [371, 131] width 450 height 41
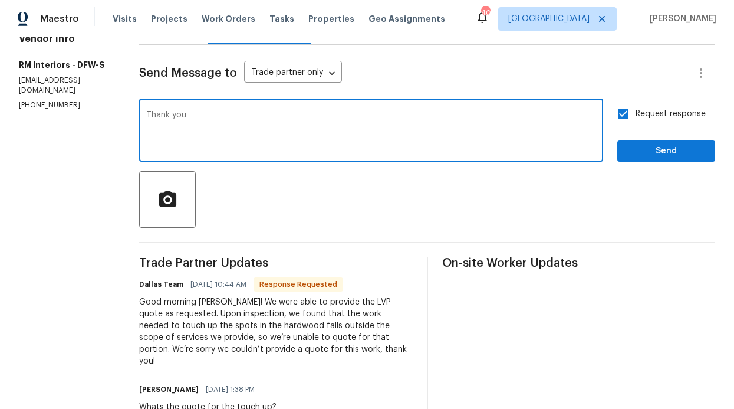
type textarea "Thank you"
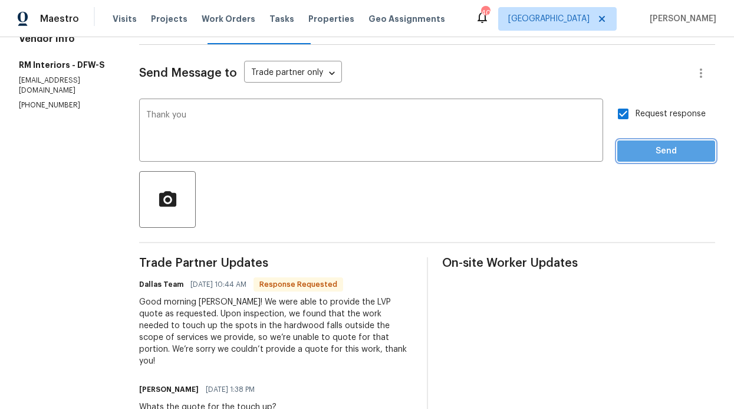
click at [685, 144] on span "Send" at bounding box center [666, 151] width 79 height 15
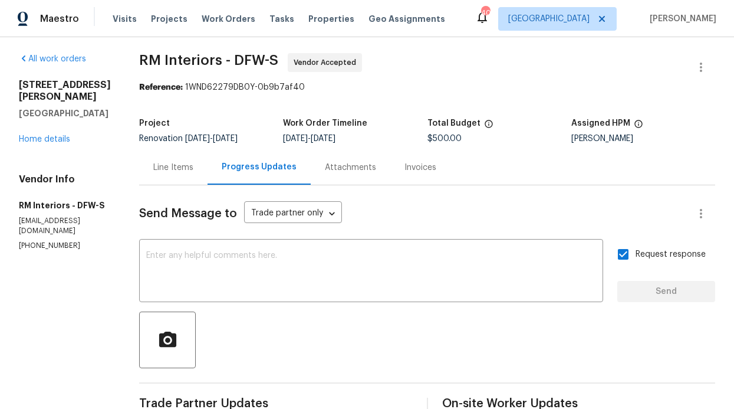
scroll to position [0, 0]
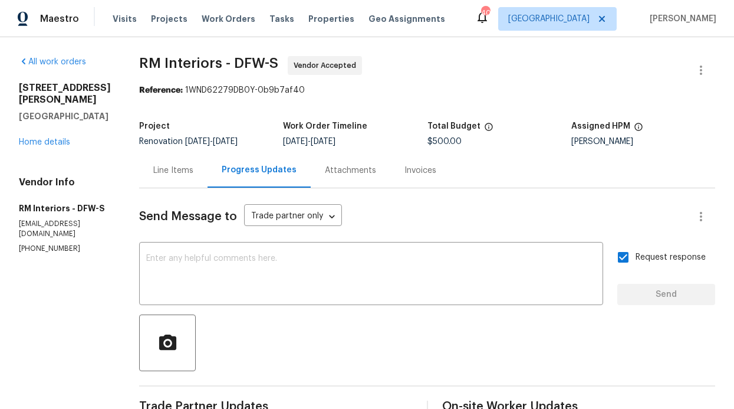
click at [153, 169] on div "Line Items" at bounding box center [173, 171] width 40 height 12
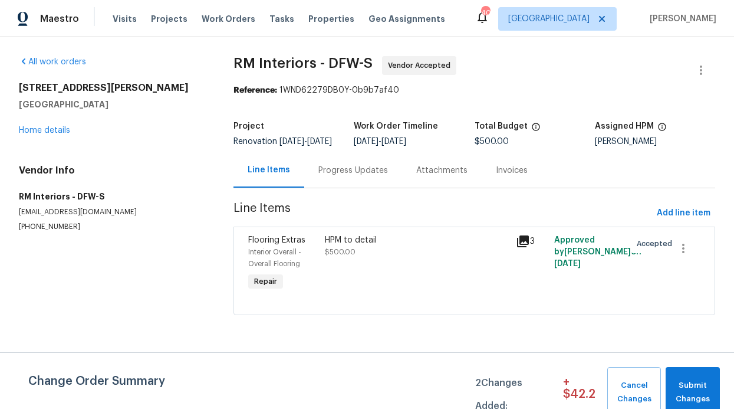
click at [327, 176] on div "Progress Updates" at bounding box center [353, 171] width 70 height 12
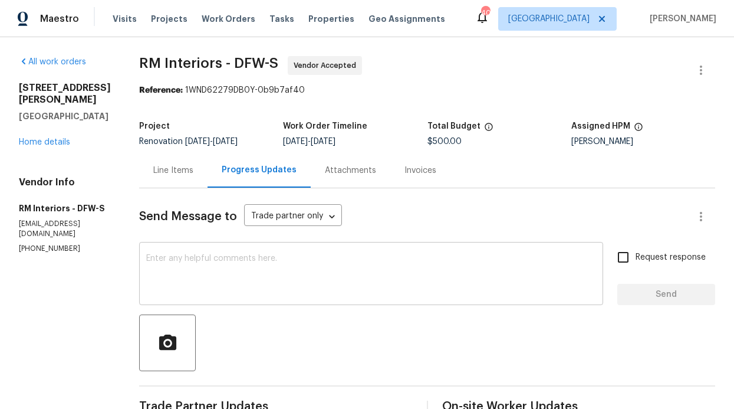
drag, startPoint x: 205, startPoint y: 281, endPoint x: 209, endPoint y: 274, distance: 7.7
click at [207, 278] on textarea at bounding box center [371, 274] width 450 height 41
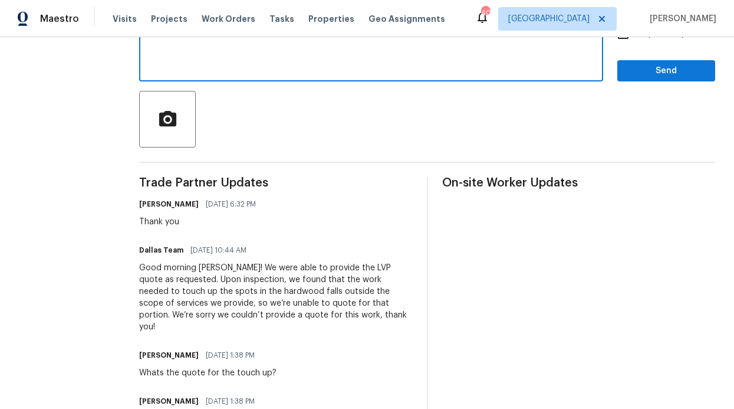
scroll to position [217, 0]
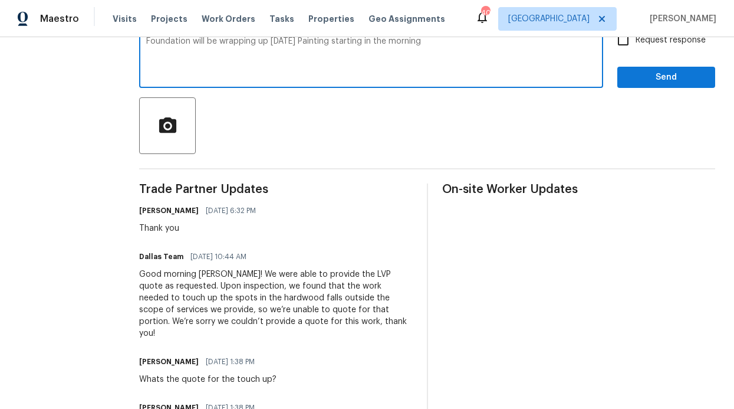
type textarea "Foundation will be wrapping up [DATE] Painting starting in the morning"
click at [664, 90] on div "Send Message to Trade partner only Trade partner only ​ Foundation will be wrap…" at bounding box center [427, 300] width 576 height 659
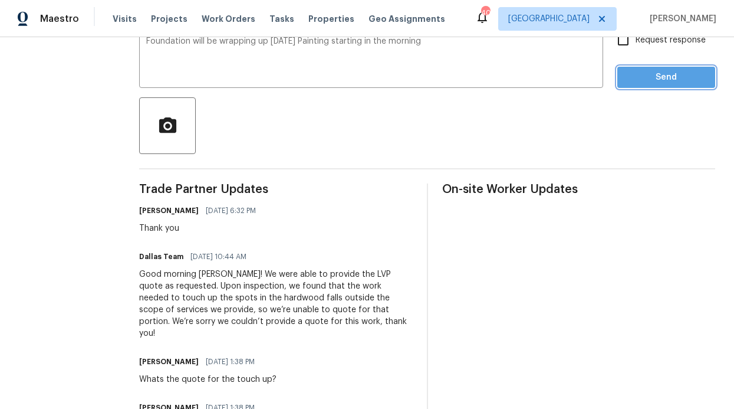
click at [664, 81] on span "Send" at bounding box center [666, 77] width 79 height 15
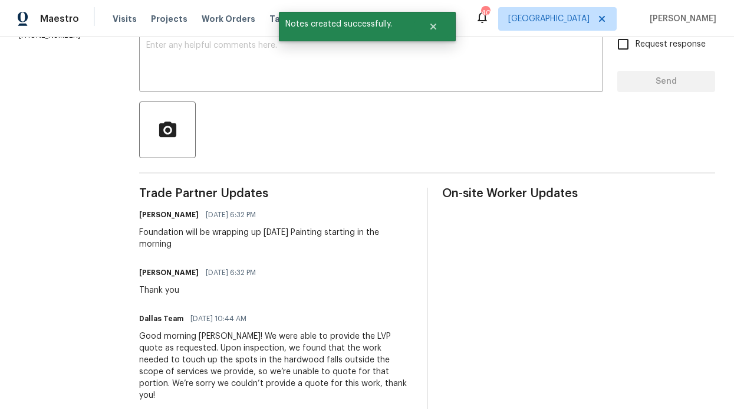
scroll to position [167, 0]
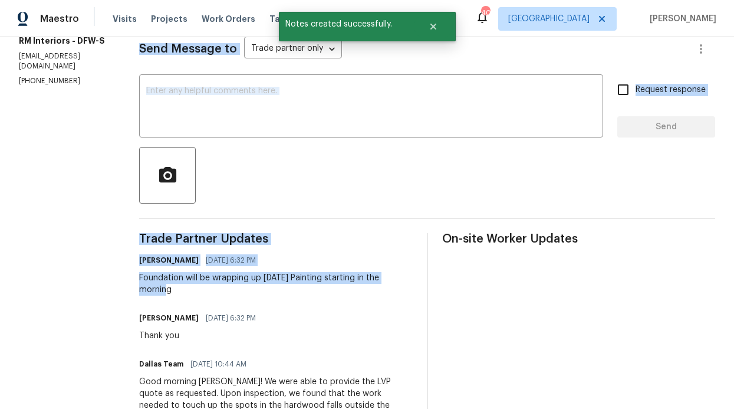
drag, startPoint x: 398, startPoint y: 279, endPoint x: 111, endPoint y: 277, distance: 286.6
click at [111, 277] on div "All work orders [STREET_ADDRESS][PERSON_NAME] Home details Vendor Info RM Inter…" at bounding box center [367, 313] width 734 height 887
copy div "RM Interiors - DFW-S Vendor Accepted Reference: 1WND62279DB0Y-0b9b7af40 Project…"
click at [259, 152] on div at bounding box center [427, 175] width 576 height 57
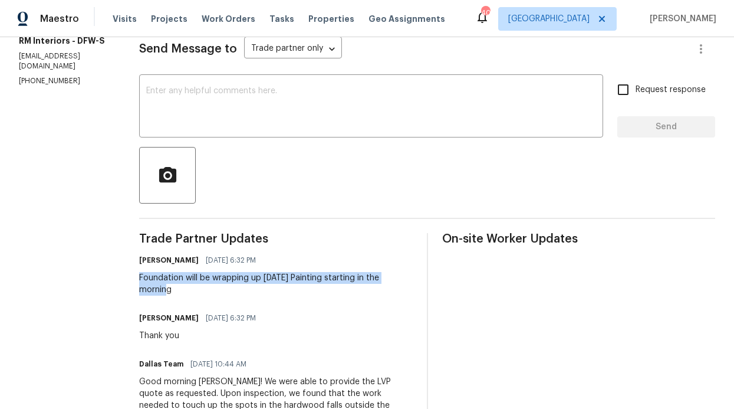
drag, startPoint x: 400, startPoint y: 280, endPoint x: 127, endPoint y: 278, distance: 273.0
click at [139, 278] on div "[PERSON_NAME] [DATE] 6:32 PM Foundation will be wrapping up [DATE] Painting sta…" at bounding box center [276, 274] width 274 height 44
copy div "Foundation will be wrapping up [DATE] Painting starting in the morning"
click at [238, 142] on div "Send Message to Trade partner only Trade partner only ​ x ​ Request response Se…" at bounding box center [427, 379] width 576 height 717
click at [244, 126] on textarea at bounding box center [371, 107] width 450 height 41
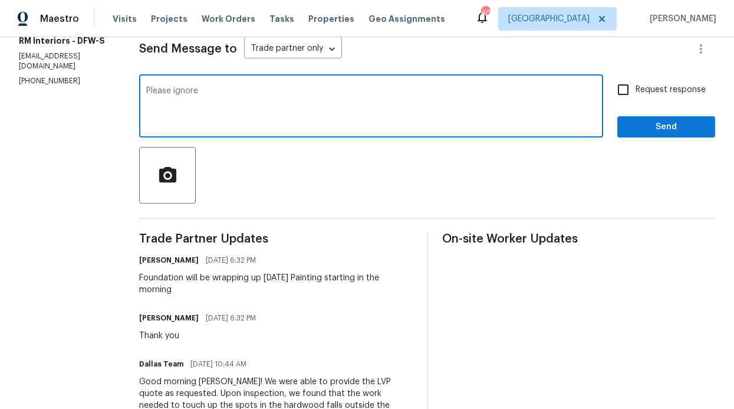
type textarea "Please ignore"
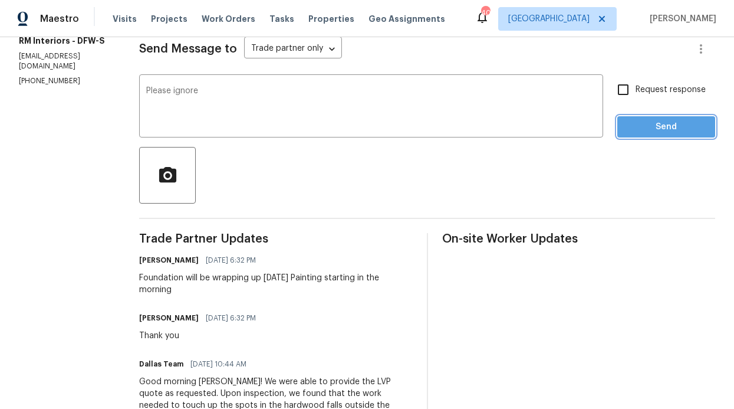
click at [651, 129] on span "Send" at bounding box center [666, 127] width 79 height 15
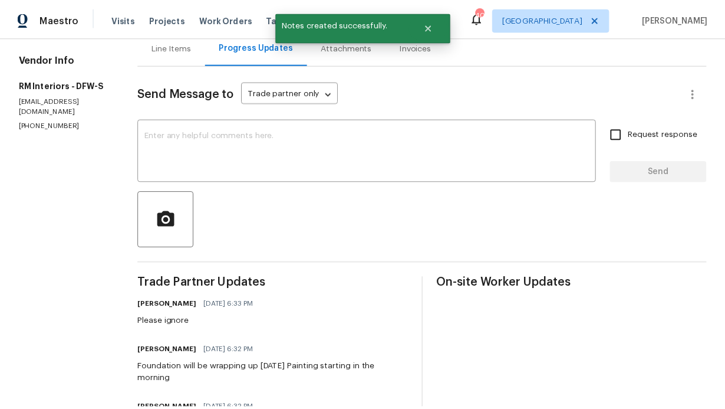
scroll to position [0, 0]
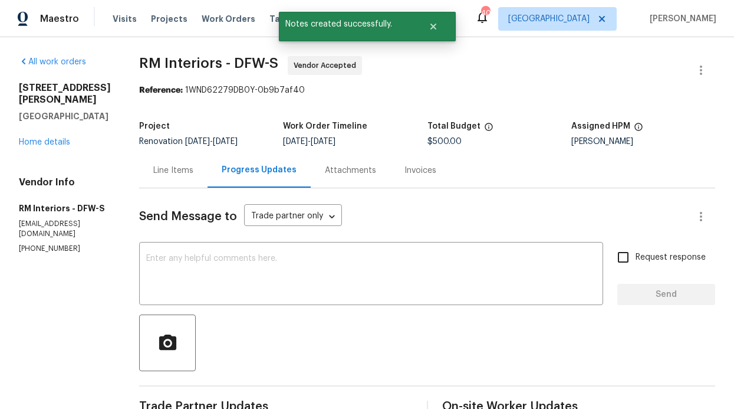
click at [157, 171] on div "Line Items" at bounding box center [173, 171] width 40 height 12
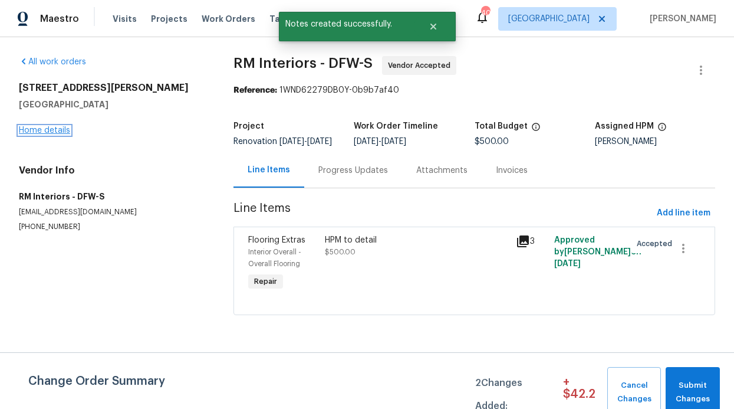
click at [55, 130] on link "Home details" at bounding box center [44, 130] width 51 height 8
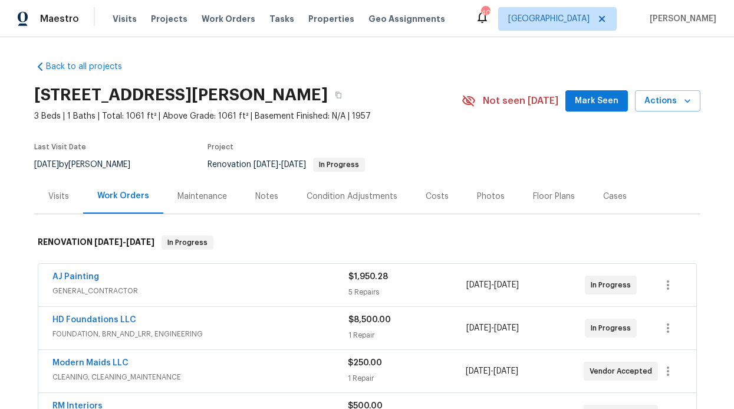
click at [241, 190] on div "Notes" at bounding box center [266, 196] width 51 height 35
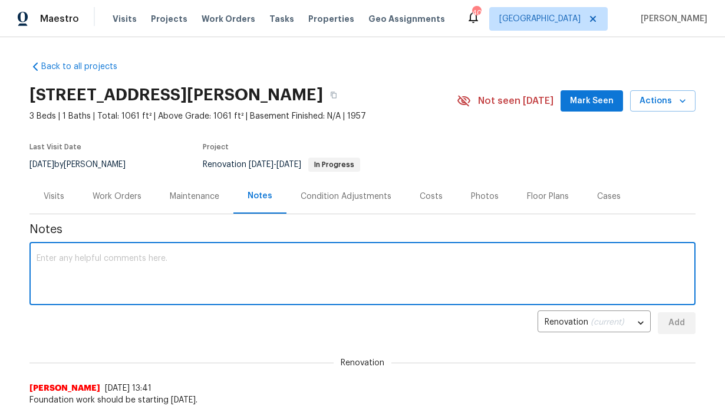
click at [237, 264] on textarea at bounding box center [363, 274] width 652 height 41
paste textarea "Foundation will be wrapping up [DATE] Painting starting in the morning"
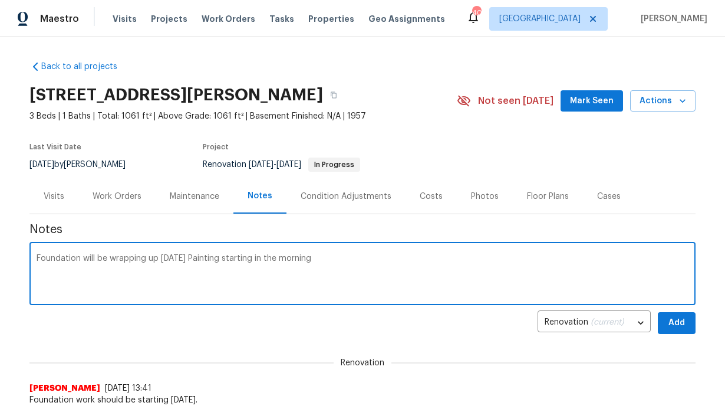
type textarea "Foundation will be wrapping up [DATE] Painting starting in the morning"
click at [675, 328] on span "Add" at bounding box center [676, 322] width 19 height 15
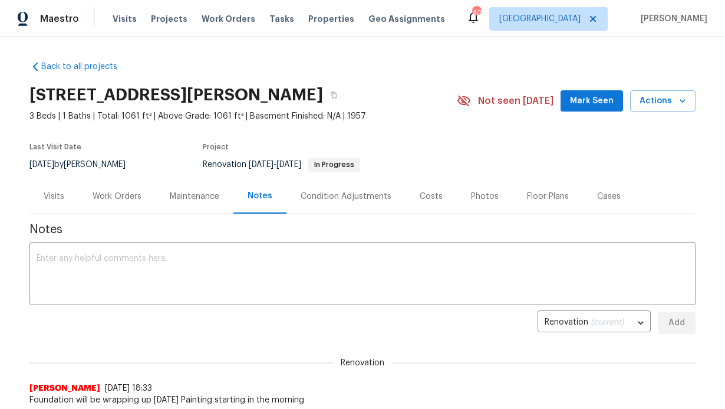
drag, startPoint x: 234, startPoint y: 318, endPoint x: 235, endPoint y: 312, distance: 5.9
click at [235, 318] on div "Renovation (current) 8d4991c5-9af9-43bd-ac57-efe018937d28 ​ Add" at bounding box center [362, 323] width 666 height 22
click at [235, 294] on div "x ​" at bounding box center [362, 275] width 666 height 60
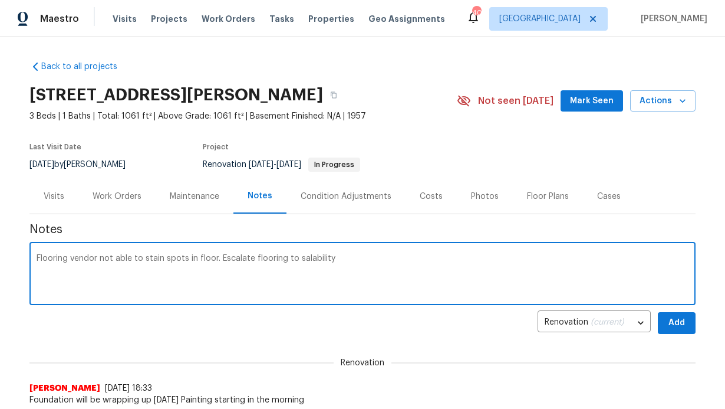
type textarea "Flooring vendor not able to stain spots in floor. Escalate flooring to salabili…"
click at [584, 106] on span "Mark Seen" at bounding box center [592, 101] width 44 height 15
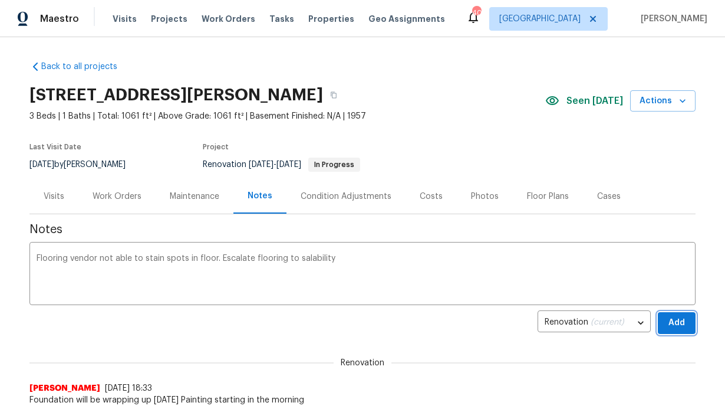
click at [676, 319] on span "Add" at bounding box center [676, 322] width 19 height 15
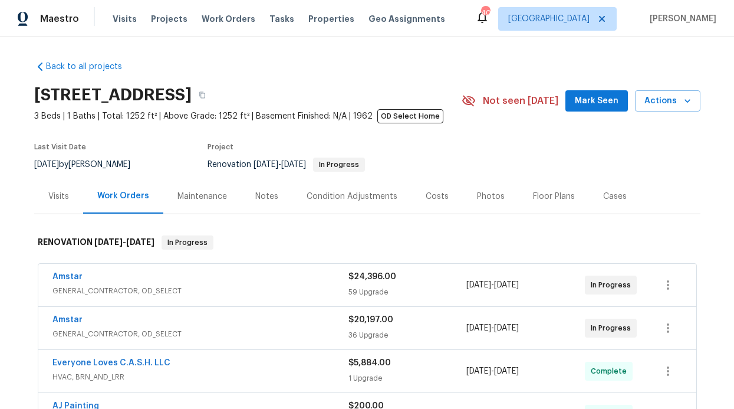
click at [578, 96] on span "Mark Seen" at bounding box center [597, 101] width 44 height 15
click at [267, 189] on div "Notes" at bounding box center [266, 196] width 51 height 35
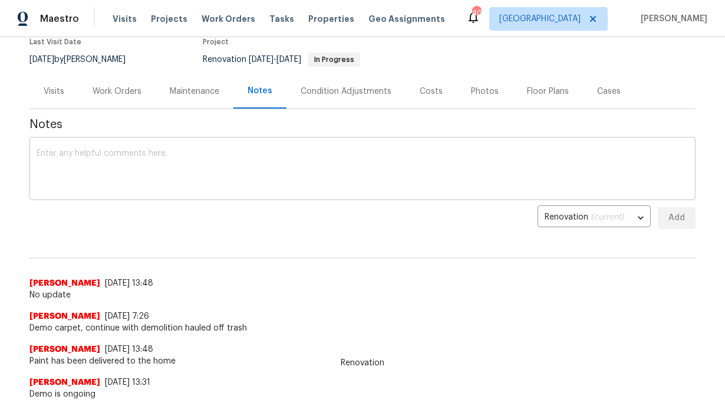
scroll to position [106, 0]
click at [261, 188] on textarea at bounding box center [363, 169] width 652 height 41
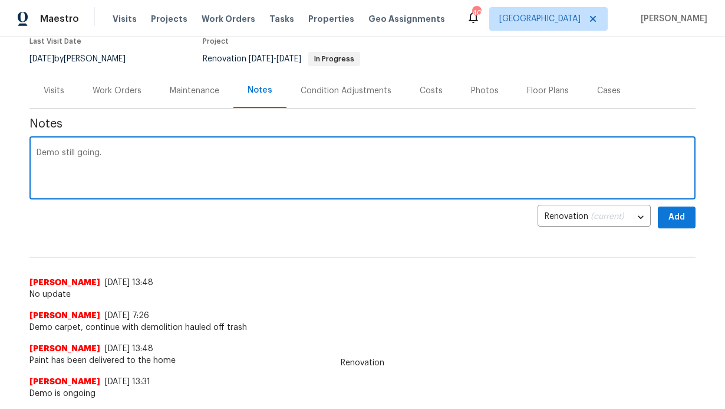
type textarea "Demo still going."
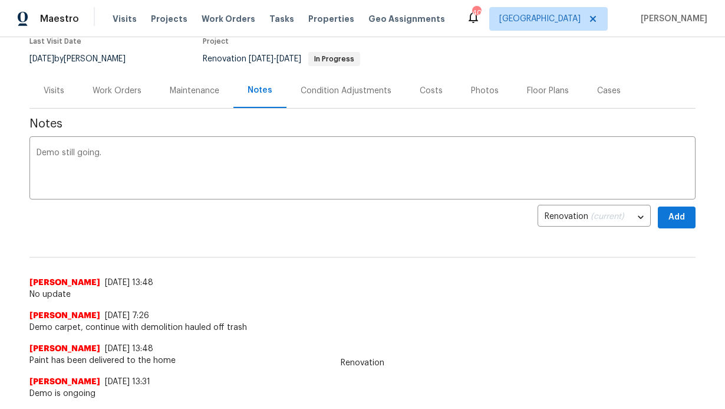
click at [682, 221] on button "Add" at bounding box center [677, 217] width 38 height 22
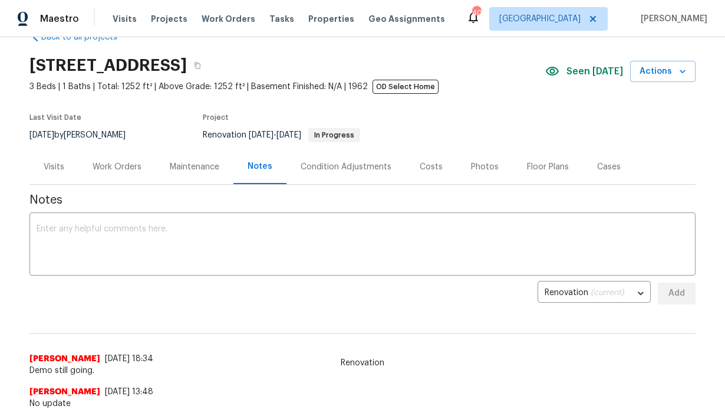
scroll to position [0, 0]
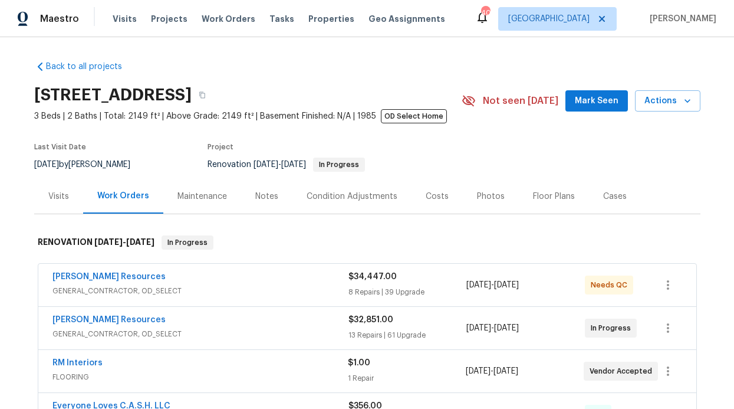
click at [259, 198] on div "Notes" at bounding box center [266, 196] width 23 height 12
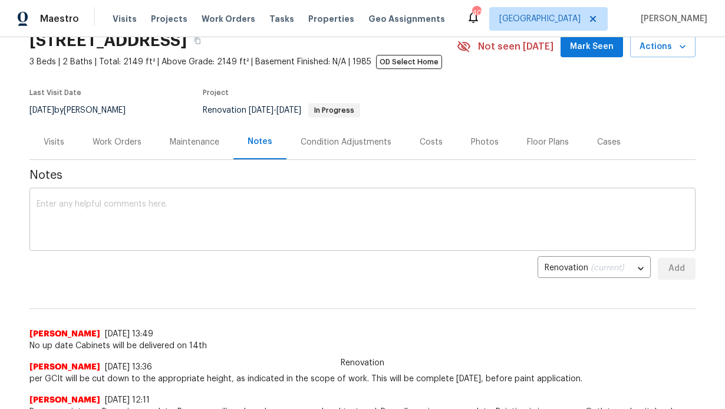
scroll to position [106, 0]
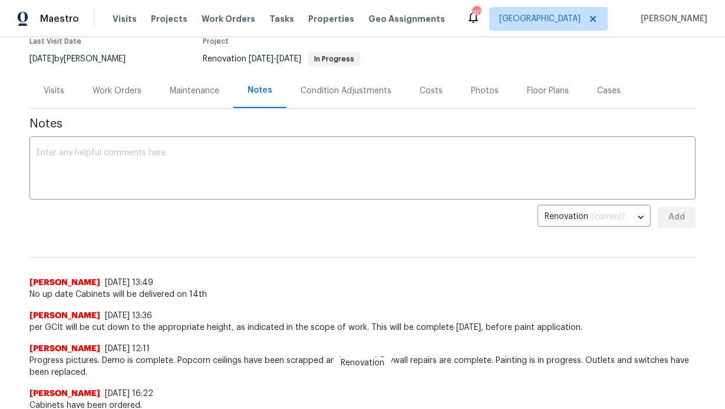
click at [233, 176] on textarea at bounding box center [363, 169] width 652 height 41
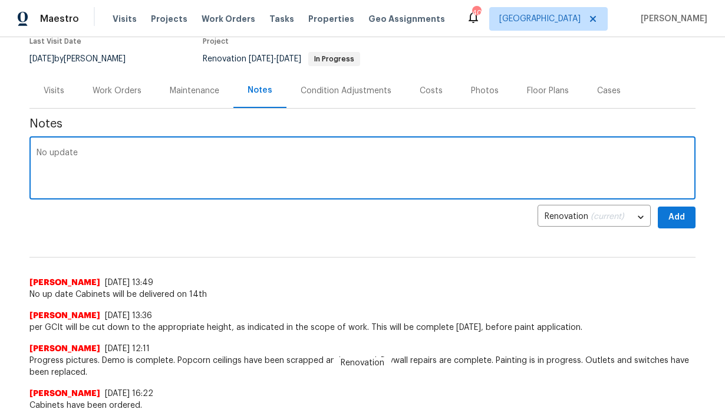
type textarea "No update"
click at [662, 212] on button "Add" at bounding box center [677, 217] width 38 height 22
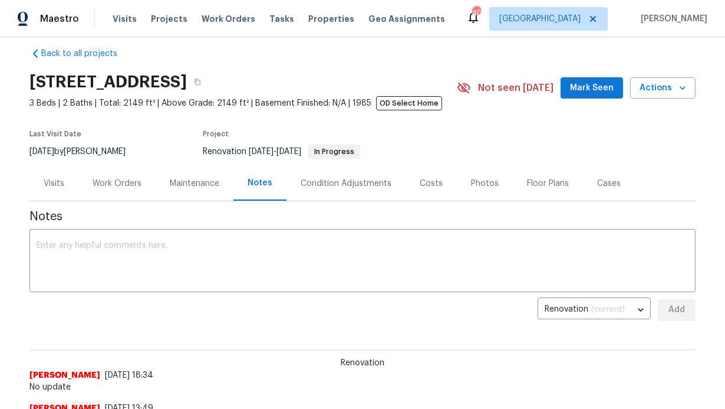
scroll to position [0, 0]
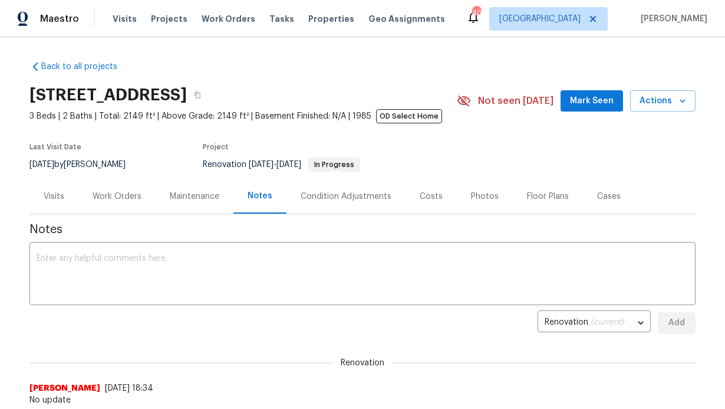
click at [590, 110] on button "Mark Seen" at bounding box center [592, 101] width 62 height 22
